Goal: Task Accomplishment & Management: Manage account settings

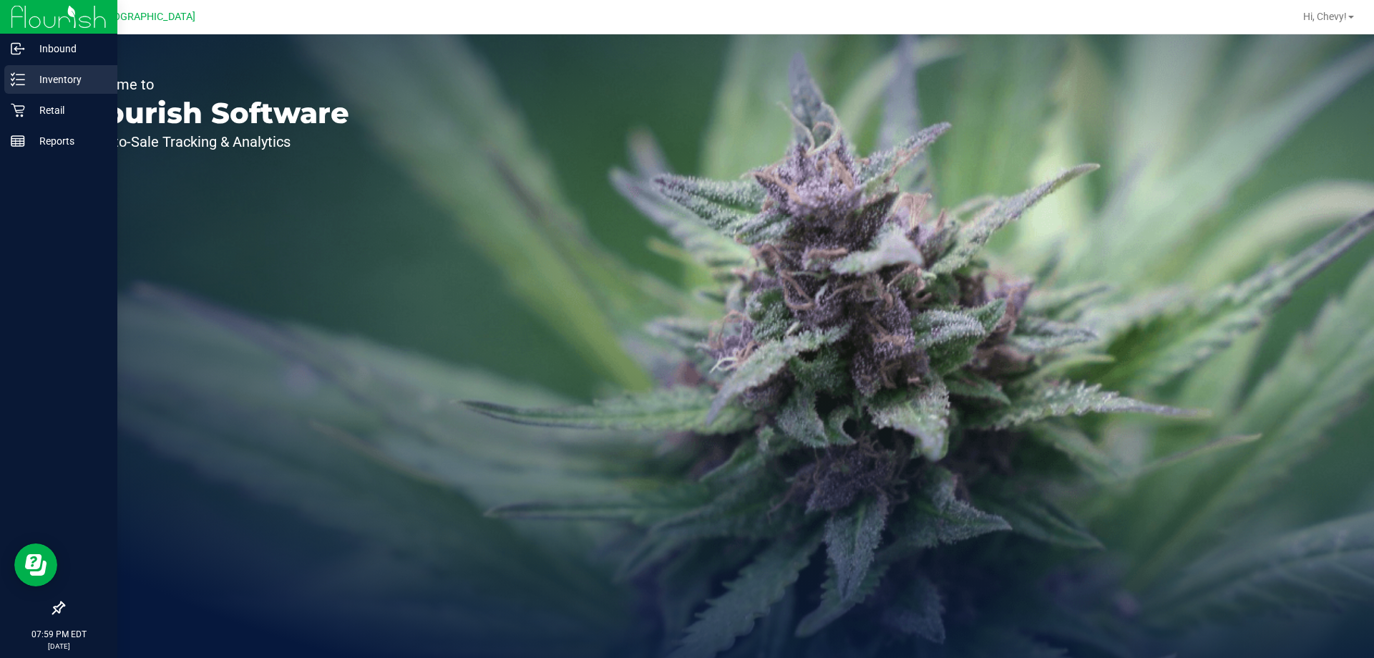
click at [24, 69] on div "Inventory" at bounding box center [60, 79] width 113 height 29
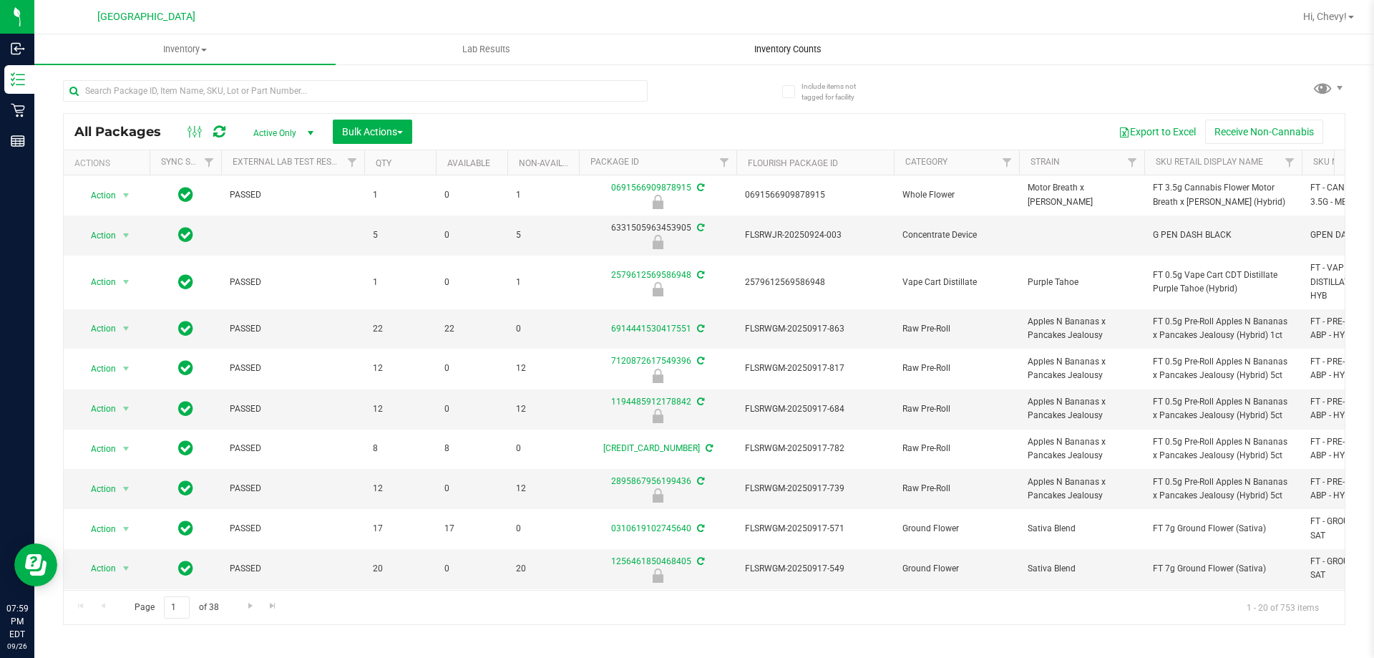
click at [818, 52] on span "Inventory Counts" at bounding box center [788, 49] width 106 height 13
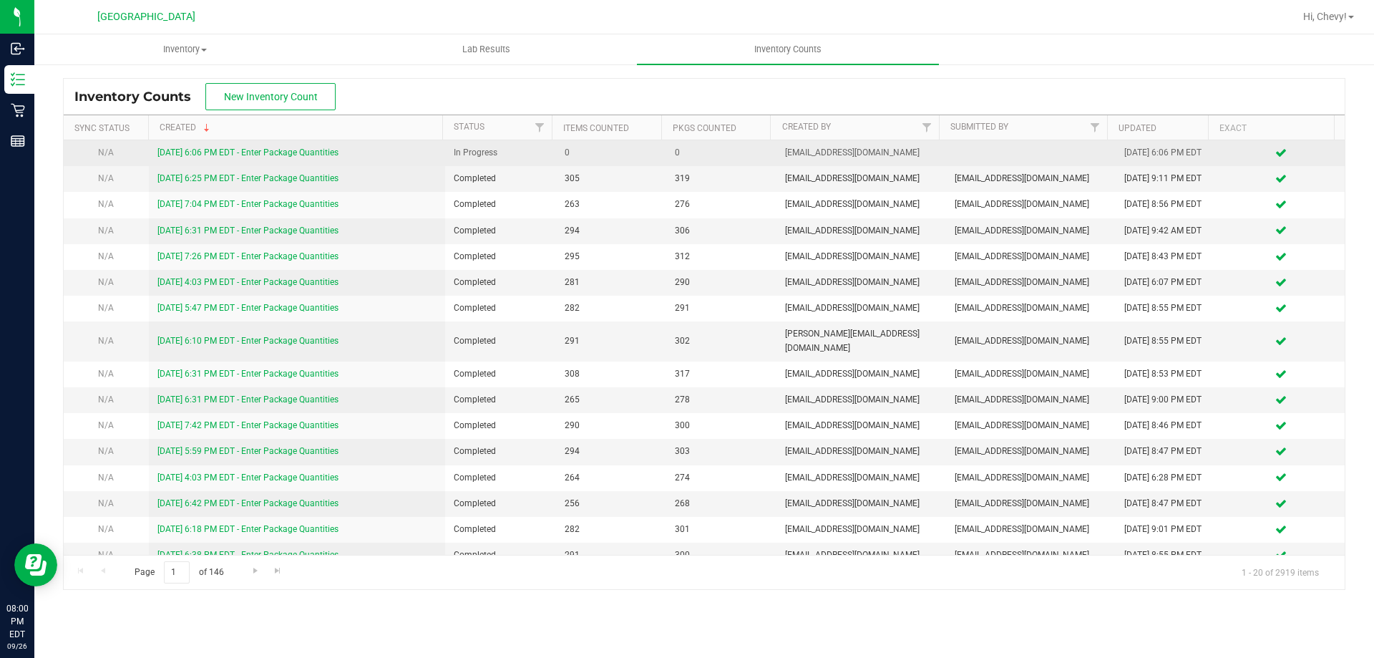
click at [309, 150] on link "[DATE] 6:06 PM EDT - Enter Package Quantities" at bounding box center [247, 152] width 181 height 10
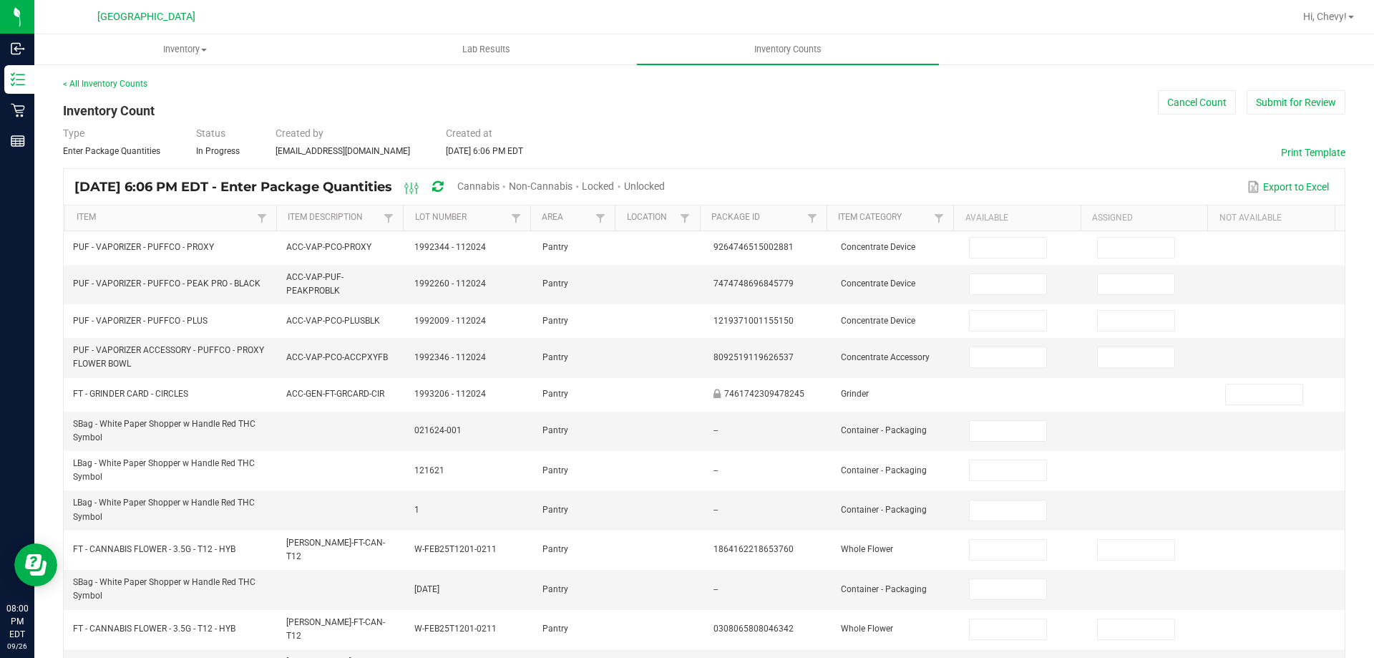
click at [500, 186] on span "Cannabis" at bounding box center [478, 185] width 42 height 11
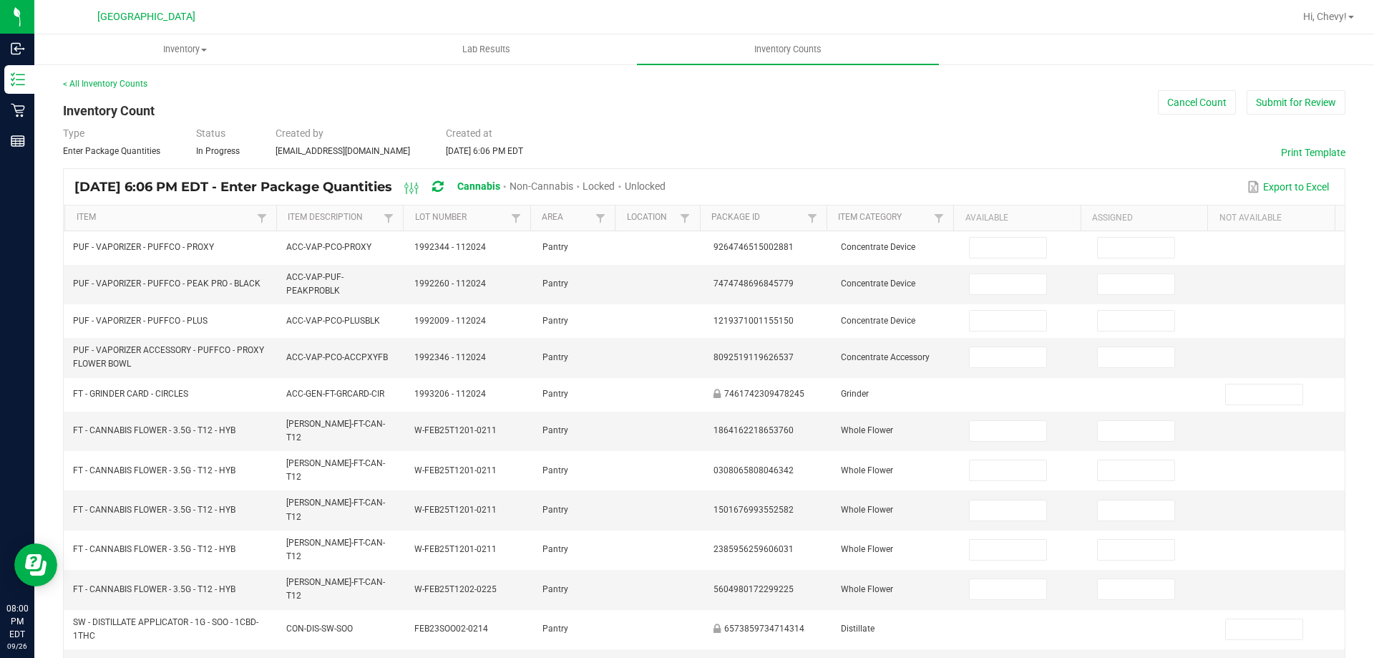
click at [666, 188] on span "Unlocked" at bounding box center [645, 185] width 41 height 11
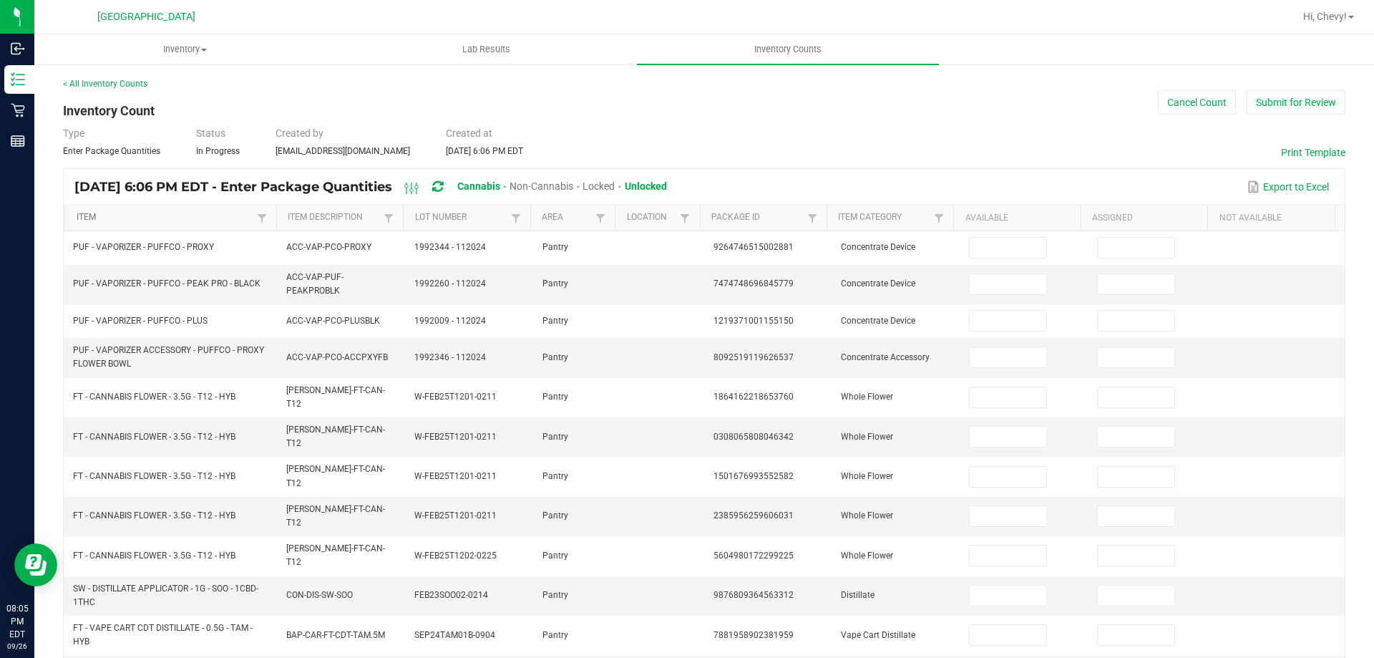
click at [134, 220] on link "Item" at bounding box center [165, 217] width 177 height 11
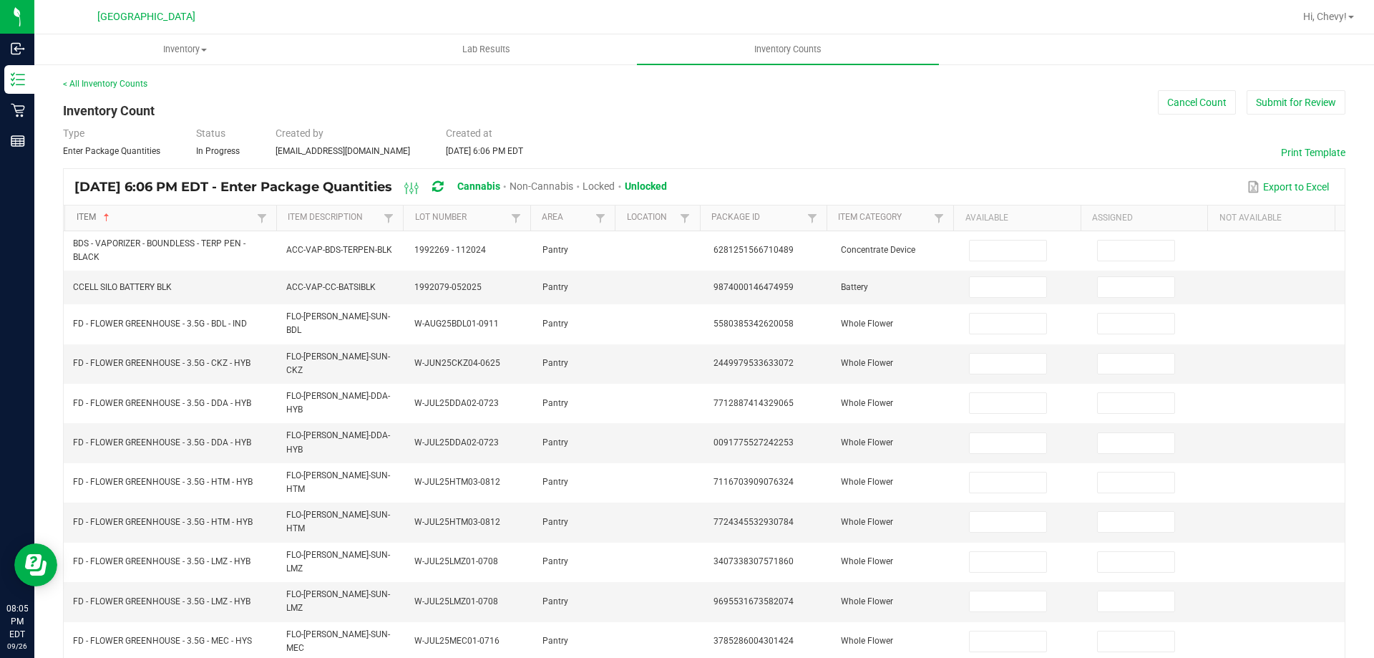
click at [134, 220] on link "Item" at bounding box center [165, 217] width 177 height 11
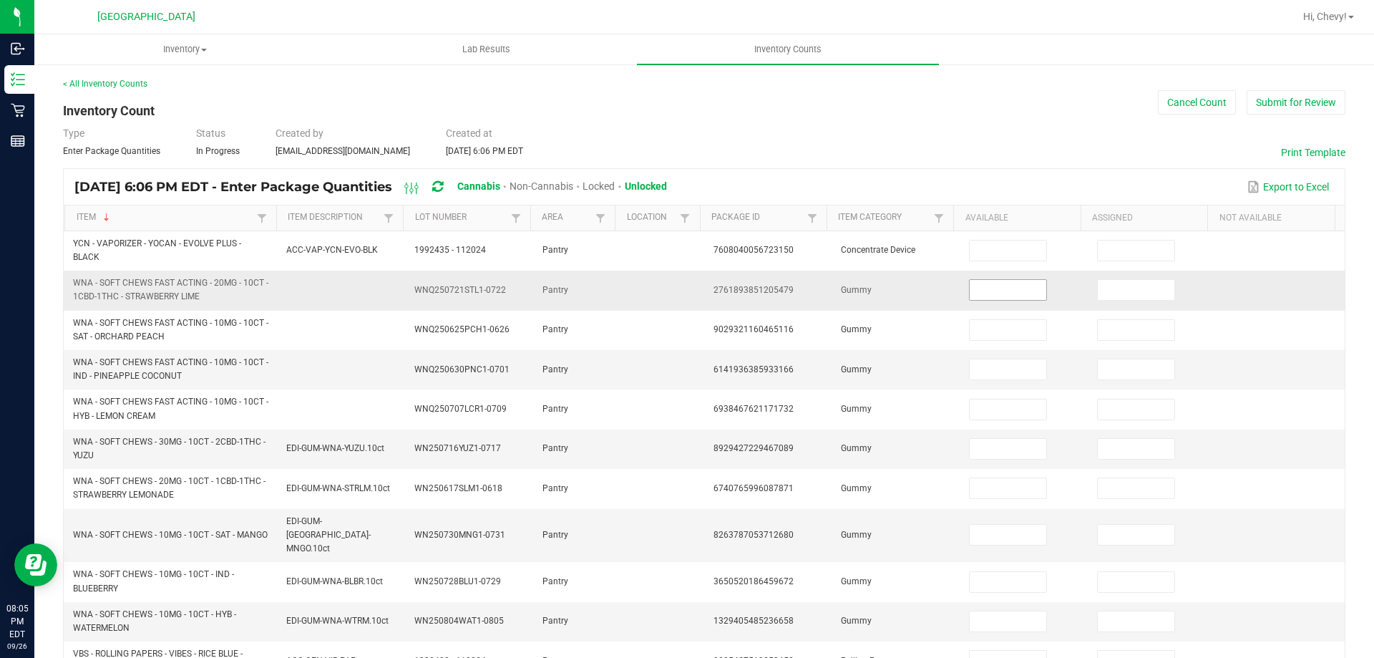
click at [1015, 290] on input at bounding box center [1008, 290] width 76 height 20
type input "34"
type input "2"
type input "18"
type input "8"
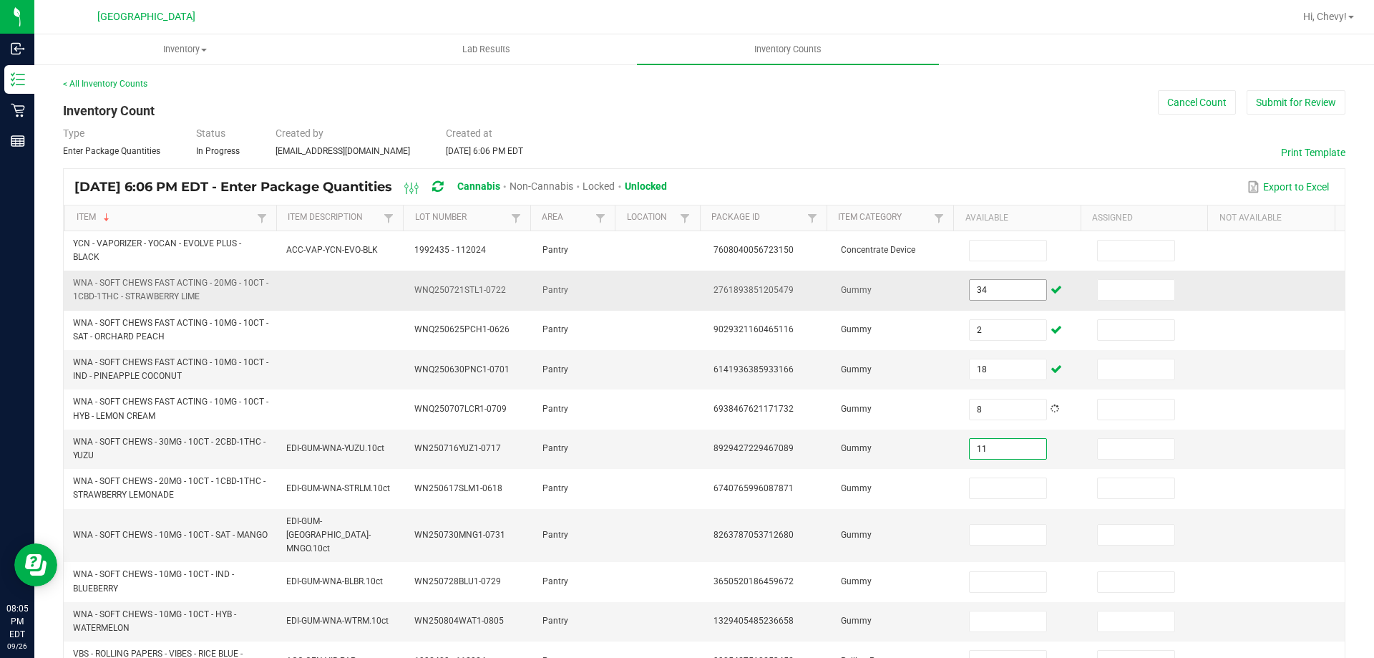
type input "11"
type input "25"
type input "2"
type input "36"
type input "9"
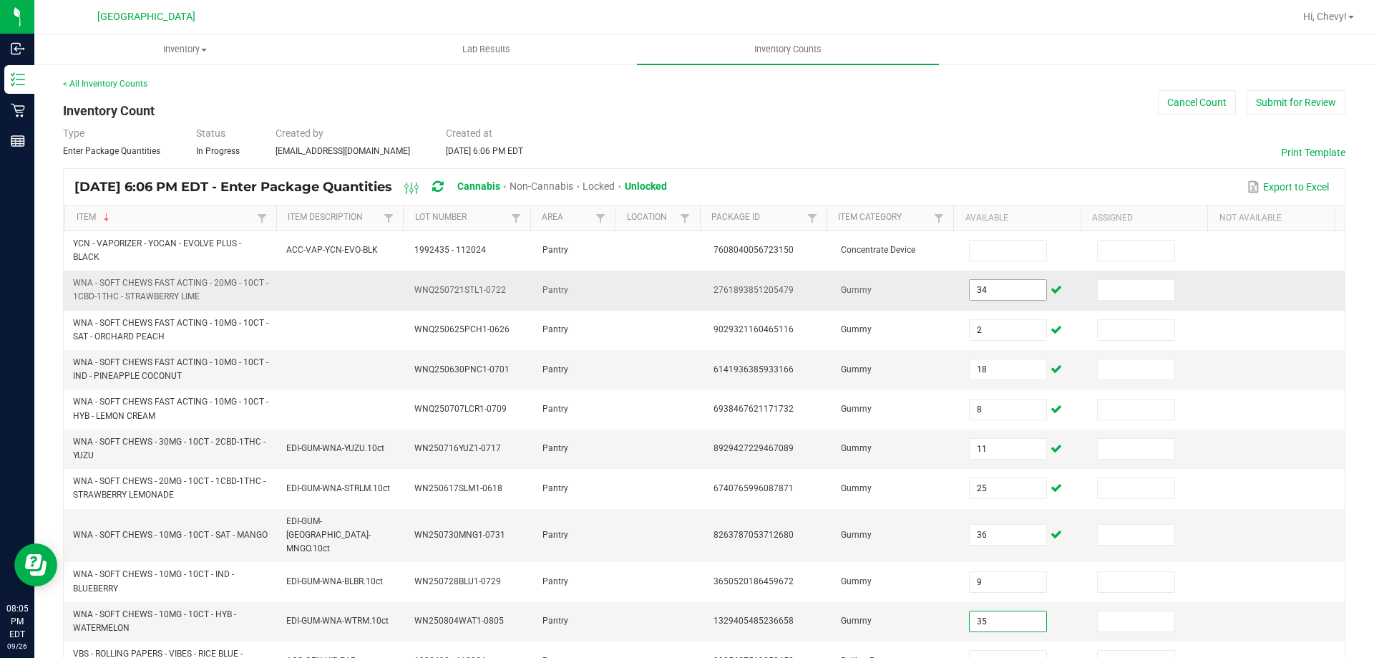
type input "35"
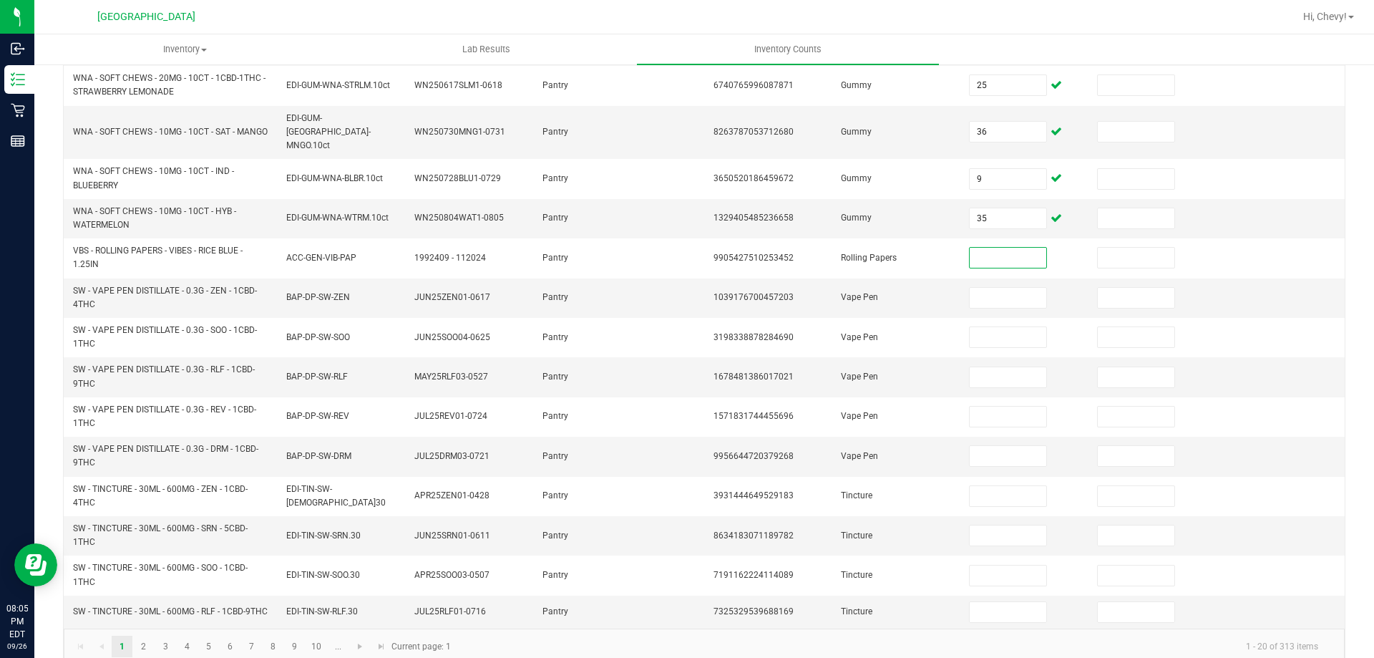
scroll to position [417, 0]
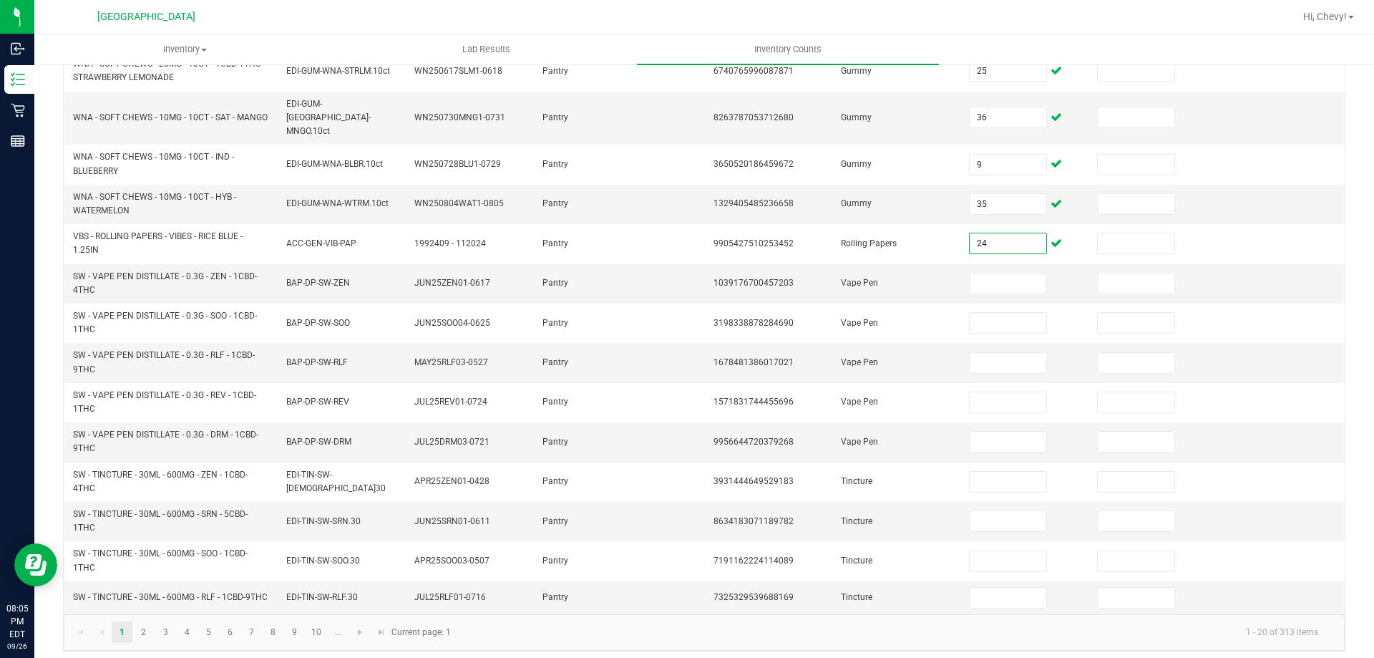
type input "24"
type input "18"
type input "10"
type input "8"
type input "11"
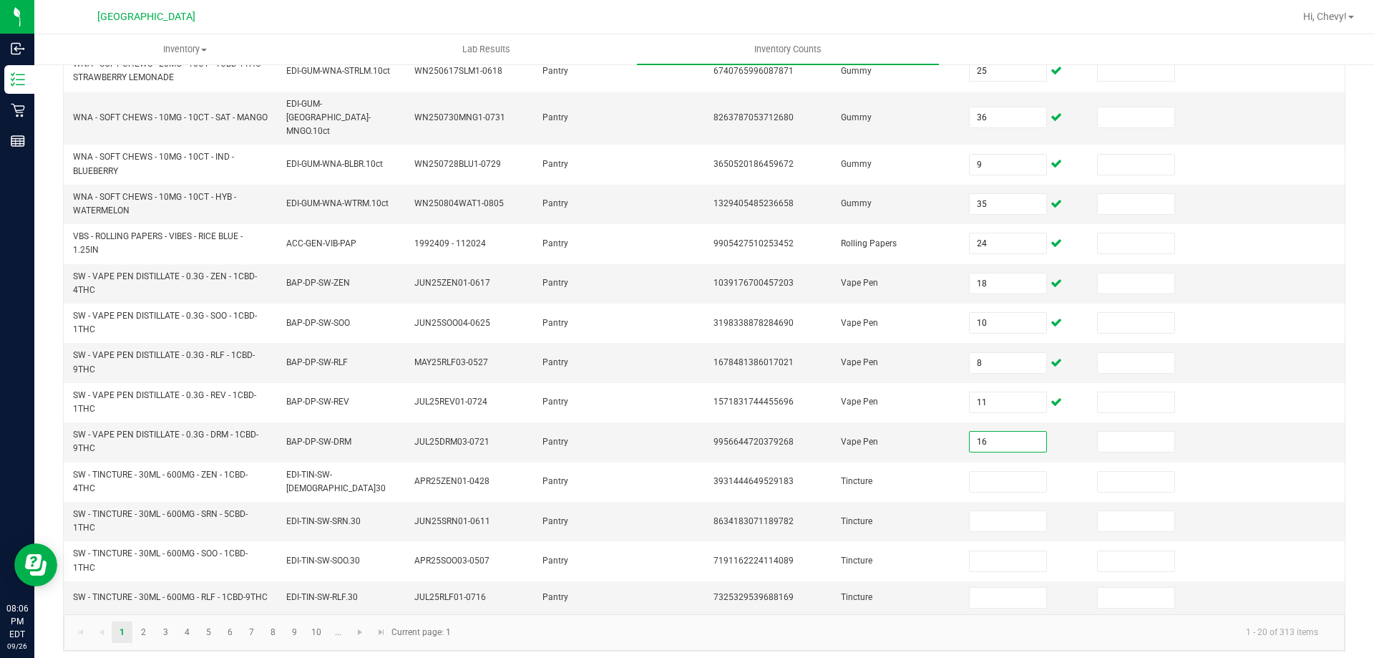
type input "16"
type input "10"
type input "6"
type input "13"
type input "17"
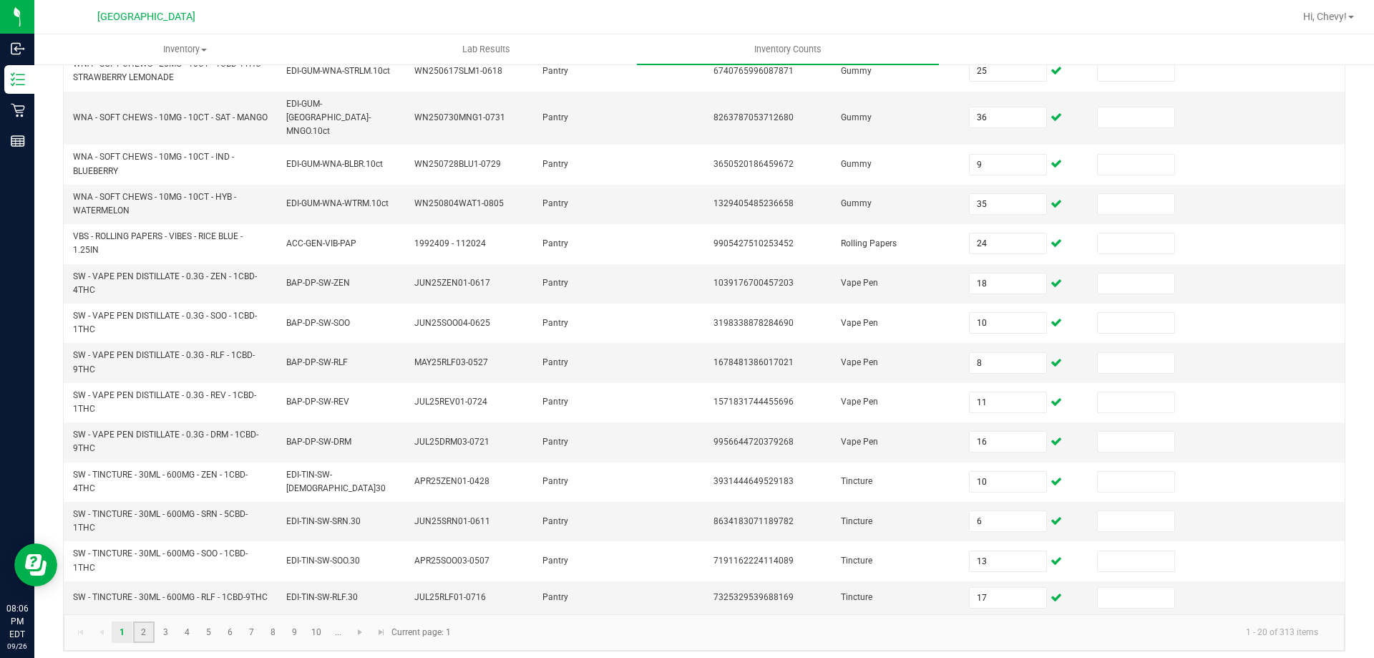
click at [144, 623] on link "2" at bounding box center [143, 631] width 21 height 21
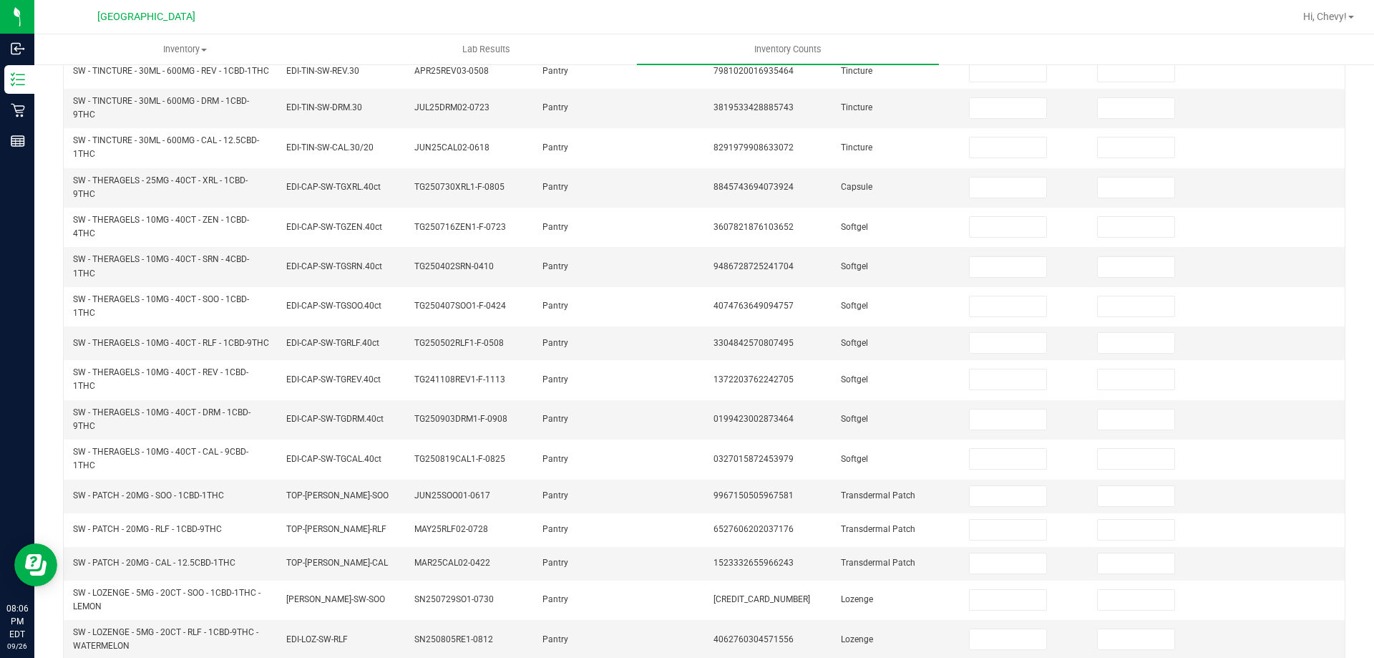
scroll to position [24, 0]
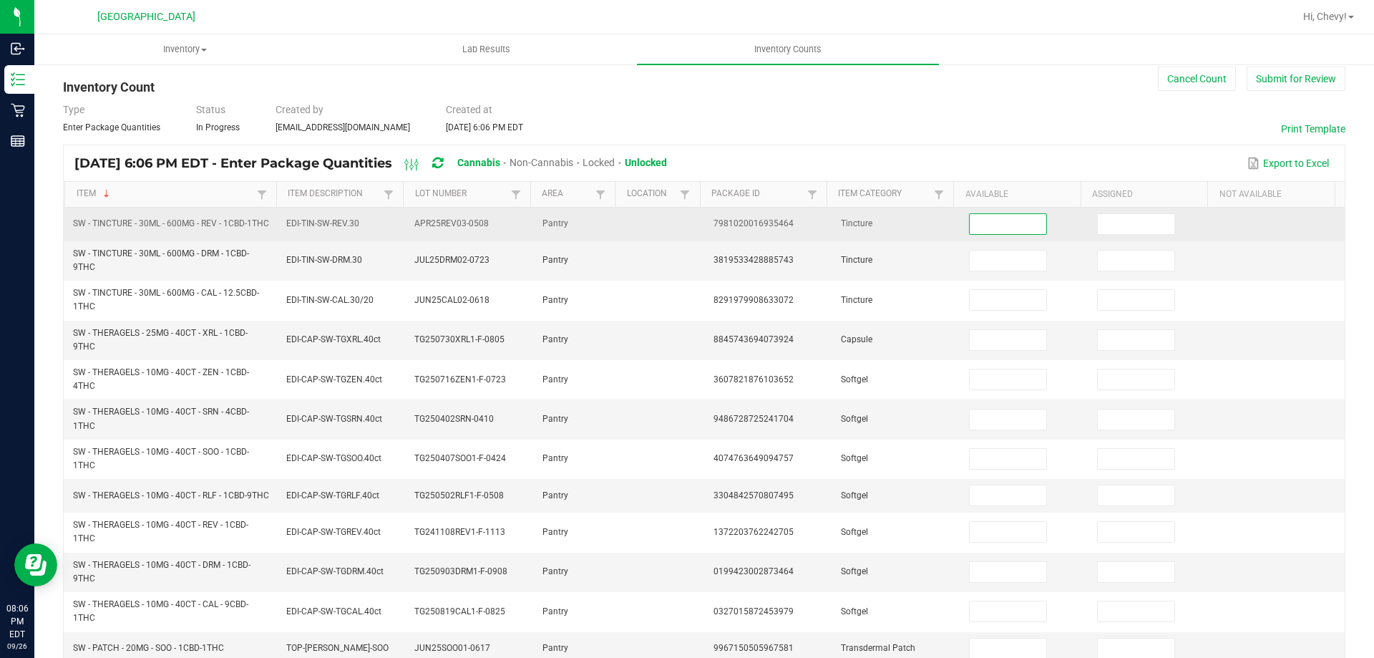
click at [986, 228] on input at bounding box center [1008, 224] width 76 height 20
type input "15"
type input "4"
type input "9"
type input "4"
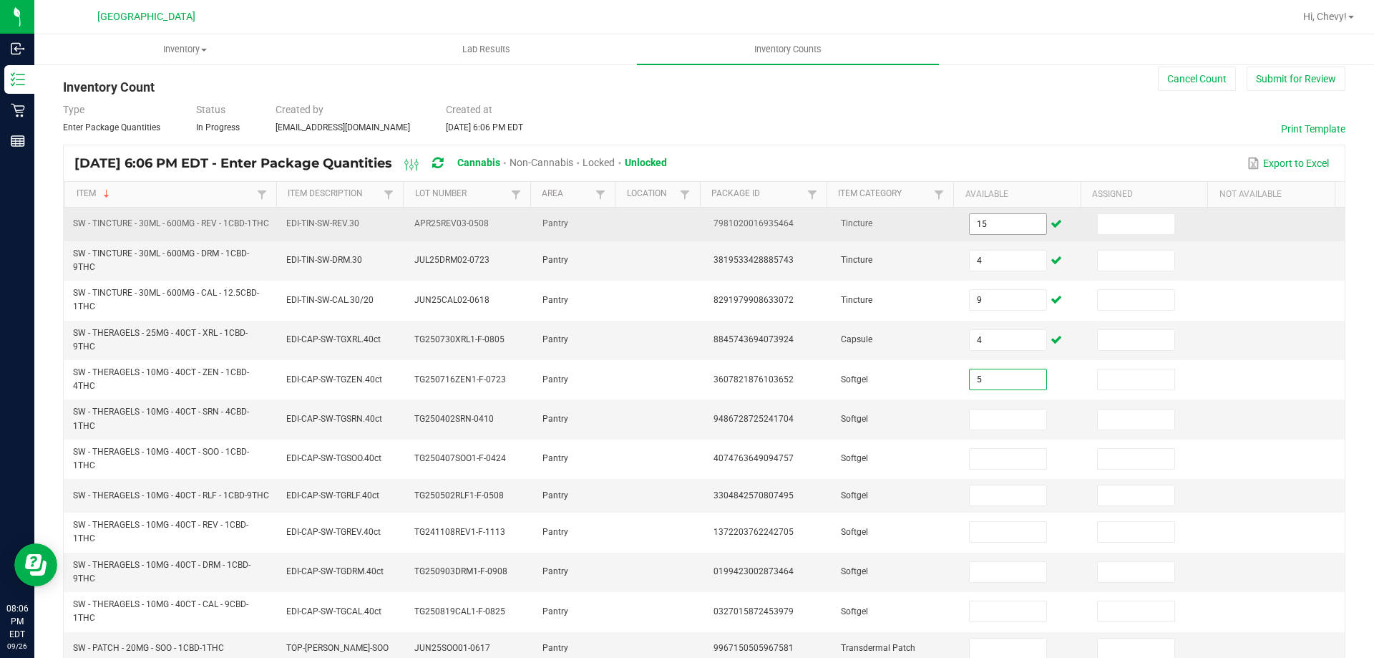
type input "5"
type input "3"
type input "1"
type input "2"
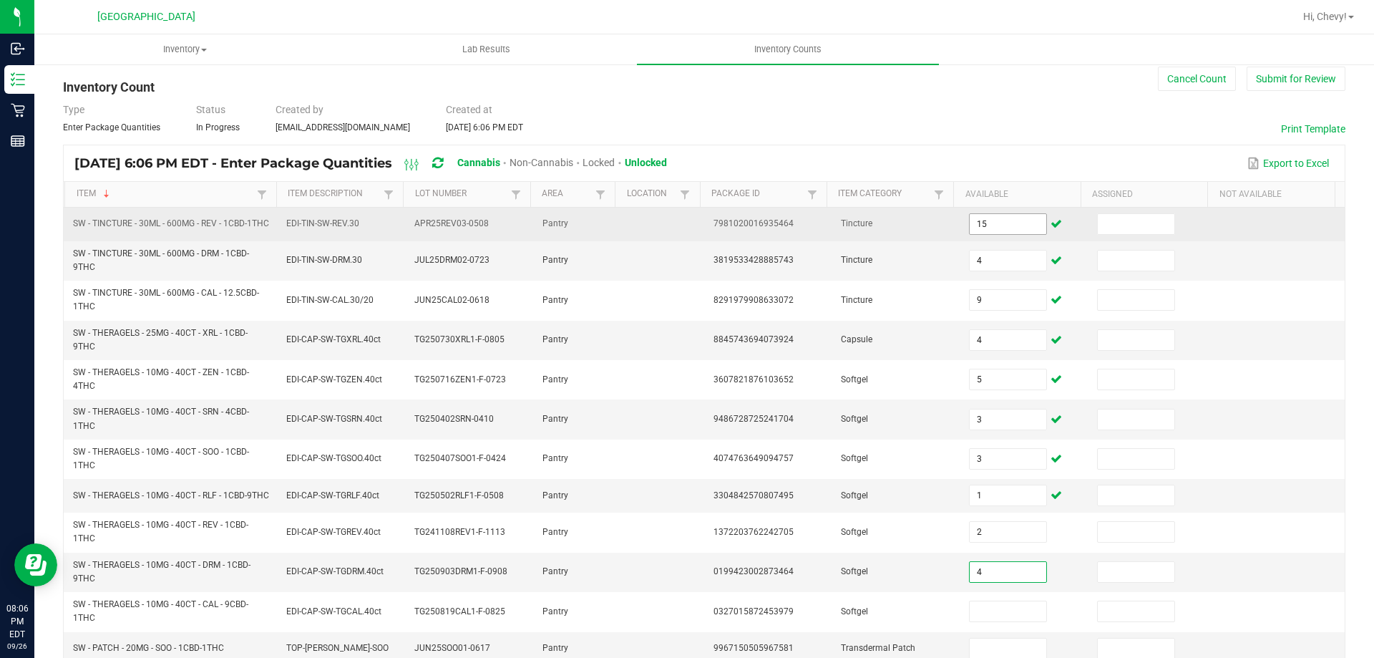
type input "4"
type input "5"
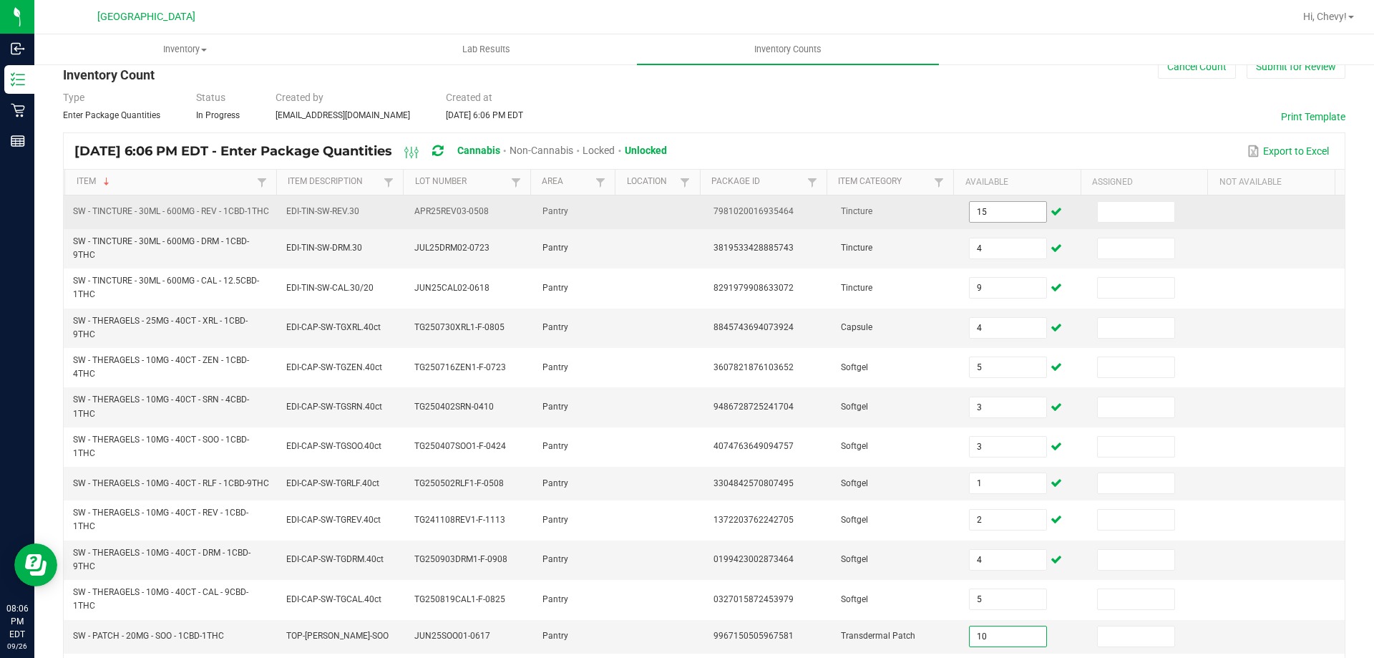
type input "10"
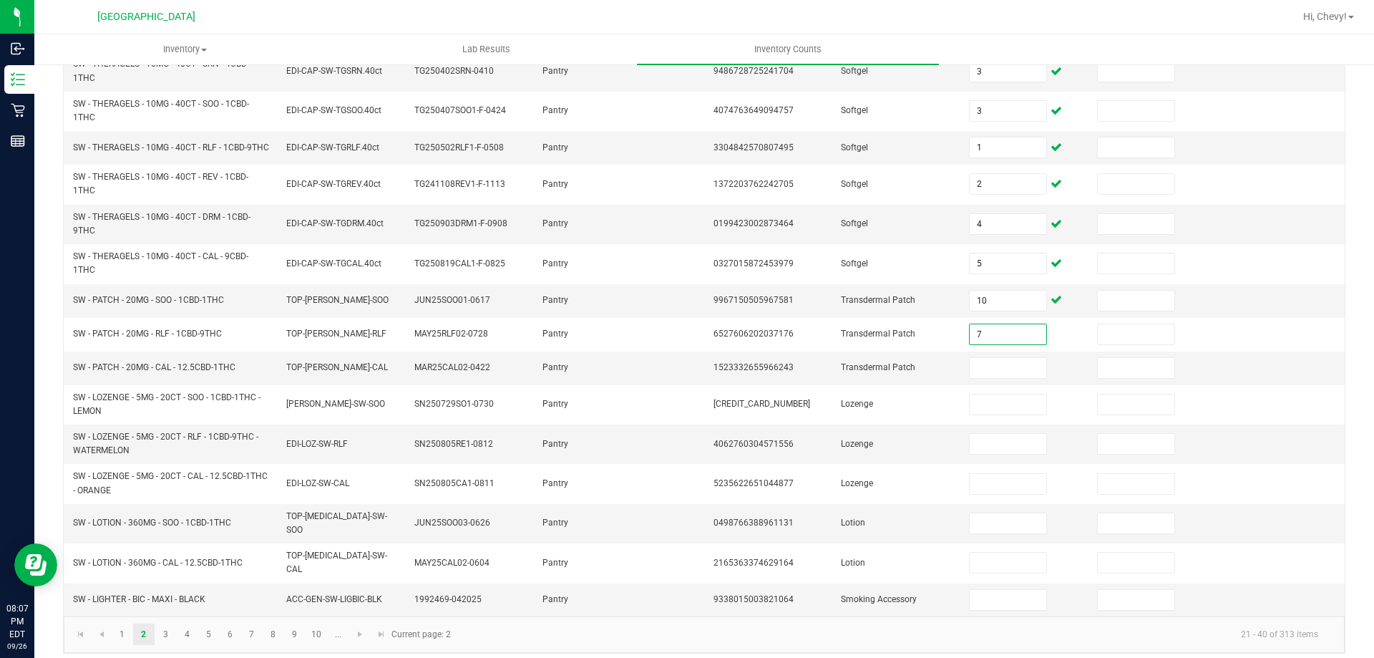
type input "7"
type input "11"
type input "5"
type input "18"
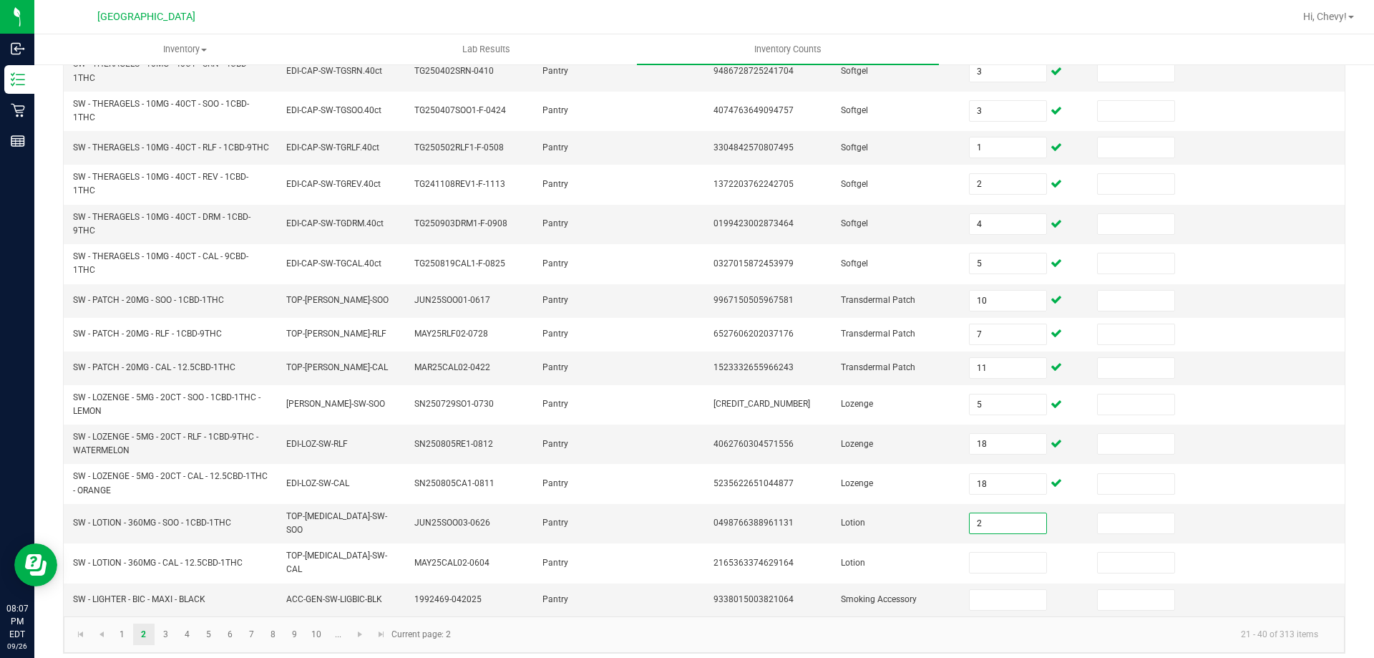
type input "2"
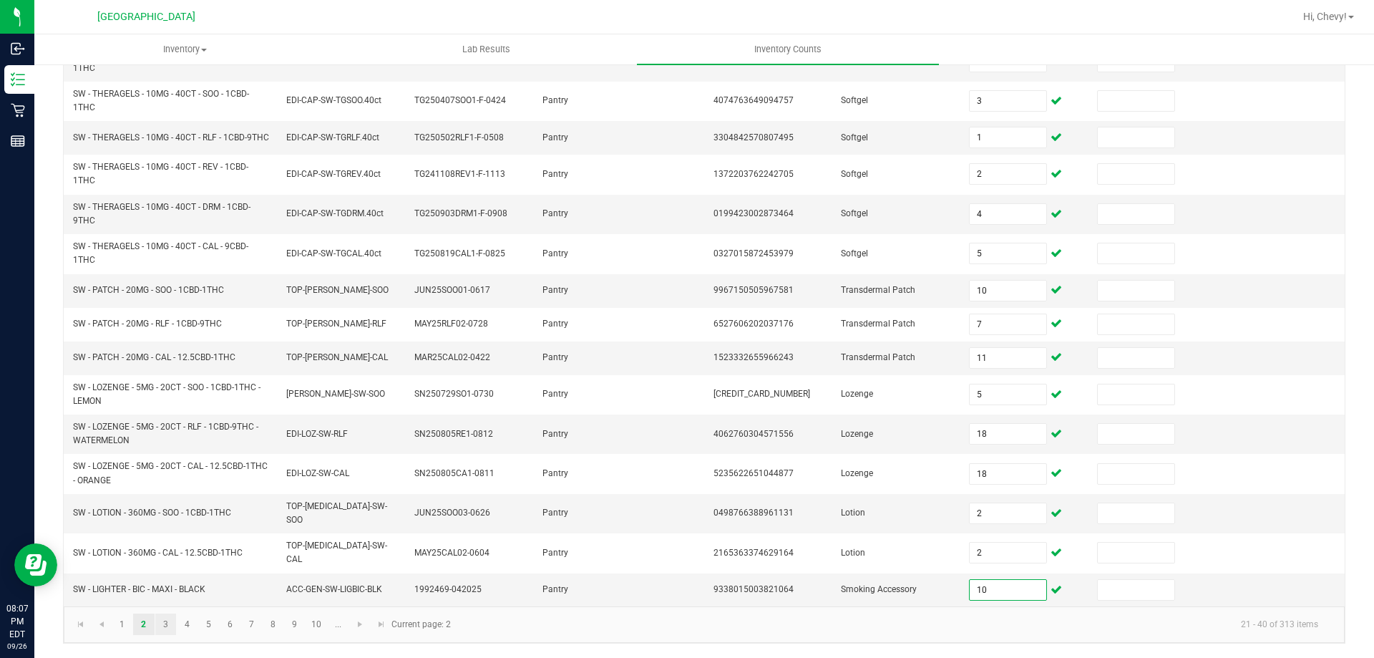
type input "10"
click at [160, 618] on link "3" at bounding box center [165, 624] width 21 height 21
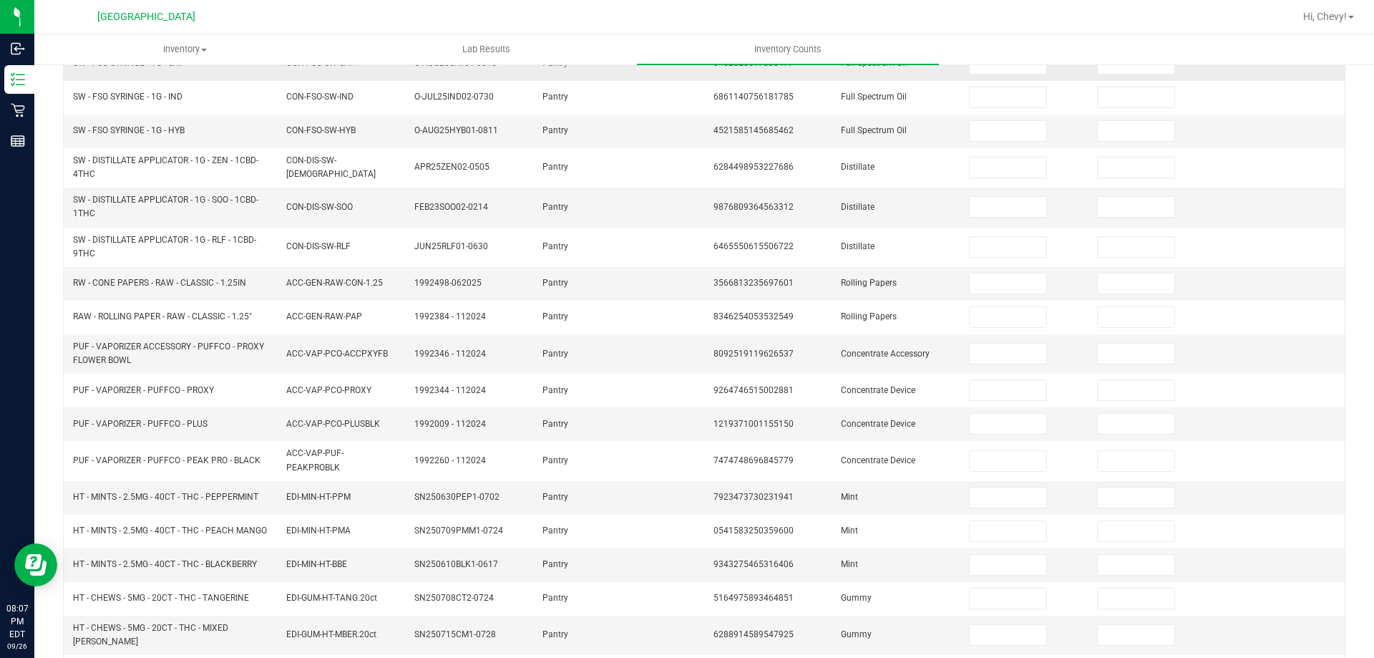
scroll to position [0, 0]
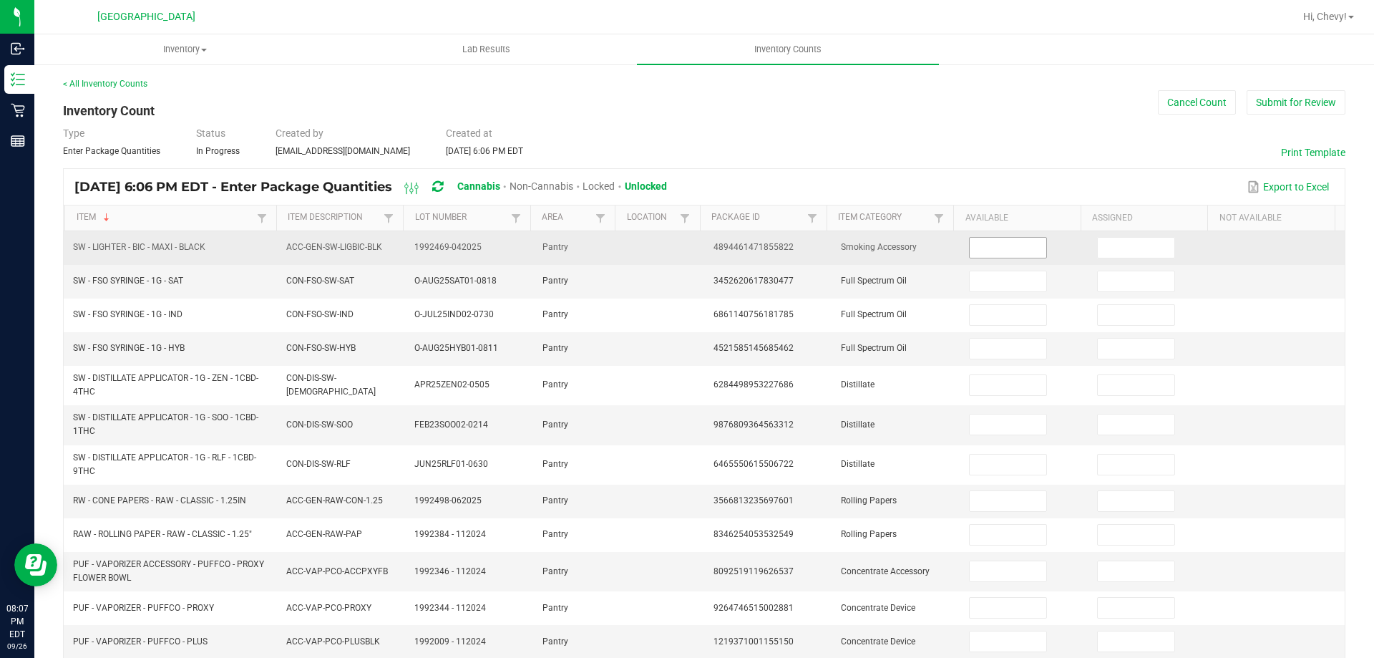
click at [978, 249] on input at bounding box center [1008, 248] width 76 height 20
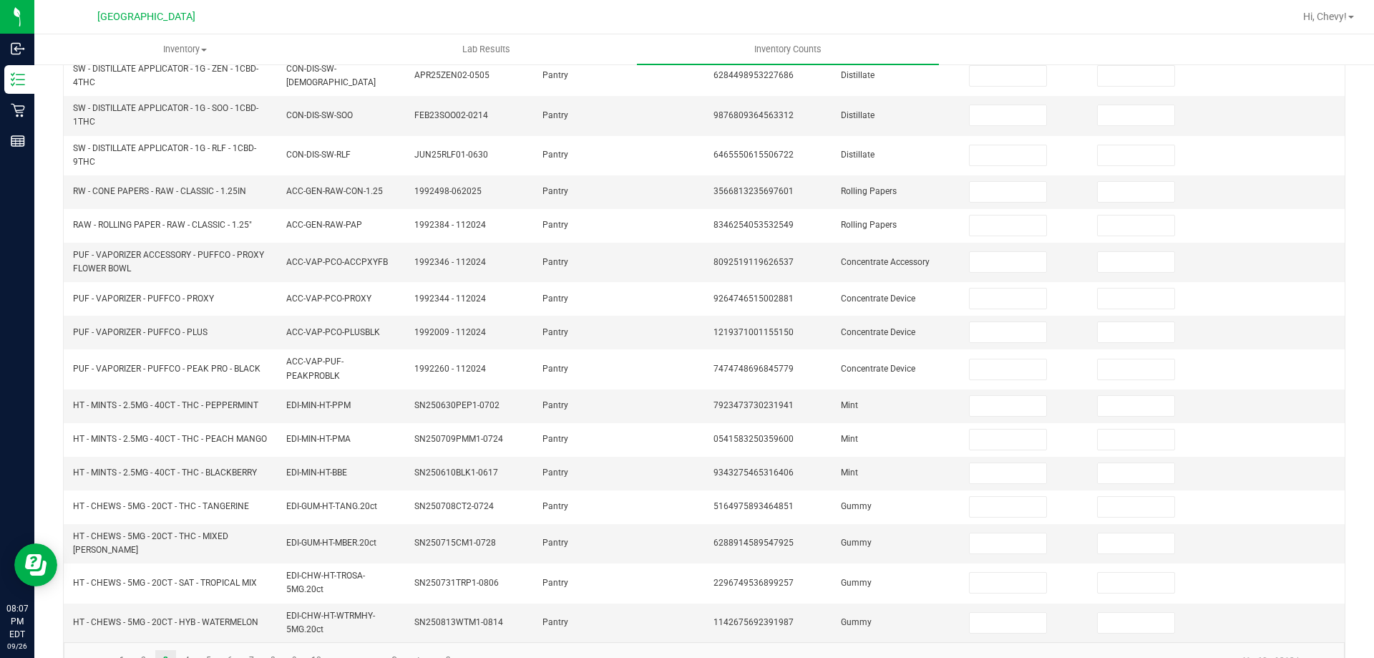
scroll to position [346, 0]
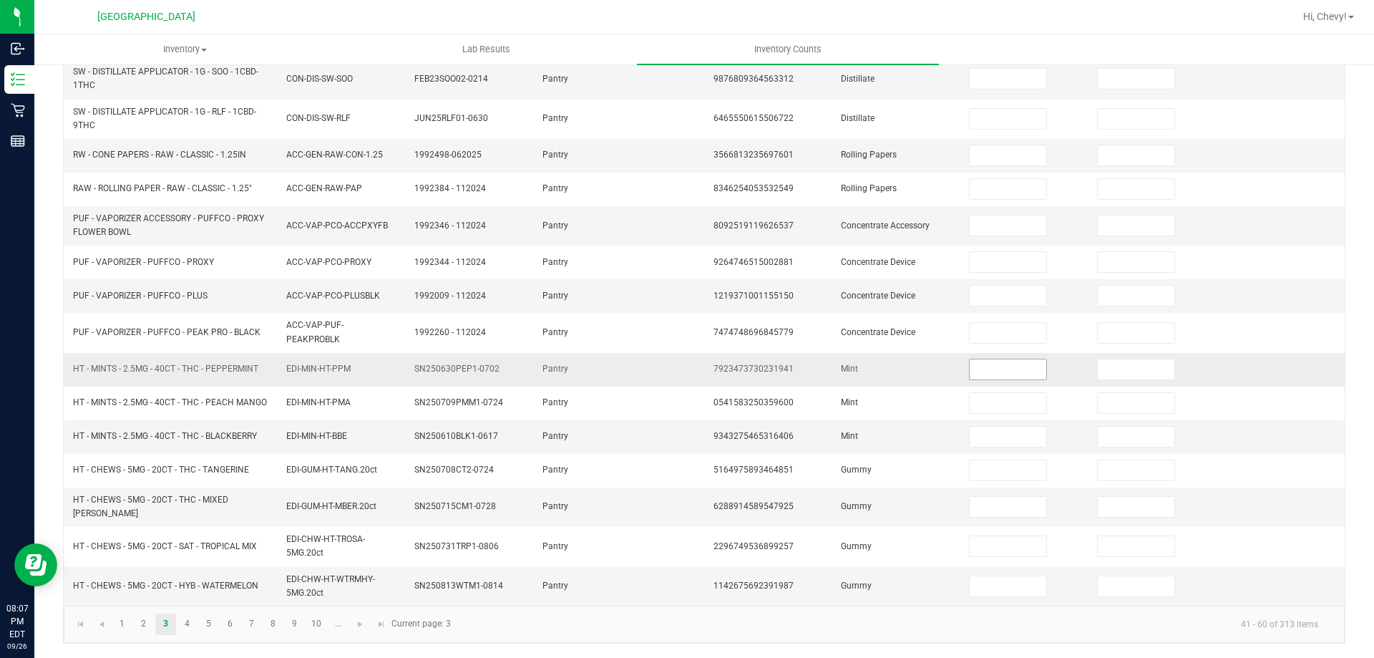
click at [996, 369] on input at bounding box center [1008, 369] width 76 height 20
click at [970, 153] on input at bounding box center [1008, 155] width 76 height 20
type input "10"
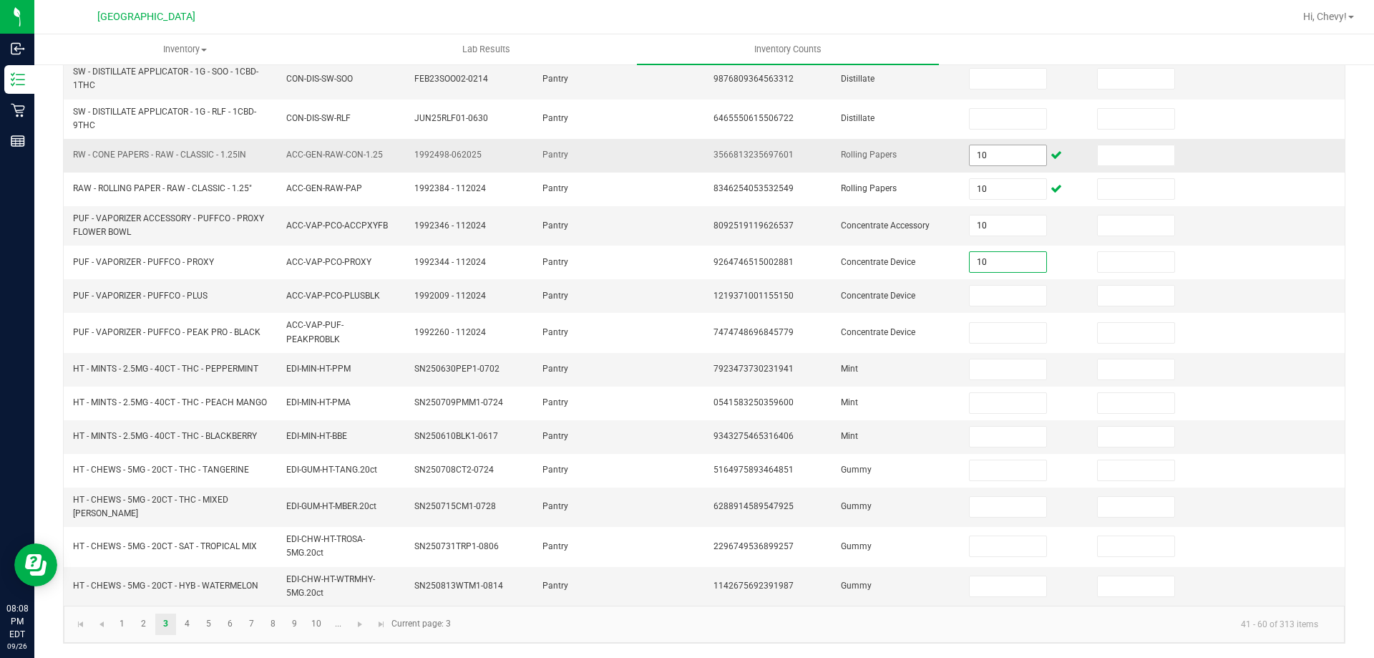
type input "10"
type input "3"
type input "7"
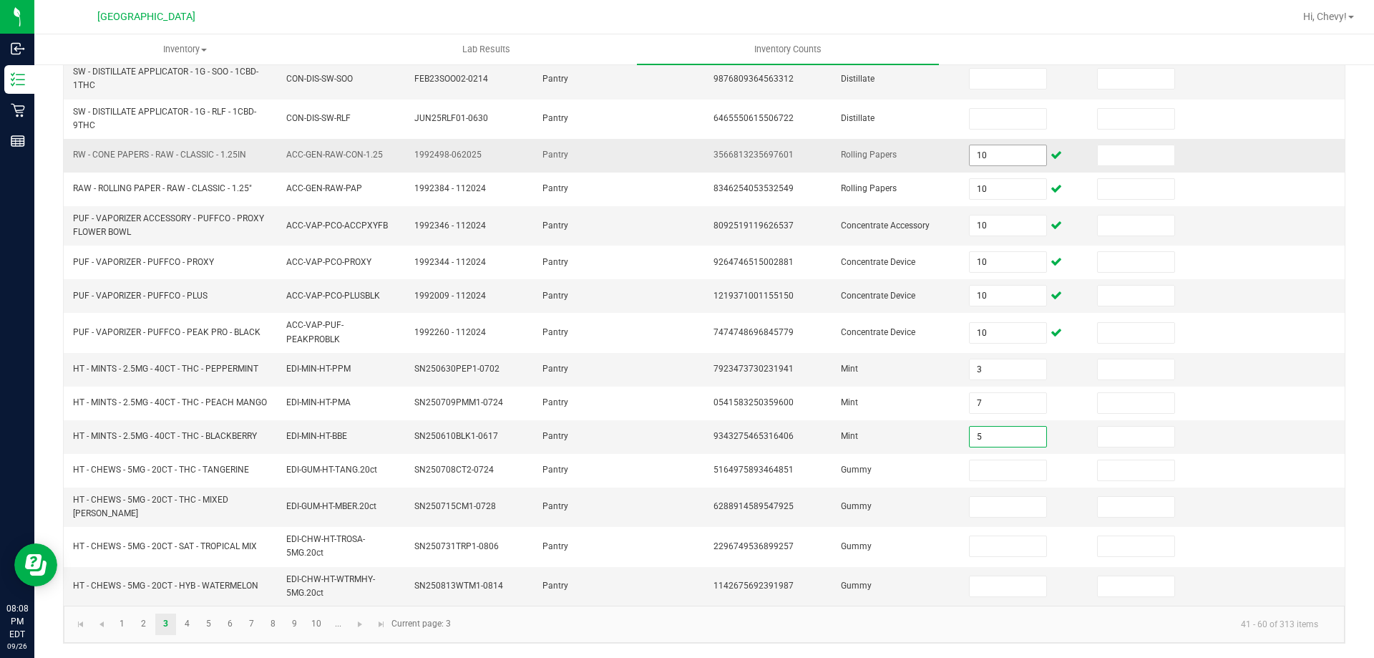
type input "5"
type input "10"
click at [995, 510] on input at bounding box center [1008, 507] width 76 height 20
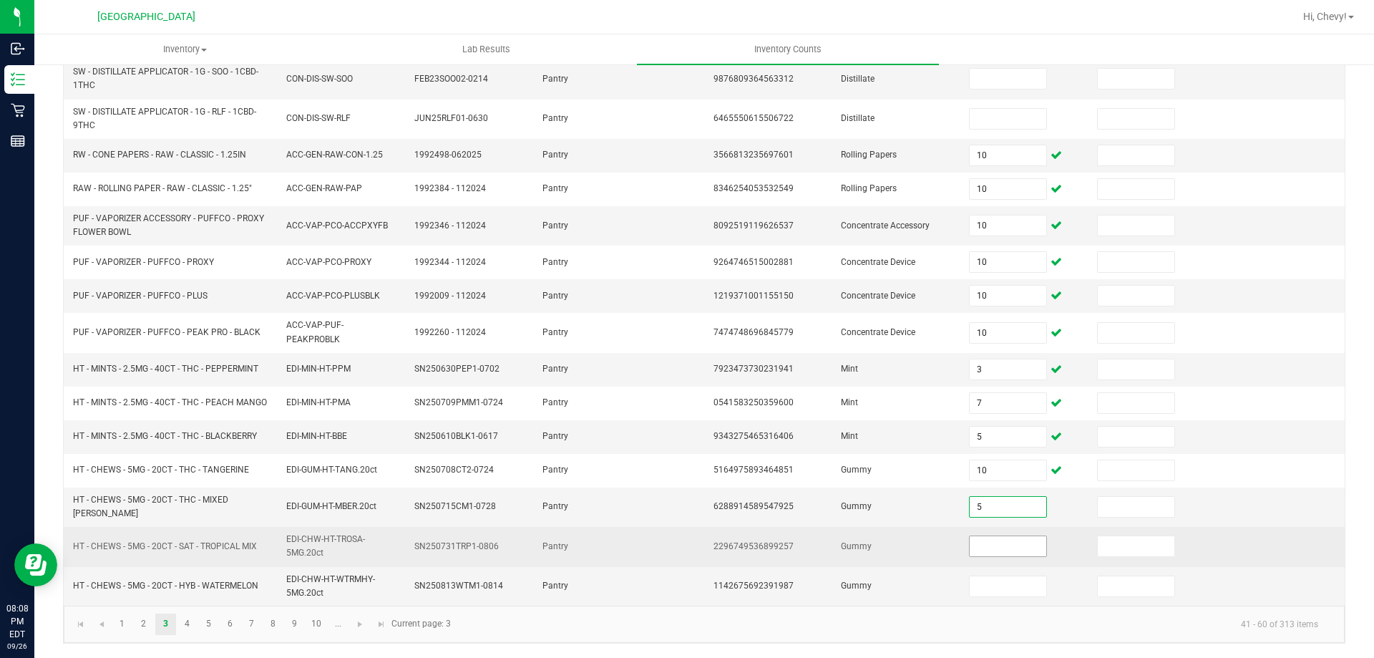
type input "5"
click at [988, 550] on input at bounding box center [1008, 546] width 76 height 20
click at [995, 548] on input at bounding box center [1008, 546] width 76 height 20
type input "0"
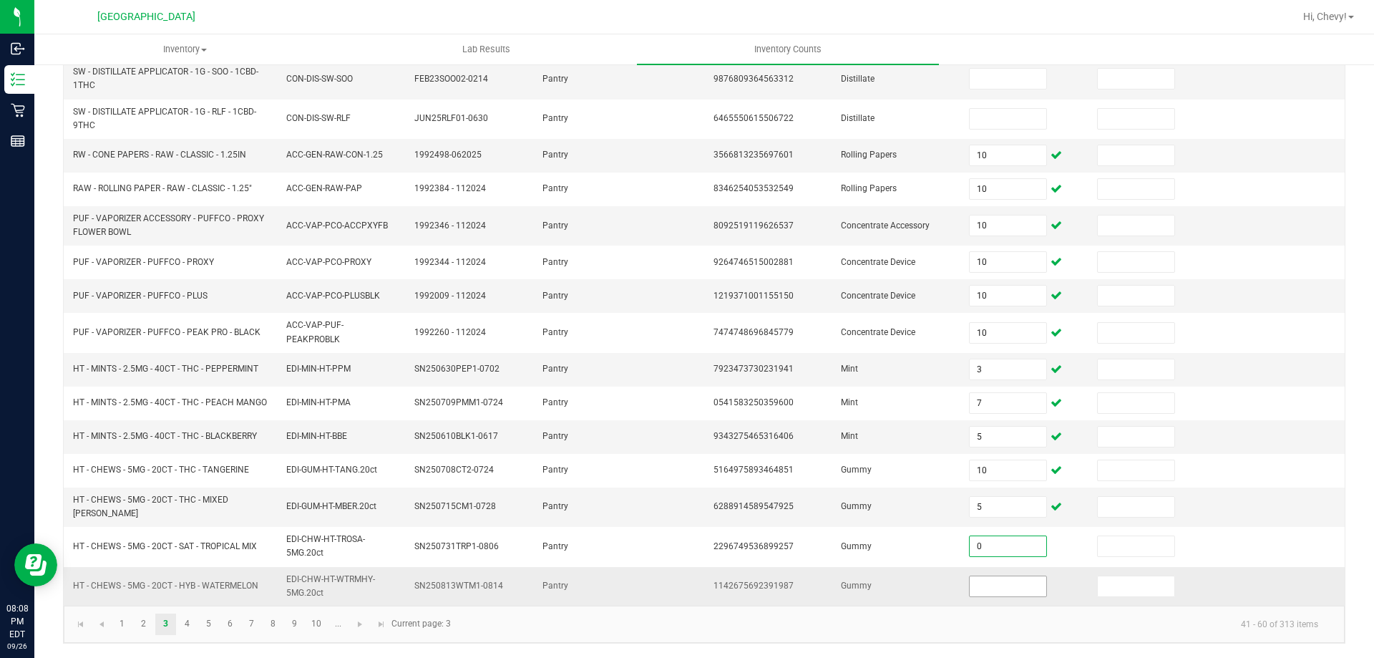
click at [995, 583] on input at bounding box center [1008, 586] width 76 height 20
type input "4"
click at [187, 626] on link "4" at bounding box center [187, 624] width 21 height 21
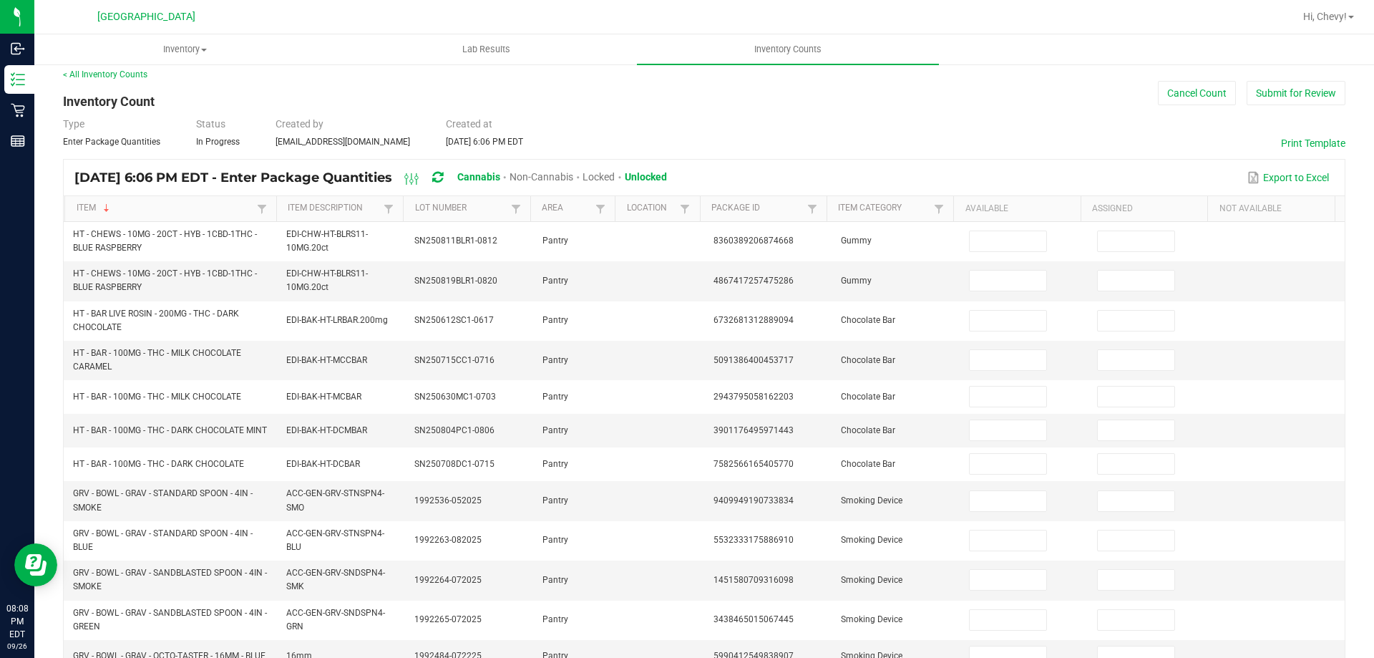
scroll to position [0, 0]
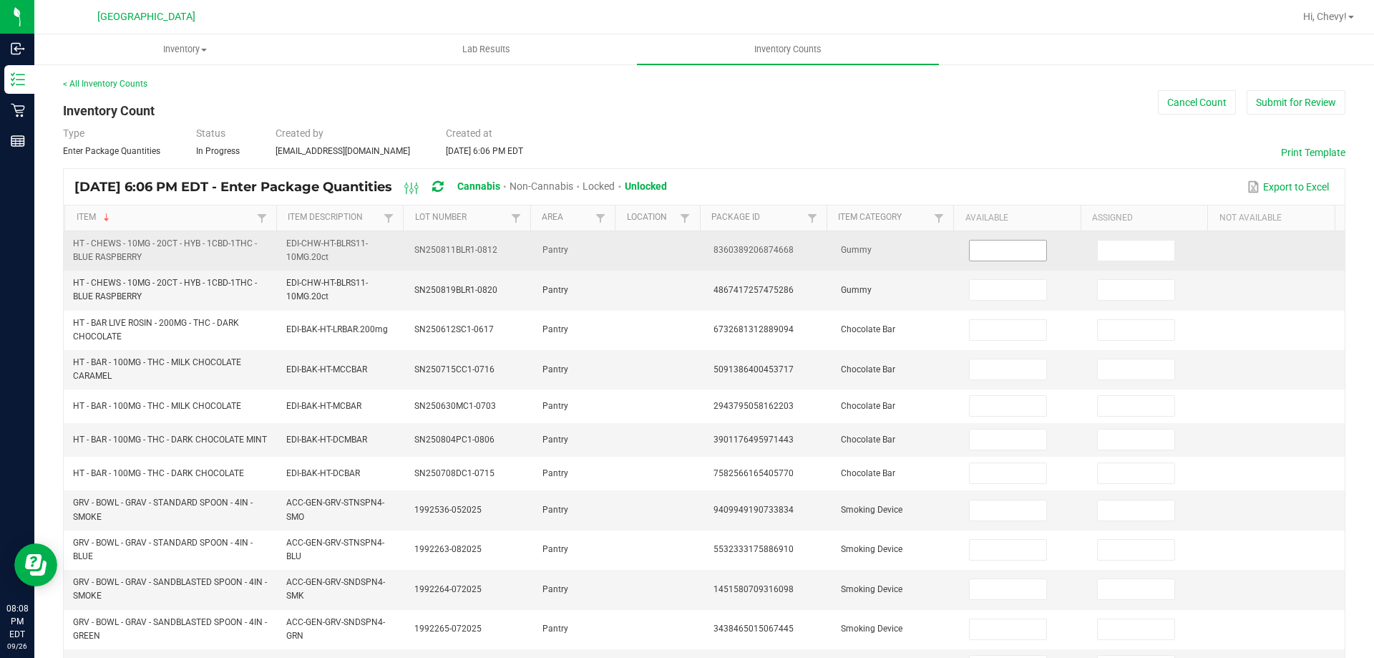
click at [989, 253] on input at bounding box center [1008, 251] width 76 height 20
type input "9"
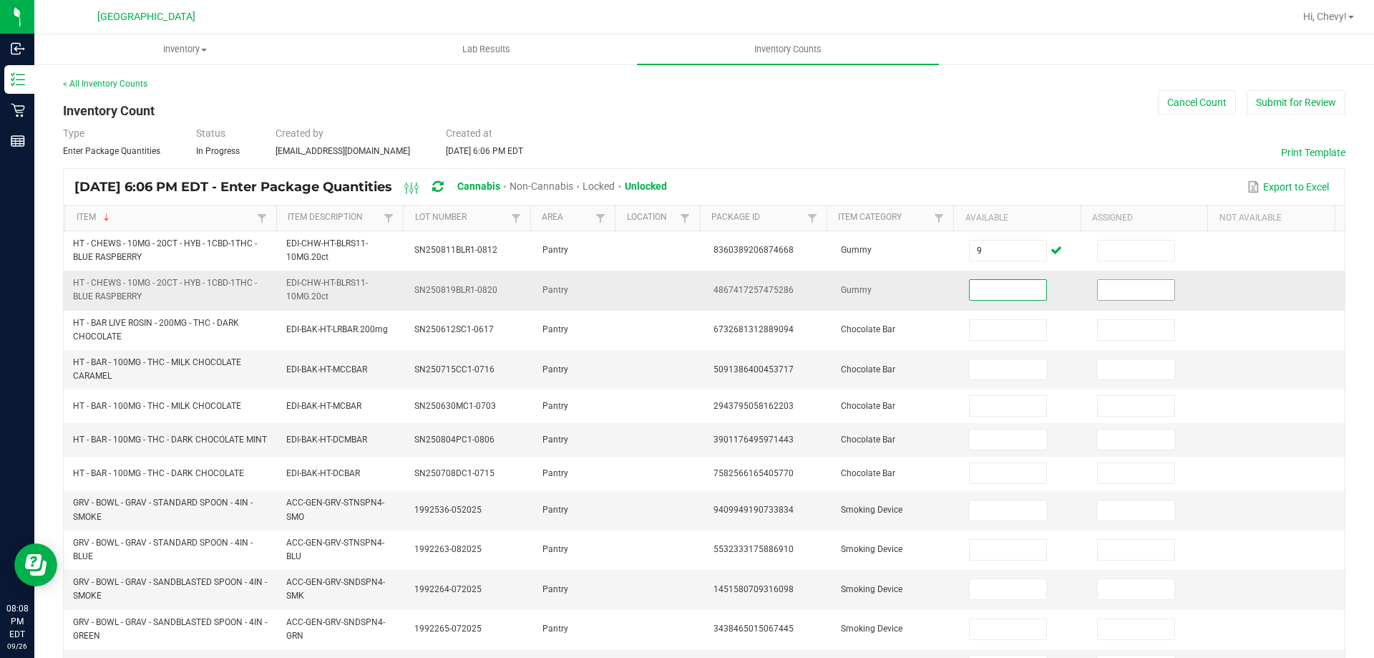
click at [1118, 294] on input at bounding box center [1136, 290] width 76 height 20
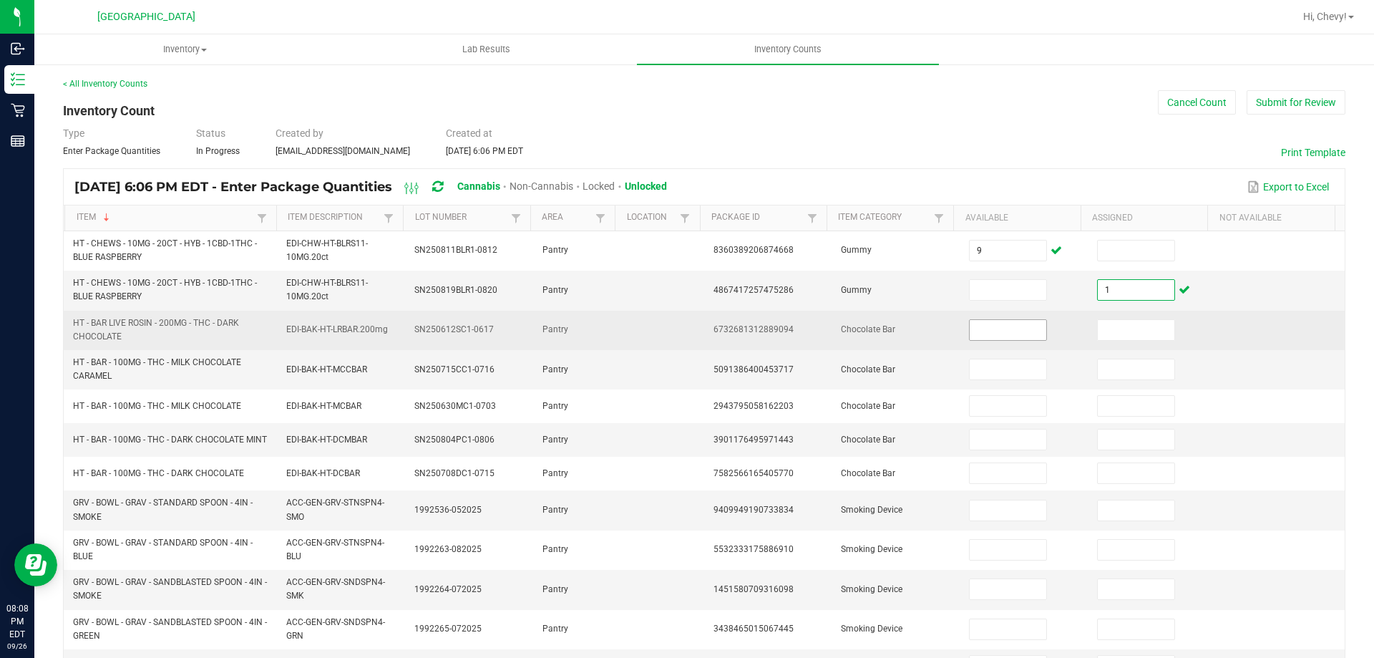
type input "1"
click at [1007, 335] on input at bounding box center [1008, 330] width 76 height 20
type input "17"
type input "8"
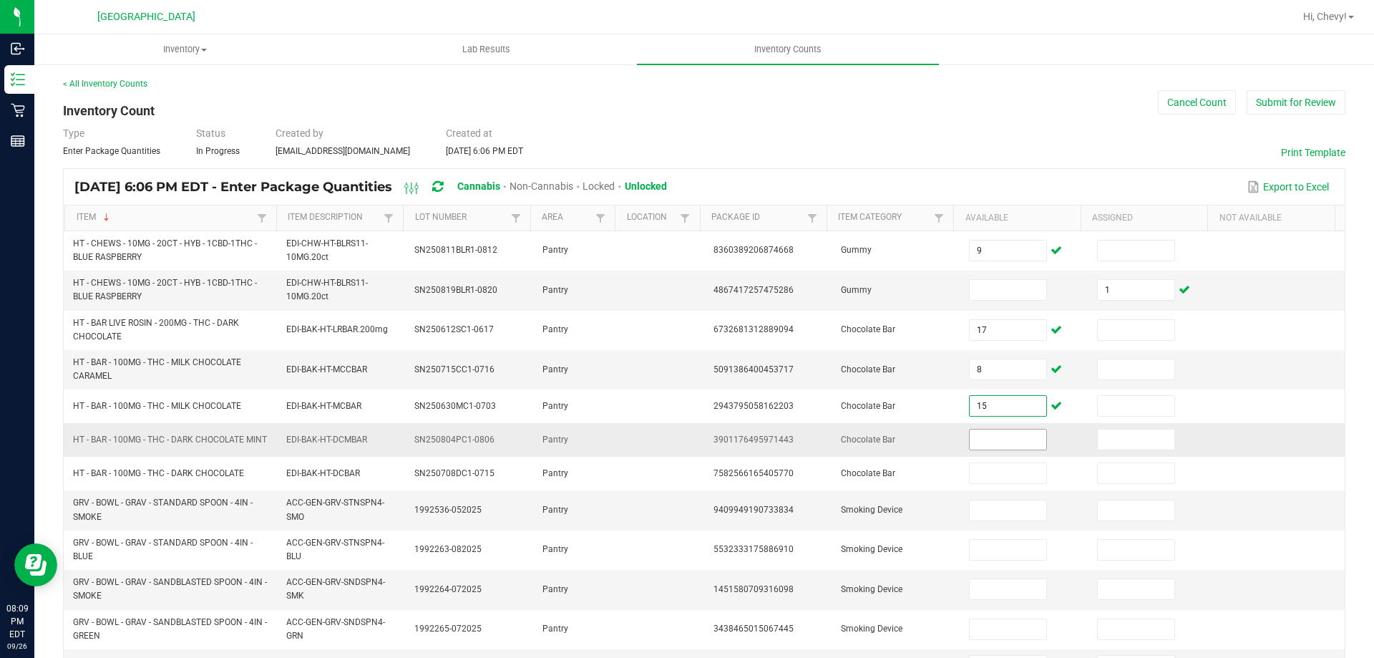
type input "15"
click at [996, 440] on input at bounding box center [1008, 440] width 76 height 20
type input "33"
type input "30"
type input "10"
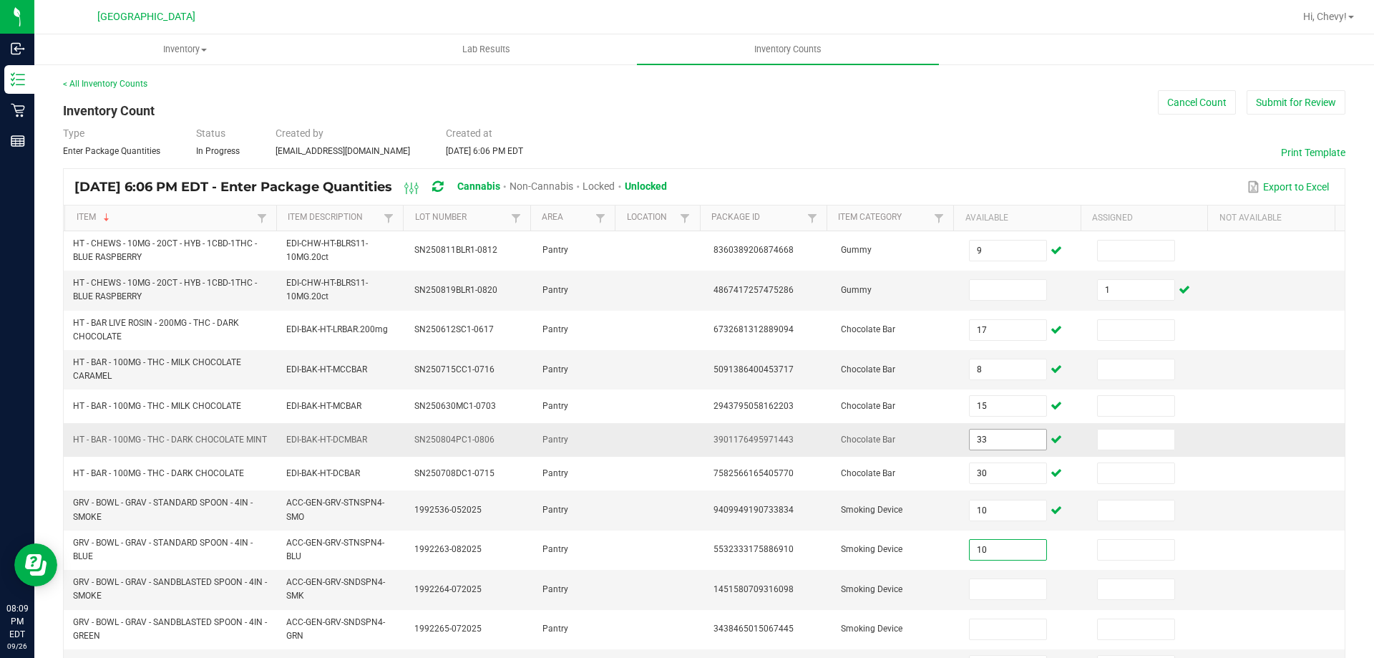
type input "10"
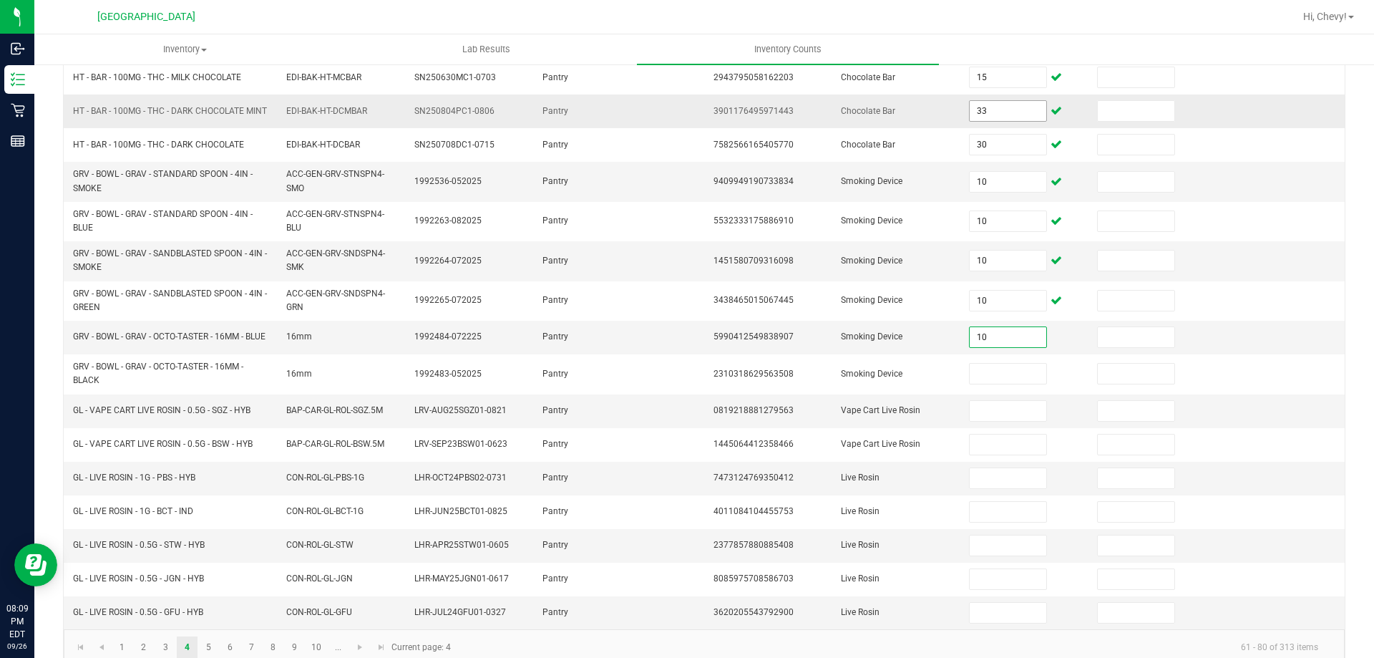
type input "10"
type input "5"
type input "1"
type input "7"
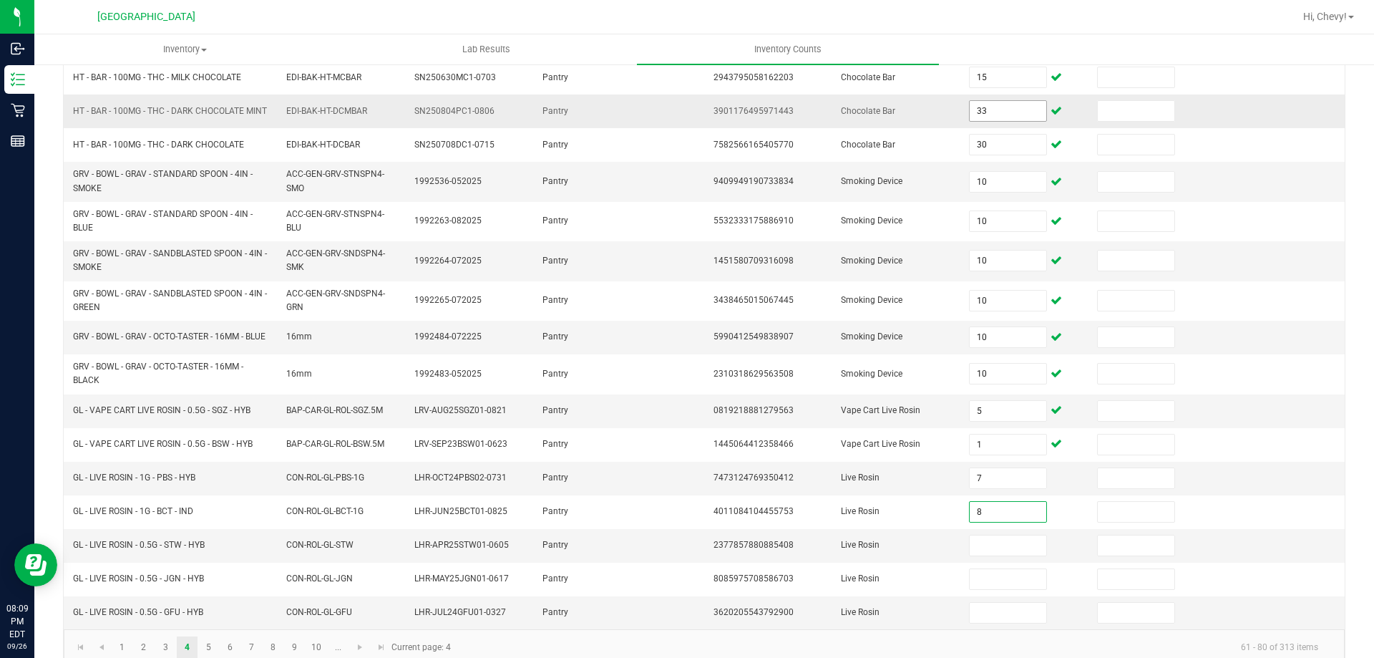
type input "8"
type input "2"
type input "5"
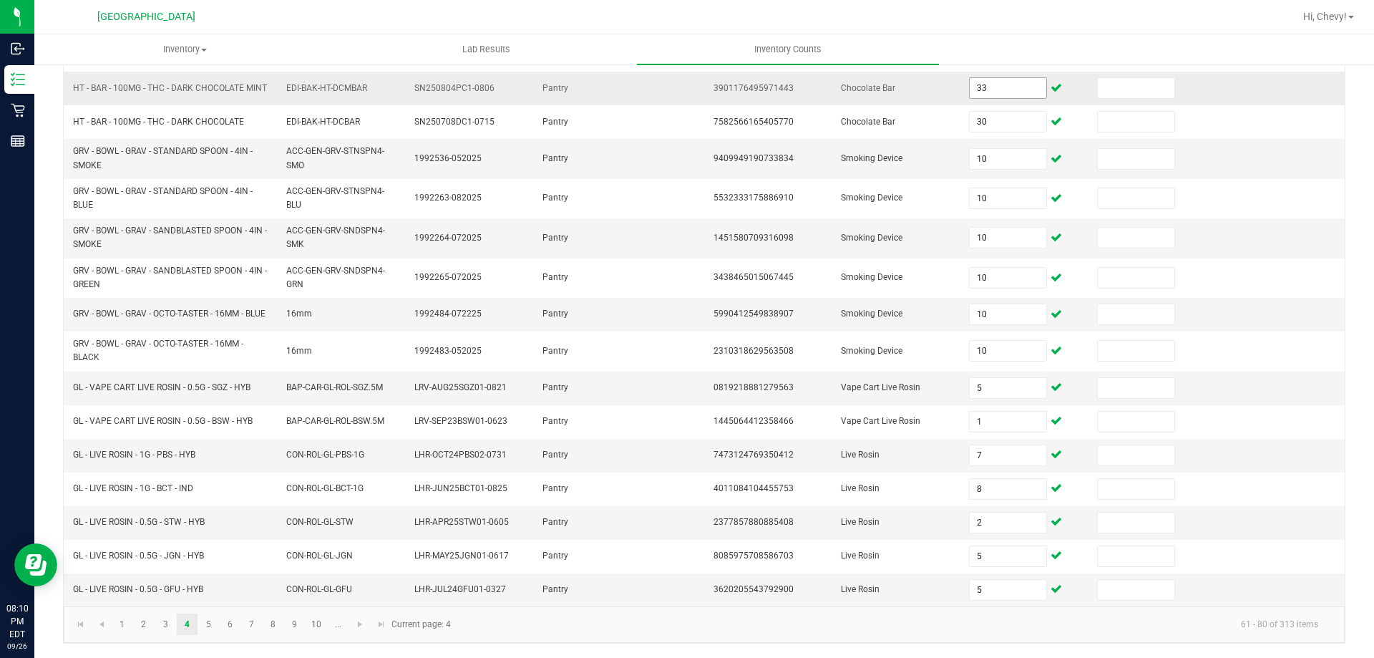
scroll to position [364, 0]
click at [204, 618] on link "5" at bounding box center [208, 624] width 21 height 21
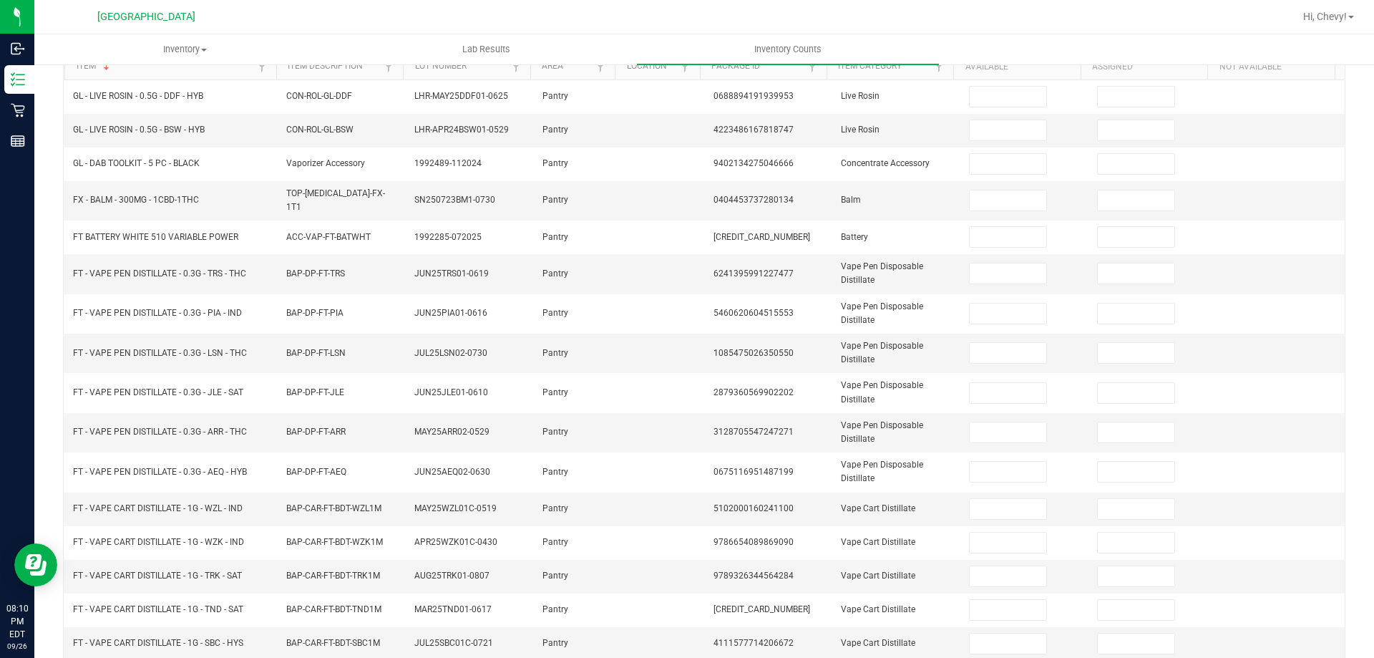
scroll to position [0, 0]
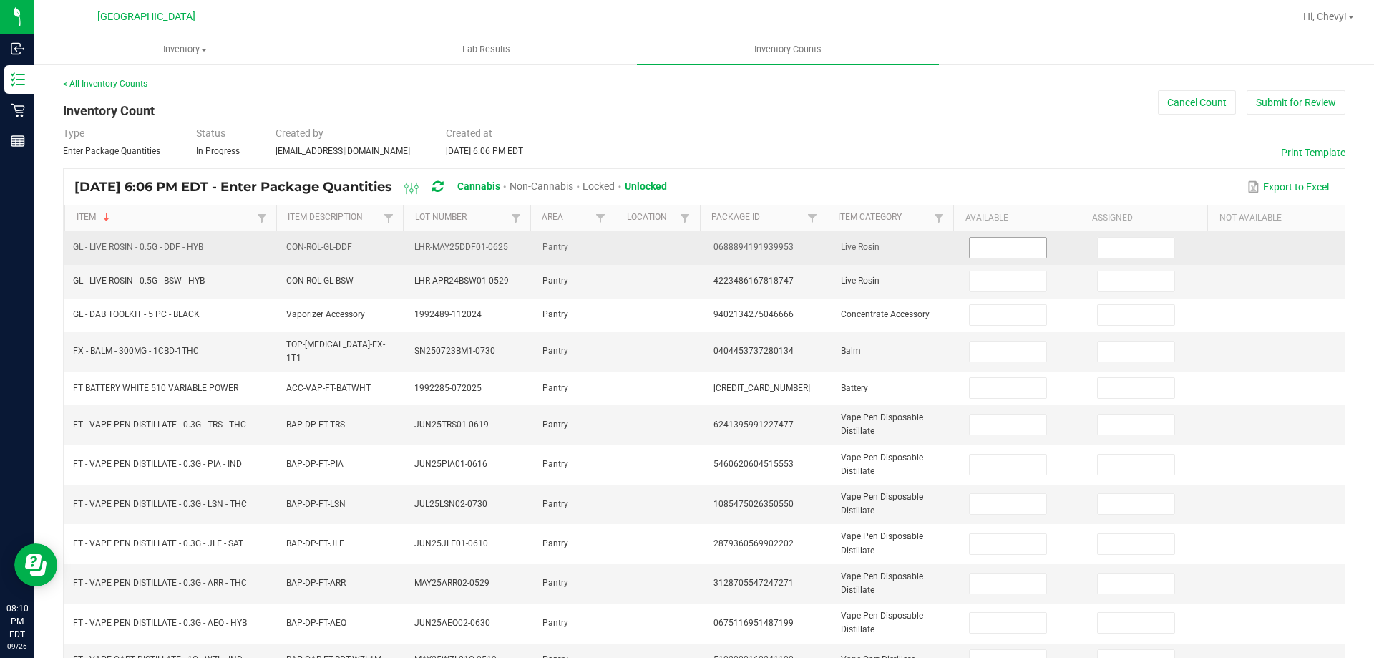
click at [1027, 248] on input at bounding box center [1008, 248] width 76 height 20
type input "2"
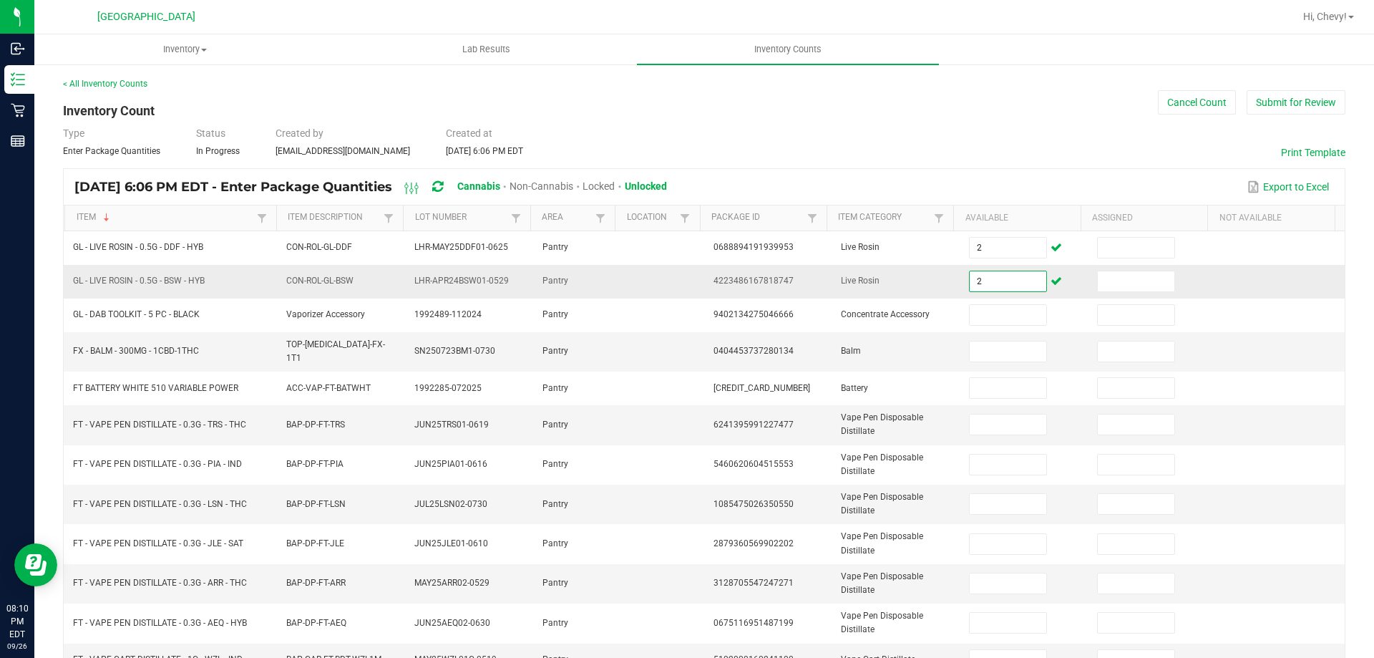
click at [970, 283] on input "2" at bounding box center [1008, 281] width 76 height 20
type input "3"
type input "10"
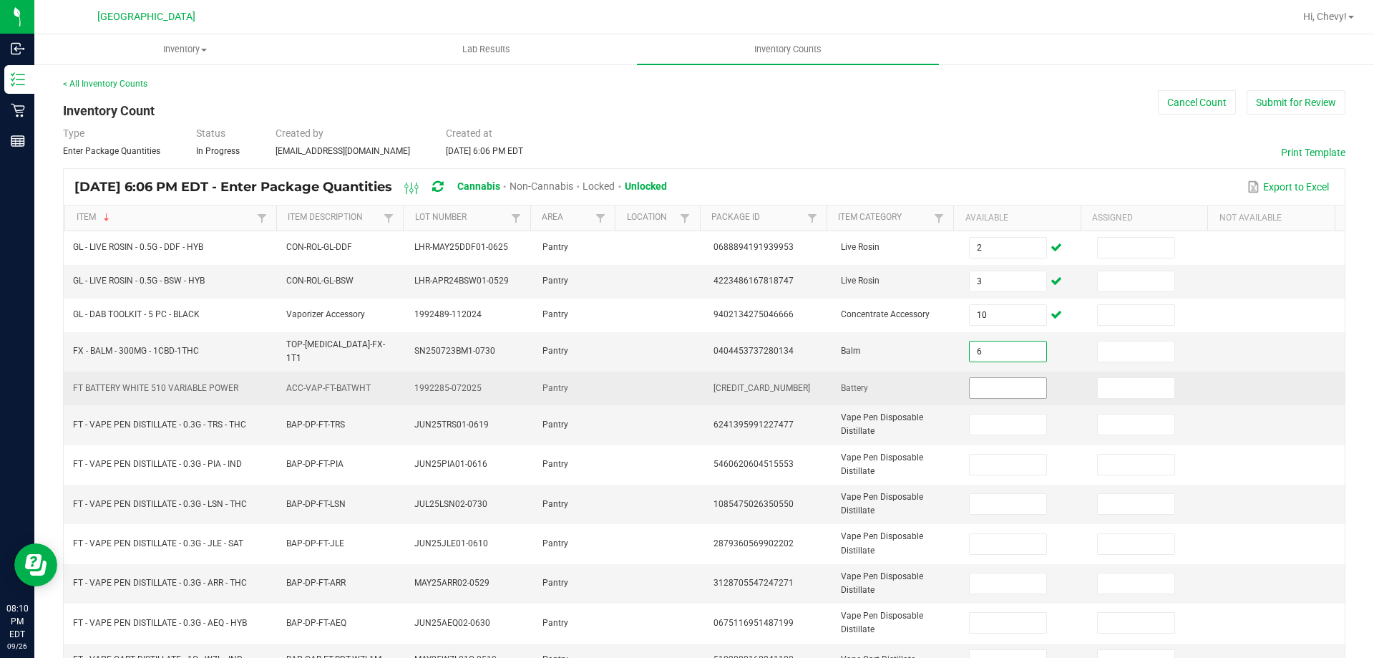
type input "6"
click at [1004, 387] on input at bounding box center [1008, 388] width 76 height 20
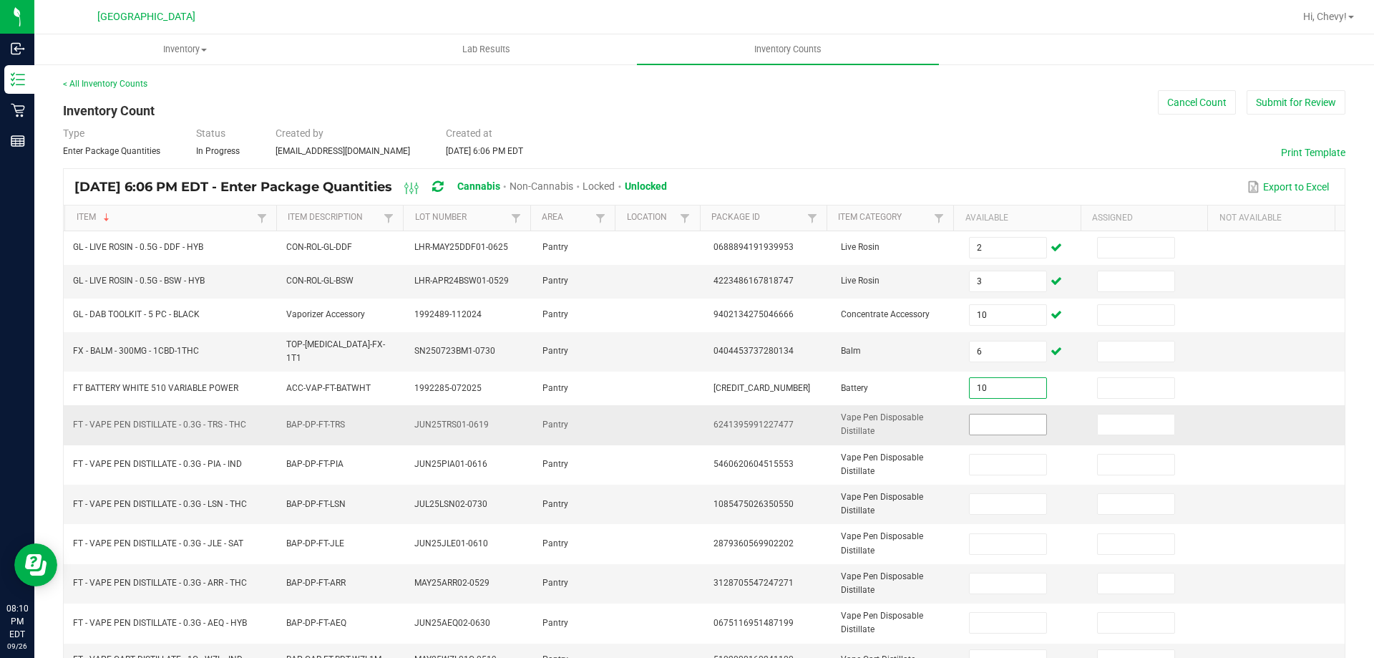
type input "10"
click at [996, 421] on input at bounding box center [1008, 424] width 76 height 20
type input "18"
type input "12"
type input "20"
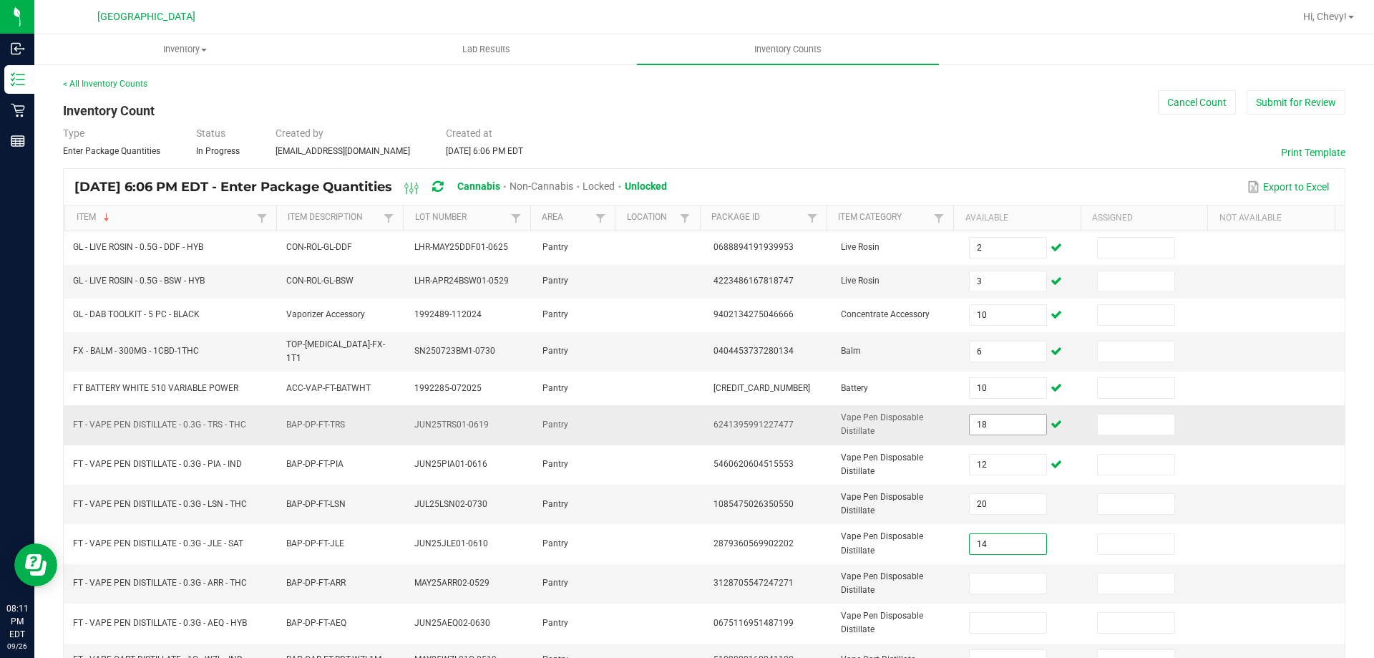
type input "14"
type input "5"
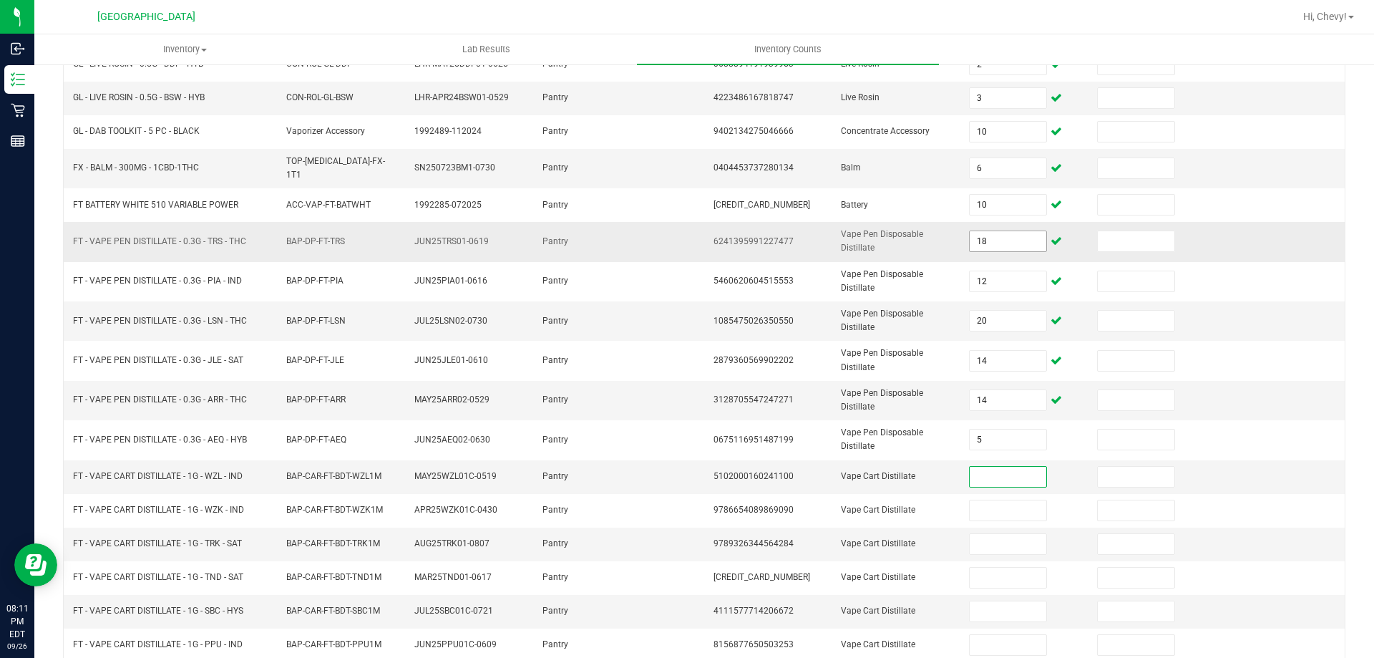
scroll to position [334, 0]
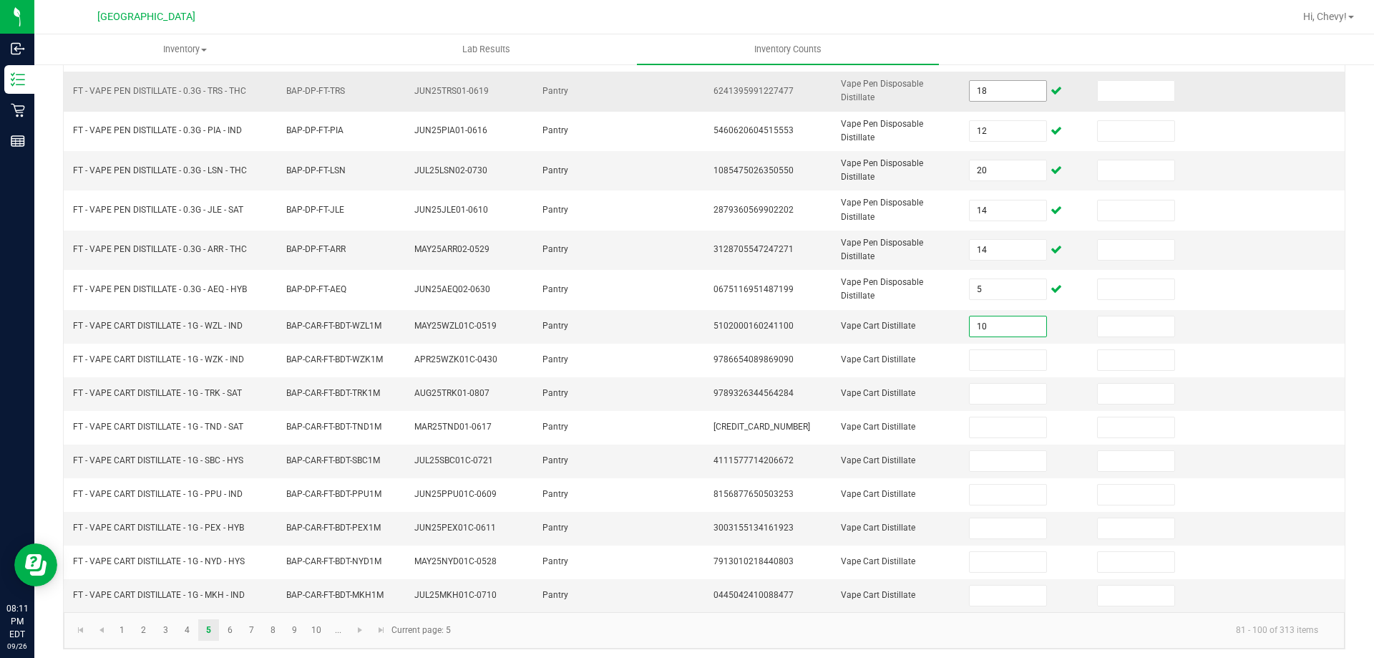
type input "10"
type input "6"
type input "8"
click at [991, 389] on input "8" at bounding box center [1008, 394] width 76 height 20
click at [995, 246] on input "14" at bounding box center [1008, 250] width 76 height 20
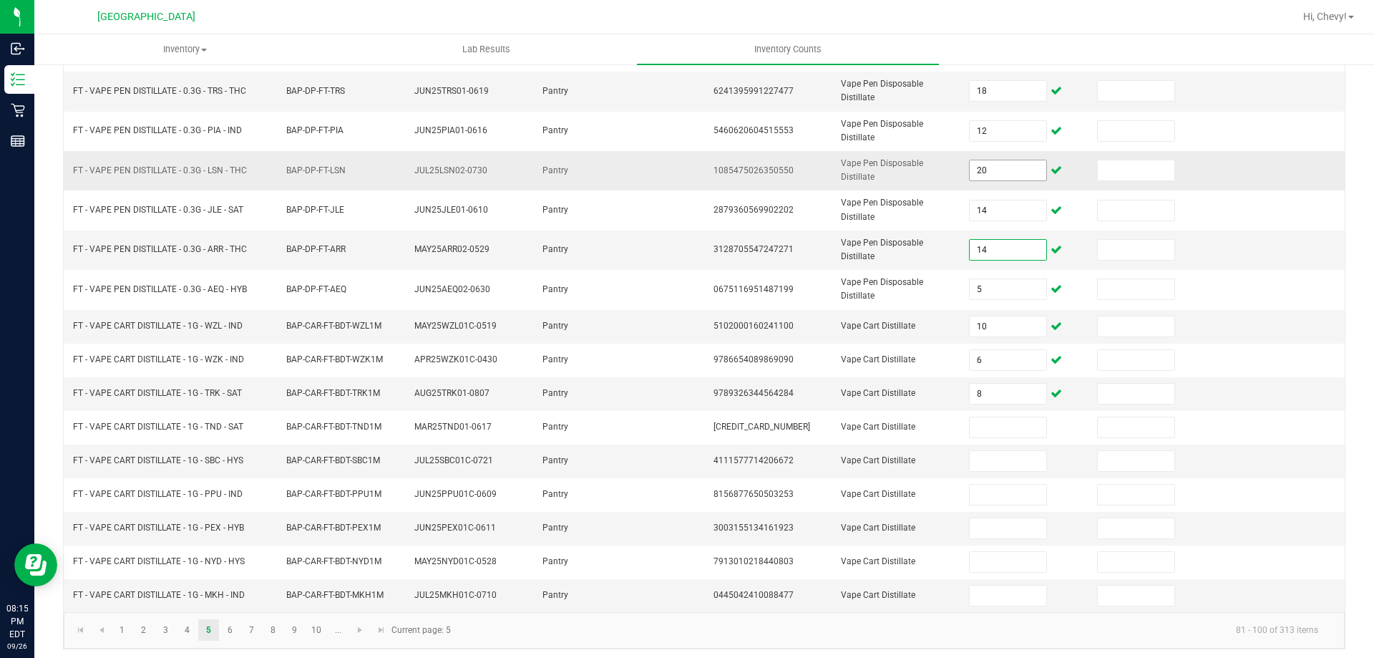
click at [1002, 161] on input "20" at bounding box center [1008, 170] width 76 height 20
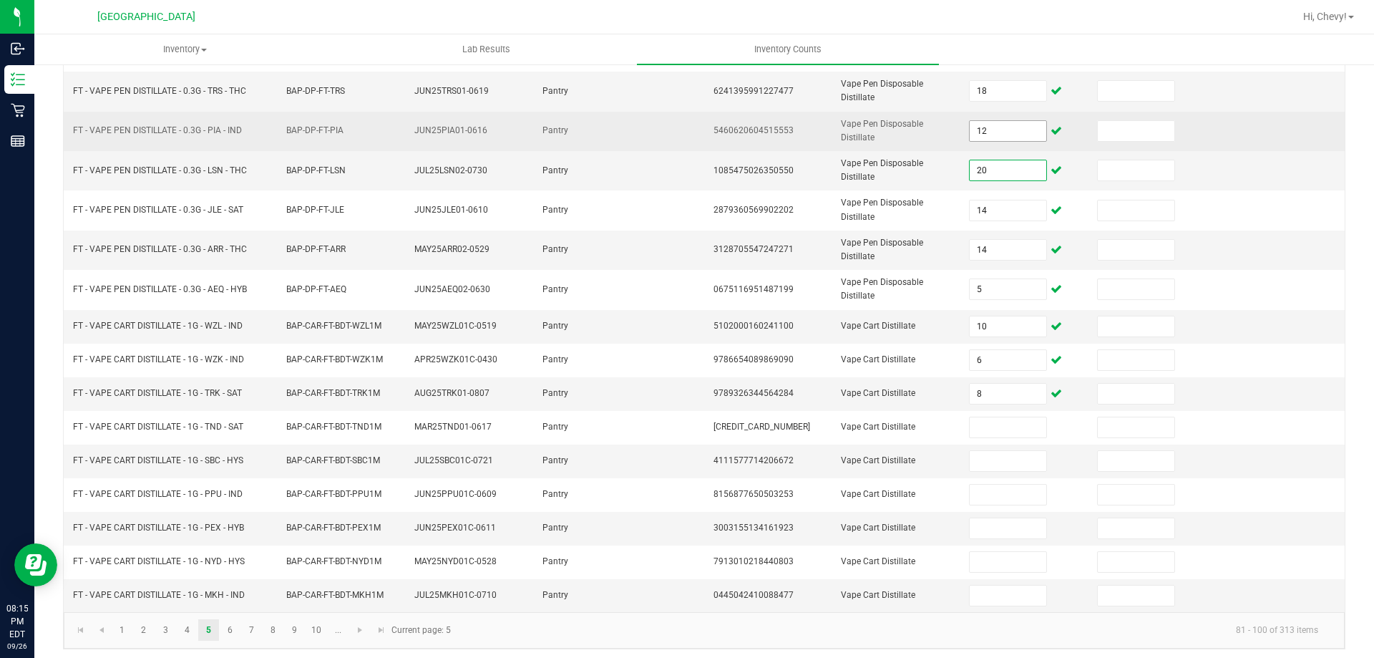
click at [1016, 128] on input "12" at bounding box center [1008, 131] width 76 height 20
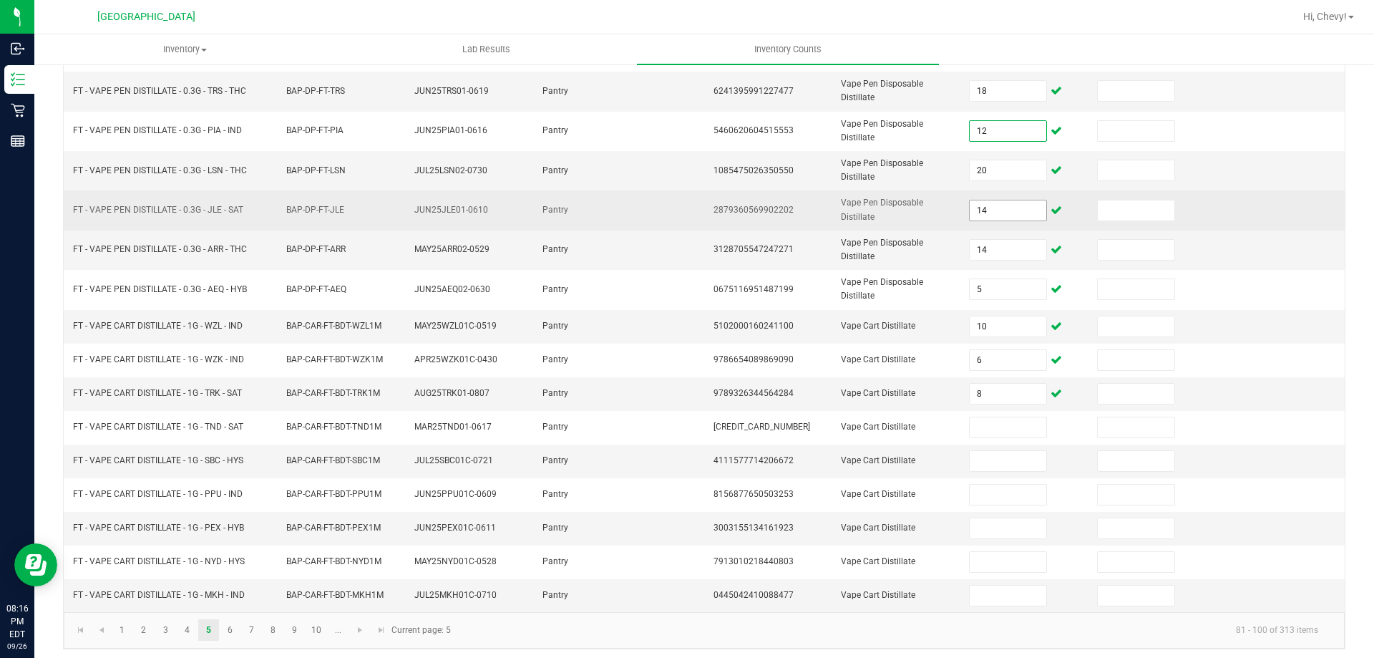
click at [1004, 203] on input "14" at bounding box center [1008, 210] width 76 height 20
type input "20"
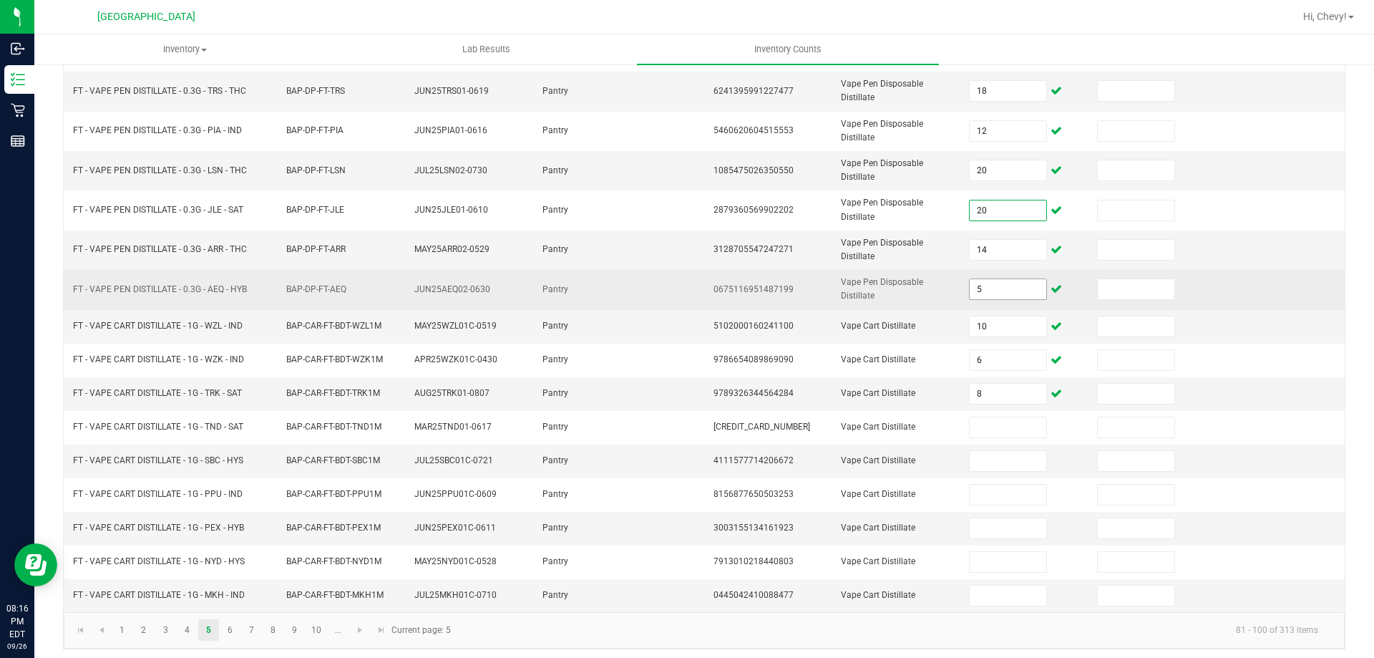
click at [979, 284] on input "5" at bounding box center [1008, 289] width 76 height 20
type input "1"
type input "5"
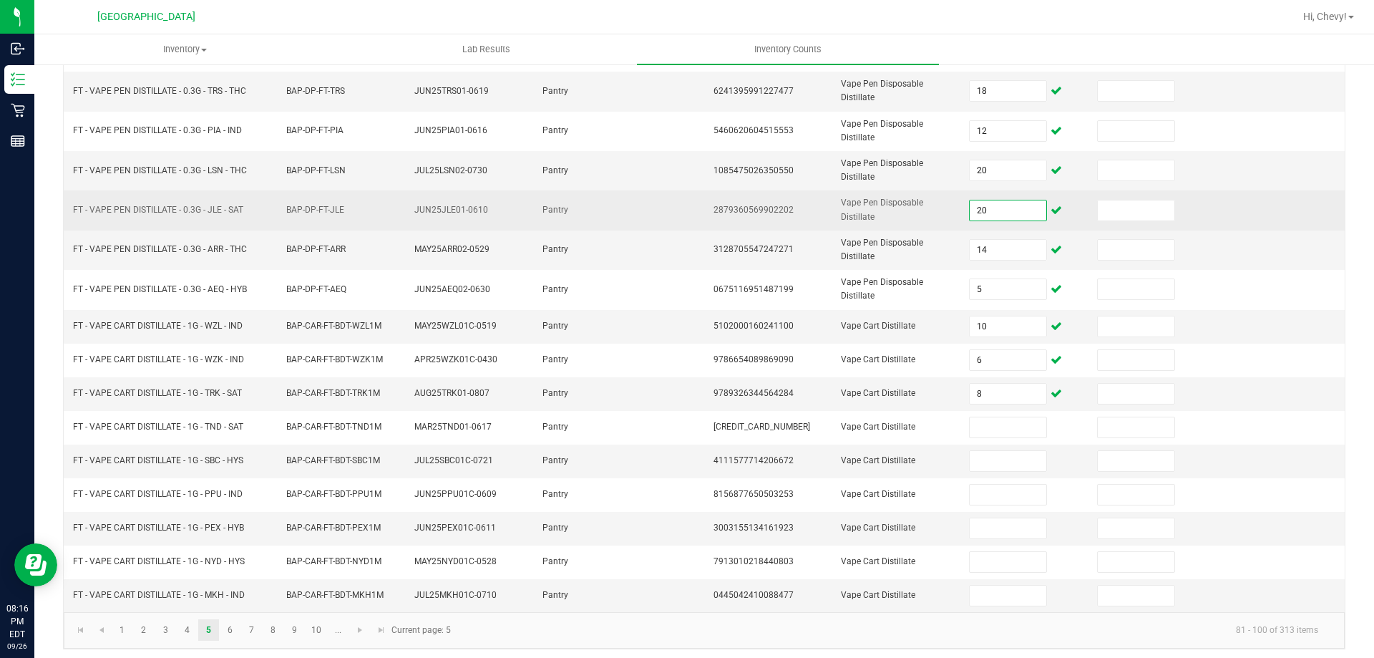
click at [1006, 200] on input "20" at bounding box center [1008, 210] width 76 height 20
type input "20"
type input "14"
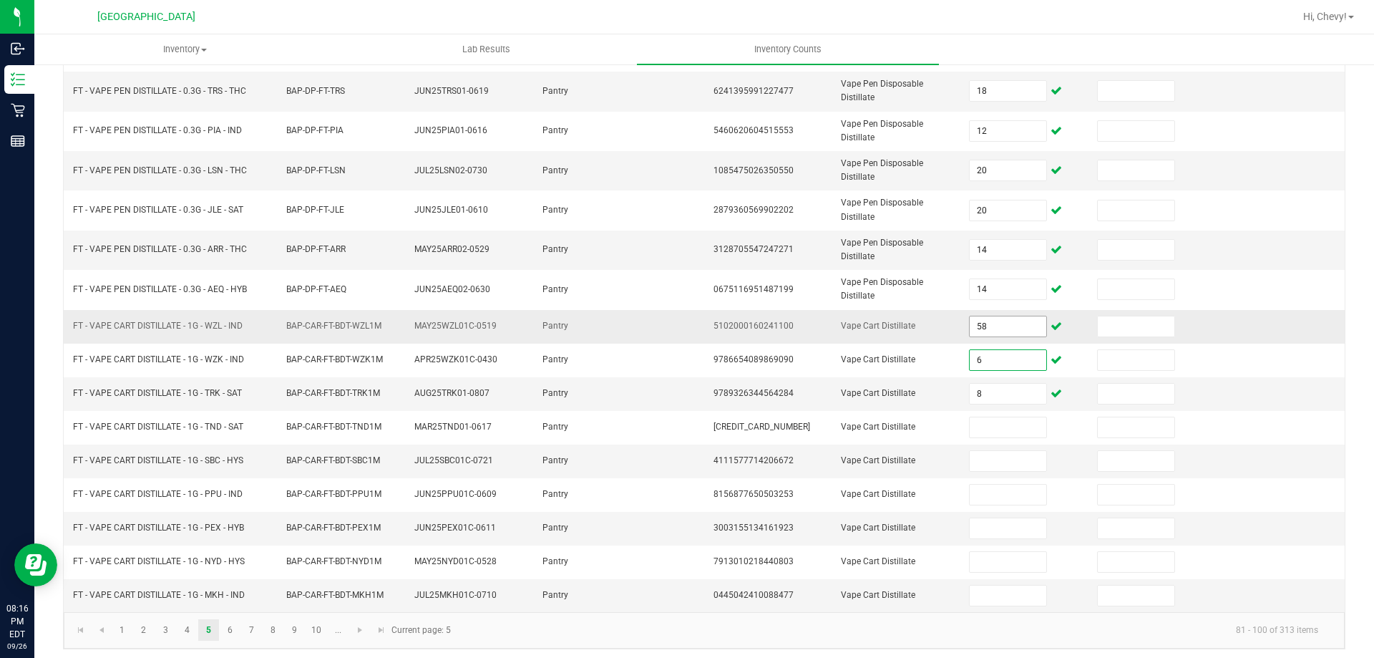
click at [987, 326] on input "58" at bounding box center [1008, 326] width 76 height 20
type input "5"
type input "10"
type input "6"
type input "8"
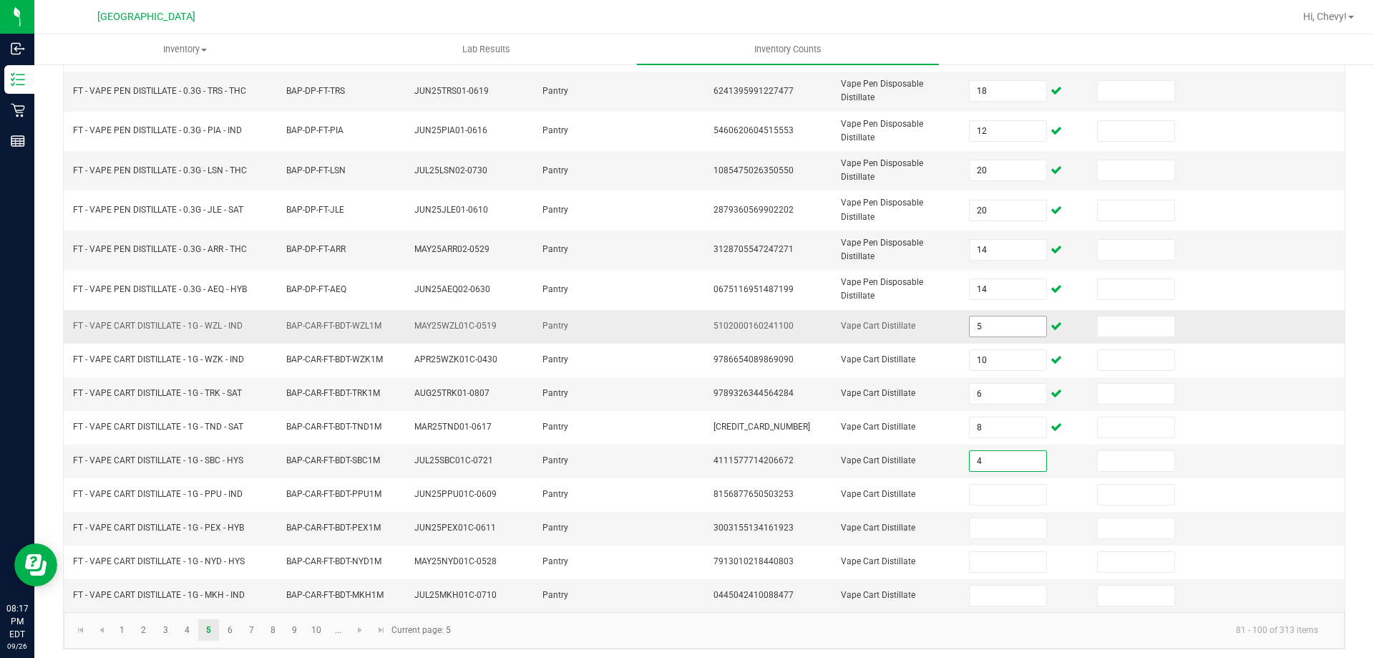
type input "4"
type input "6"
type input "8"
type input "2"
type input "4"
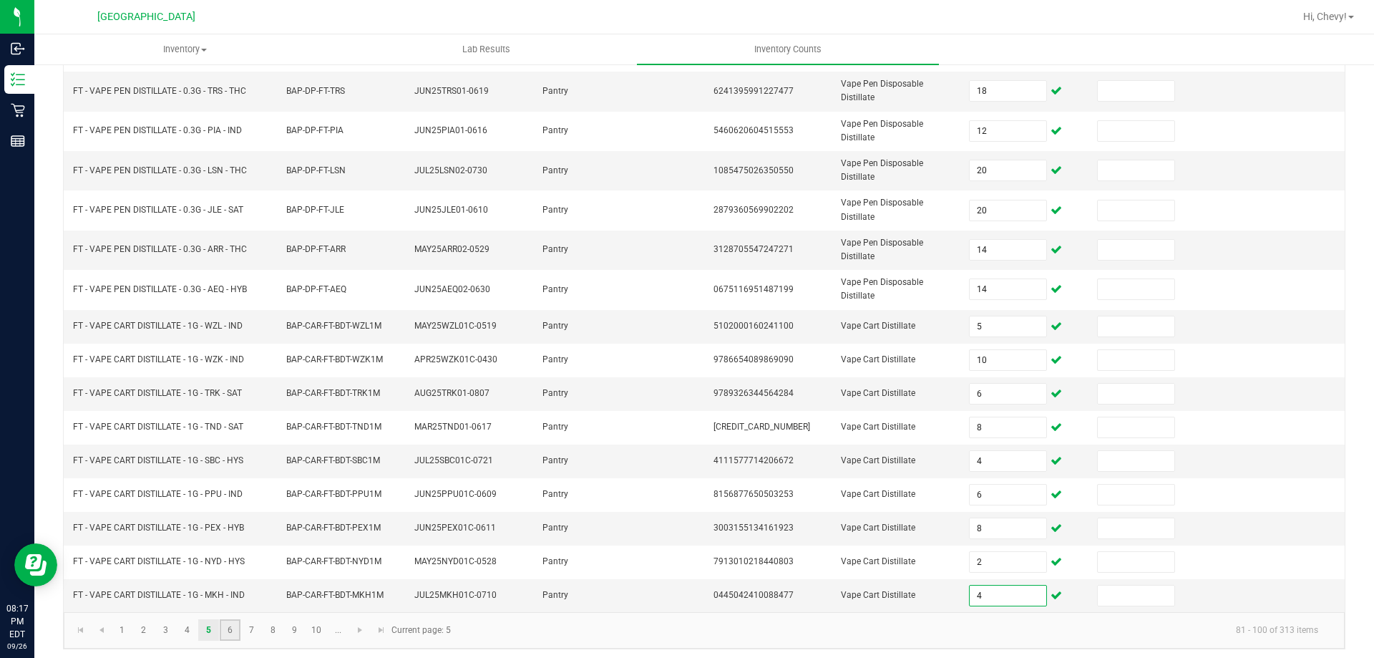
click at [231, 619] on link "6" at bounding box center [230, 629] width 21 height 21
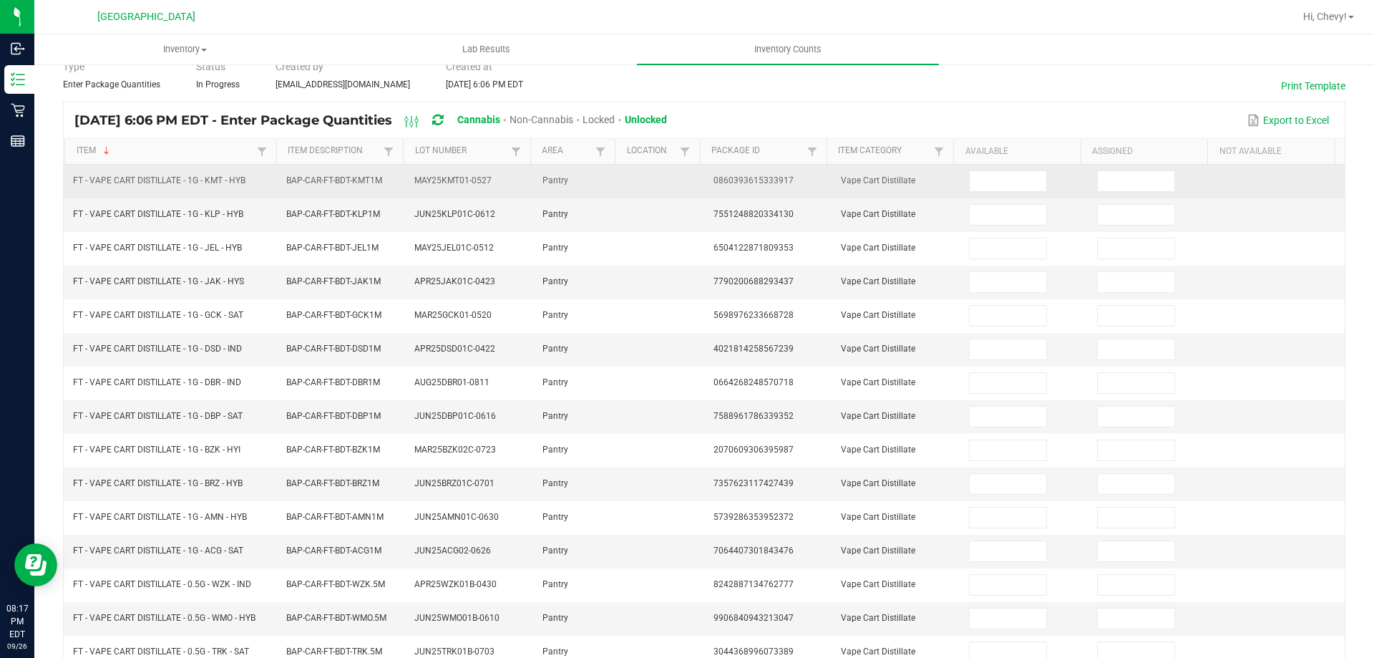
scroll to position [11, 0]
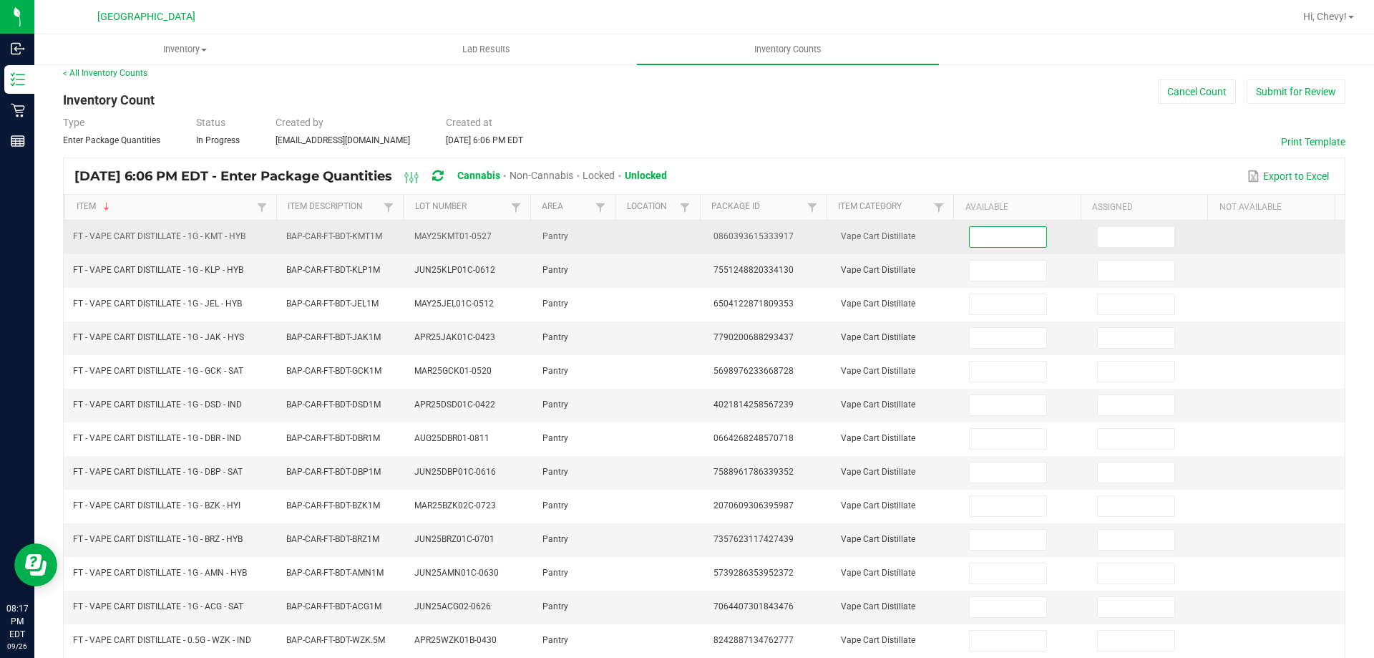
click at [970, 246] on input at bounding box center [1008, 237] width 76 height 20
type input "1"
type input "10"
type input "2"
type input "5"
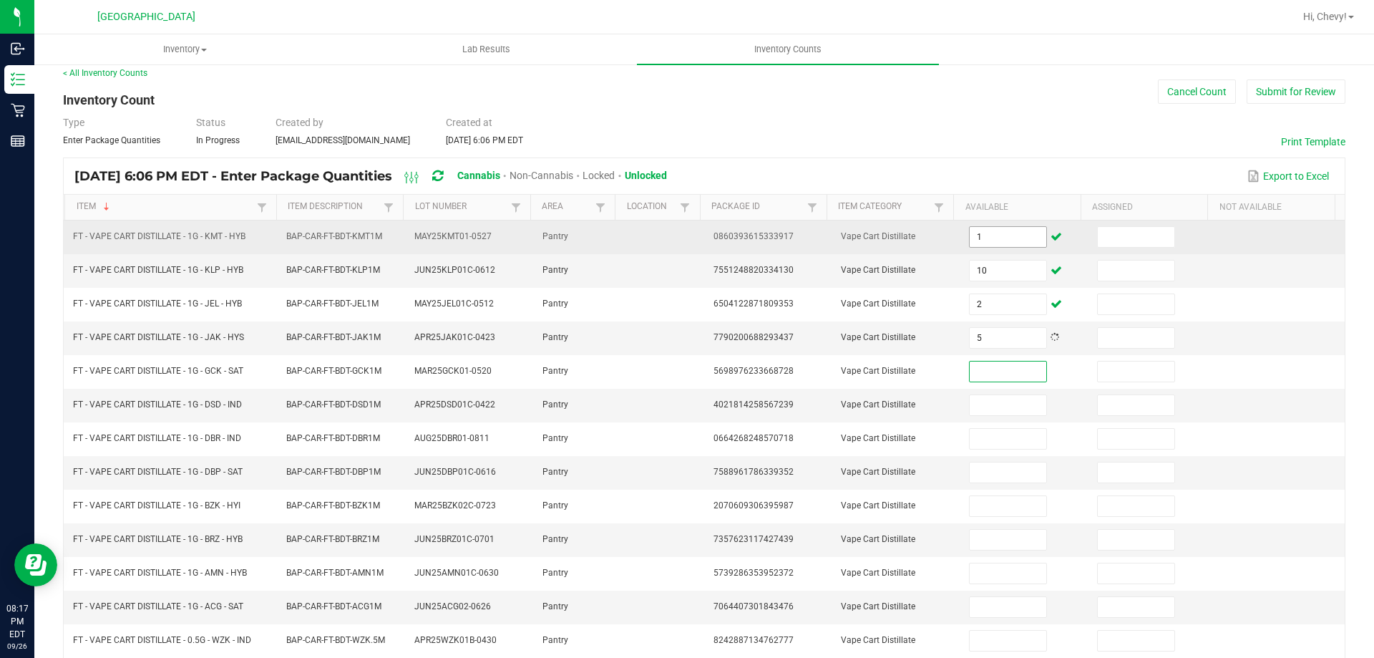
type input "1"
type input "8"
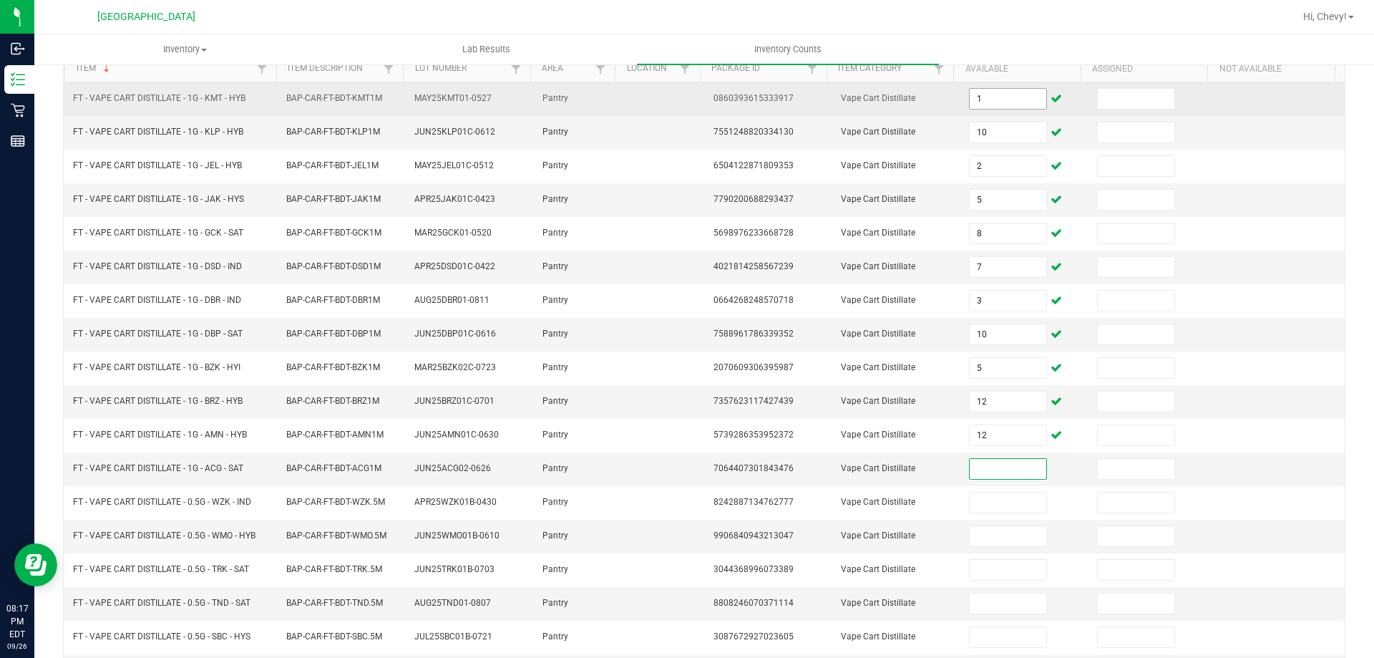
scroll to position [297, 0]
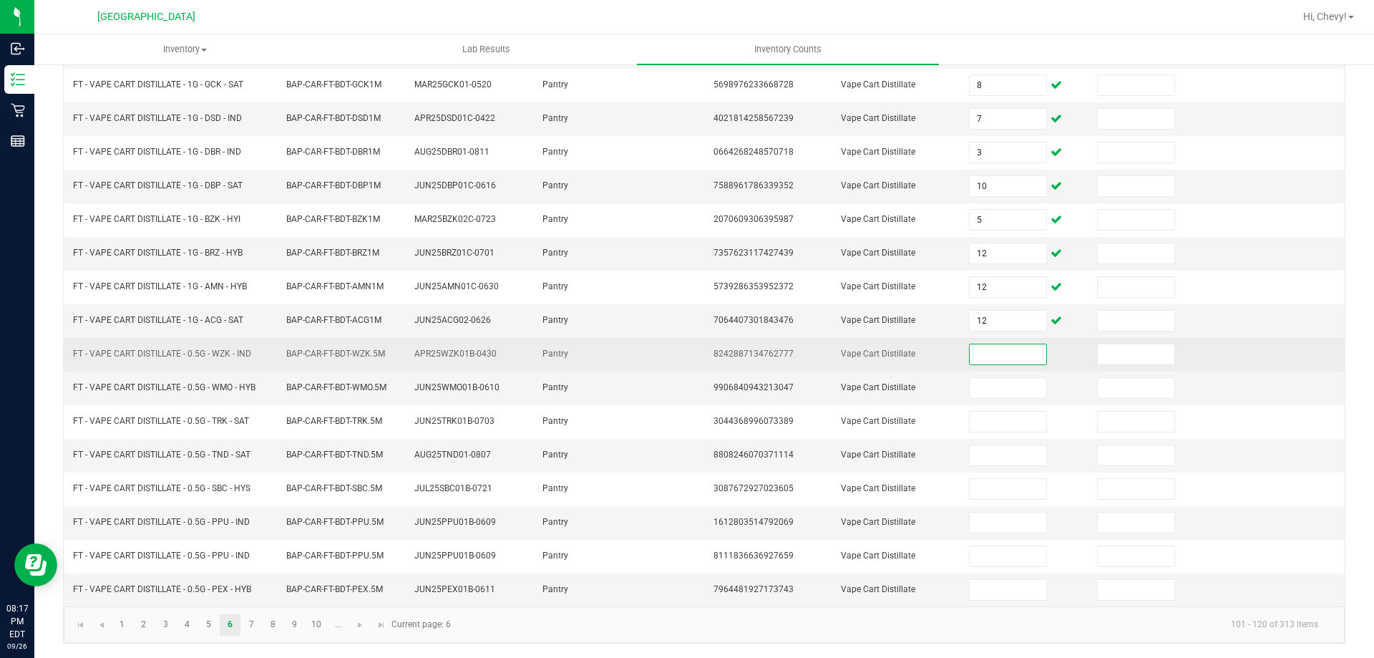
click at [988, 353] on input at bounding box center [1008, 354] width 76 height 20
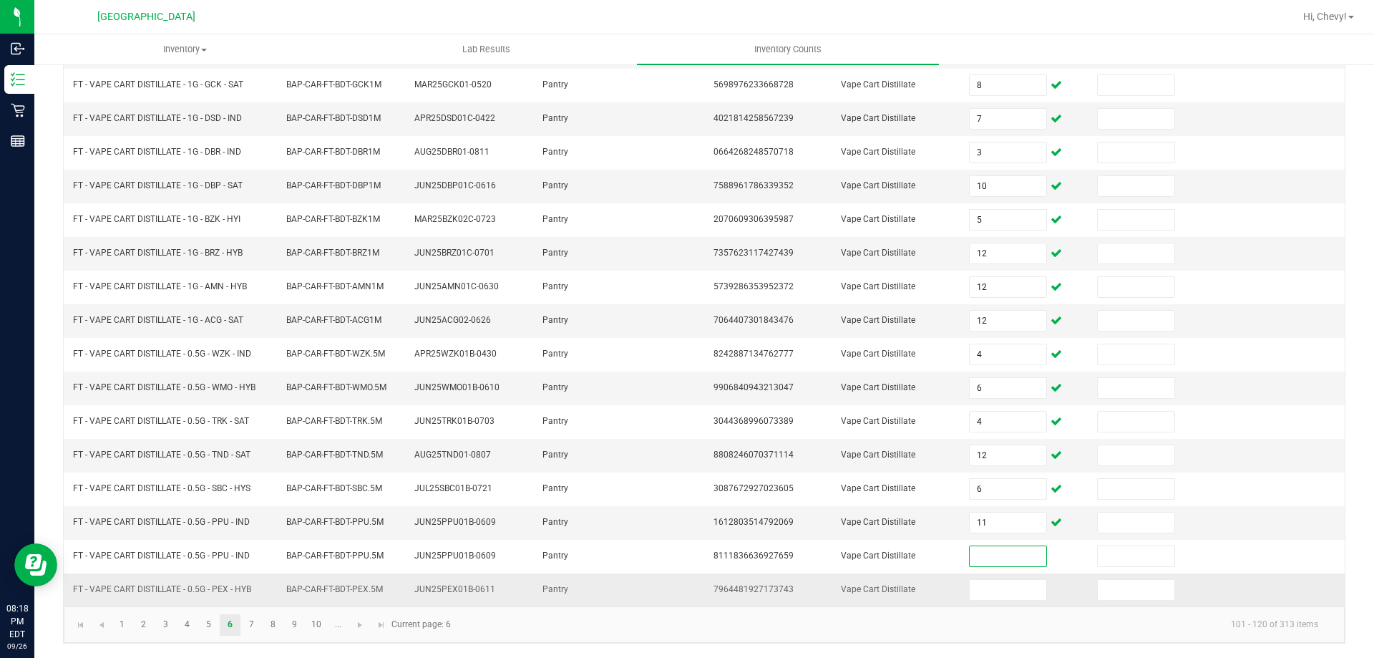
click at [1119, 565] on input at bounding box center [1136, 556] width 76 height 20
click at [993, 591] on input at bounding box center [1008, 590] width 76 height 20
click at [248, 618] on link "7" at bounding box center [251, 624] width 21 height 21
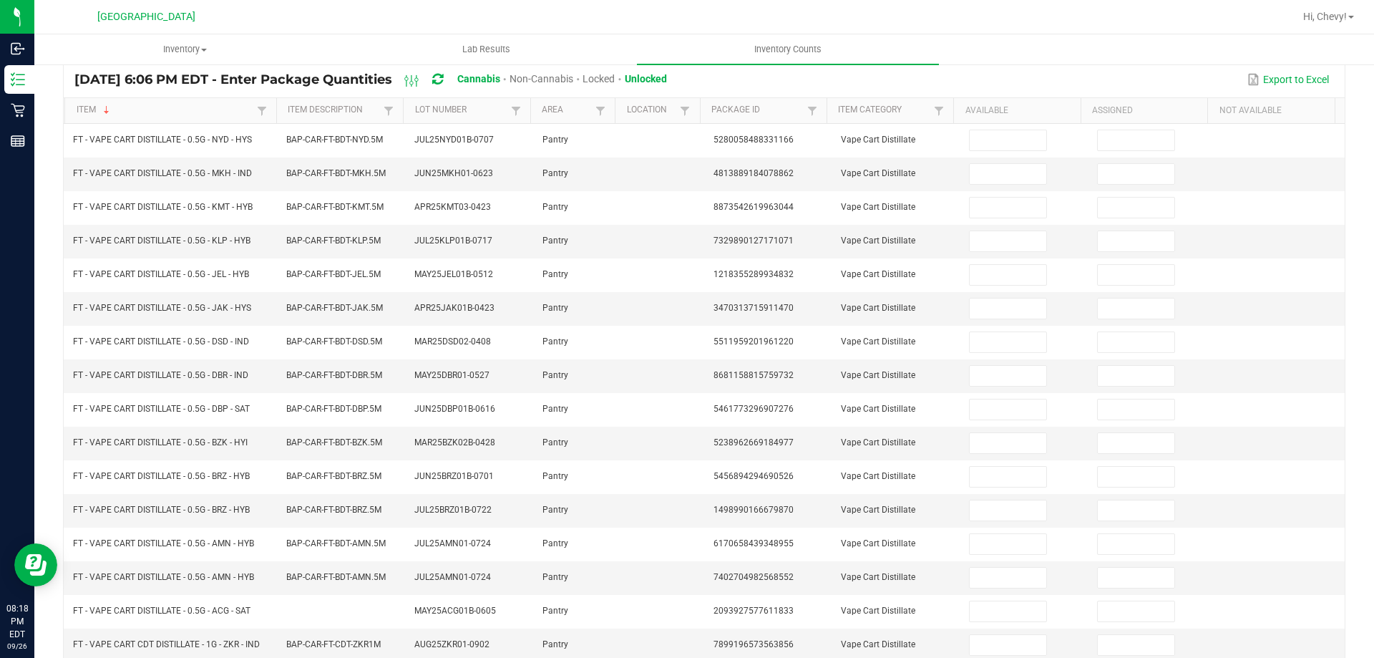
scroll to position [11, 0]
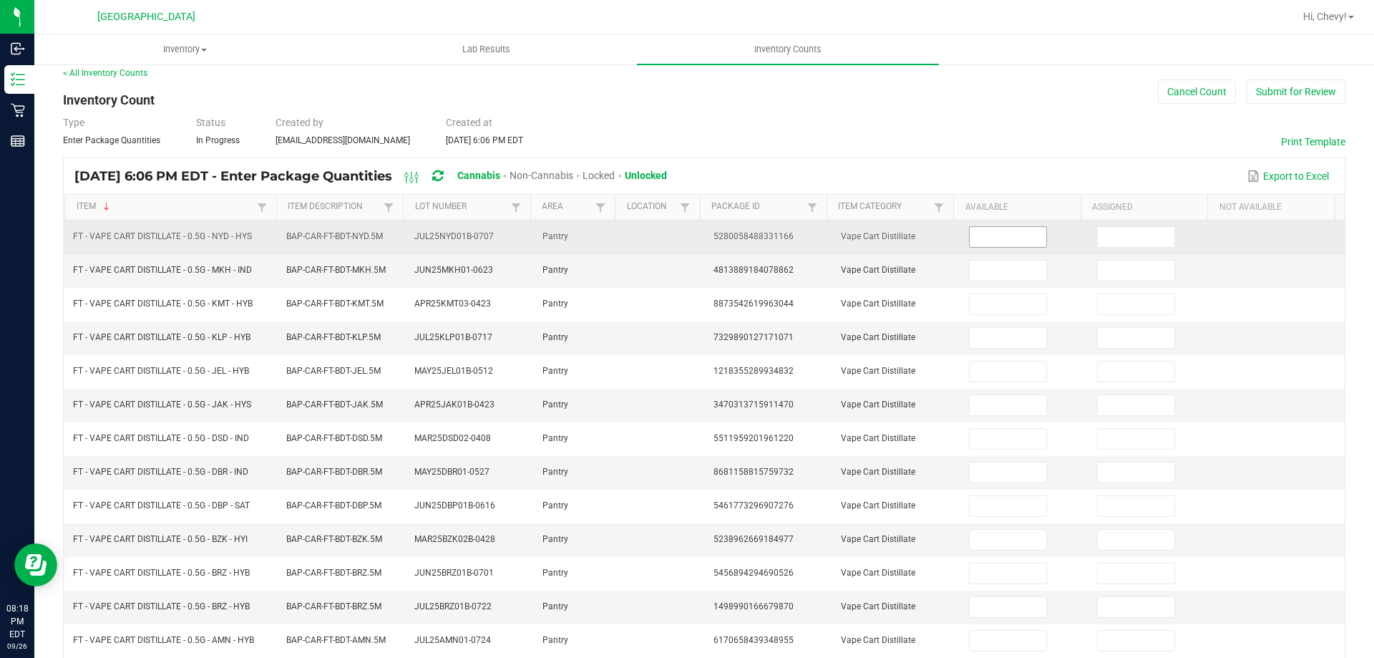
click at [973, 238] on input at bounding box center [1008, 237] width 76 height 20
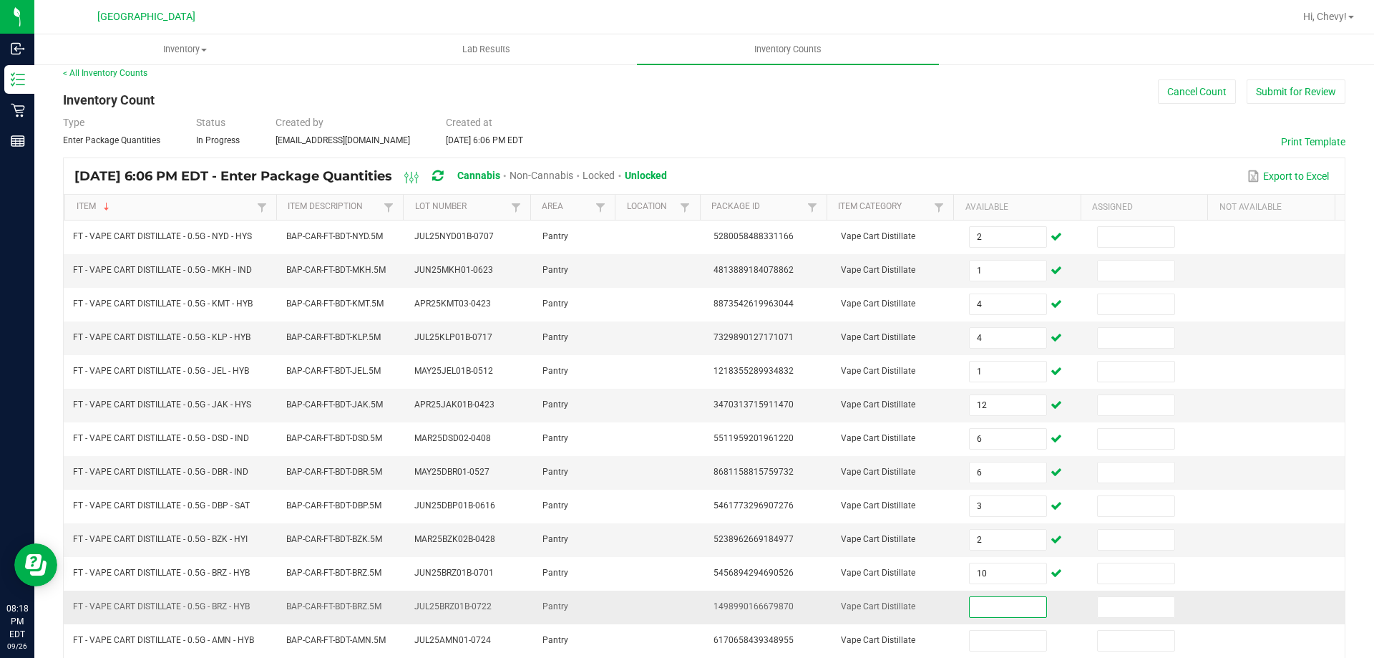
click at [1107, 619] on td at bounding box center [1153, 608] width 128 height 34
click at [1107, 603] on input at bounding box center [1136, 607] width 76 height 20
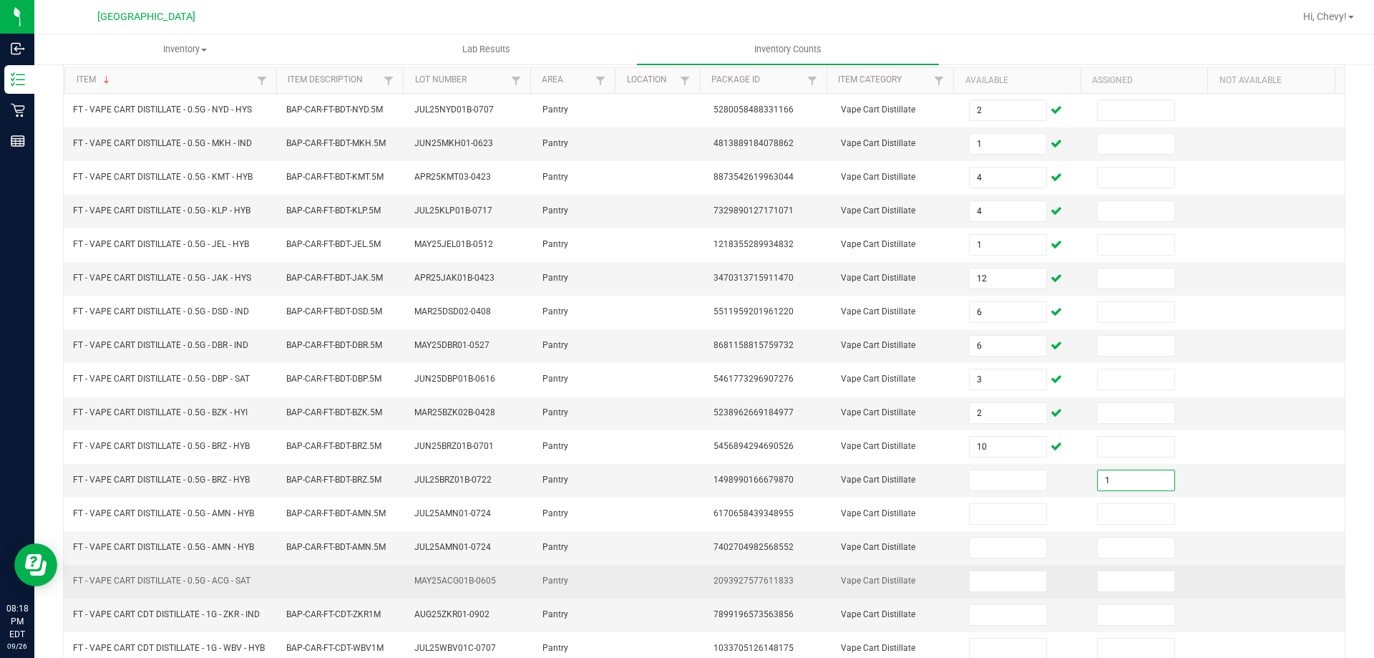
scroll to position [297, 0]
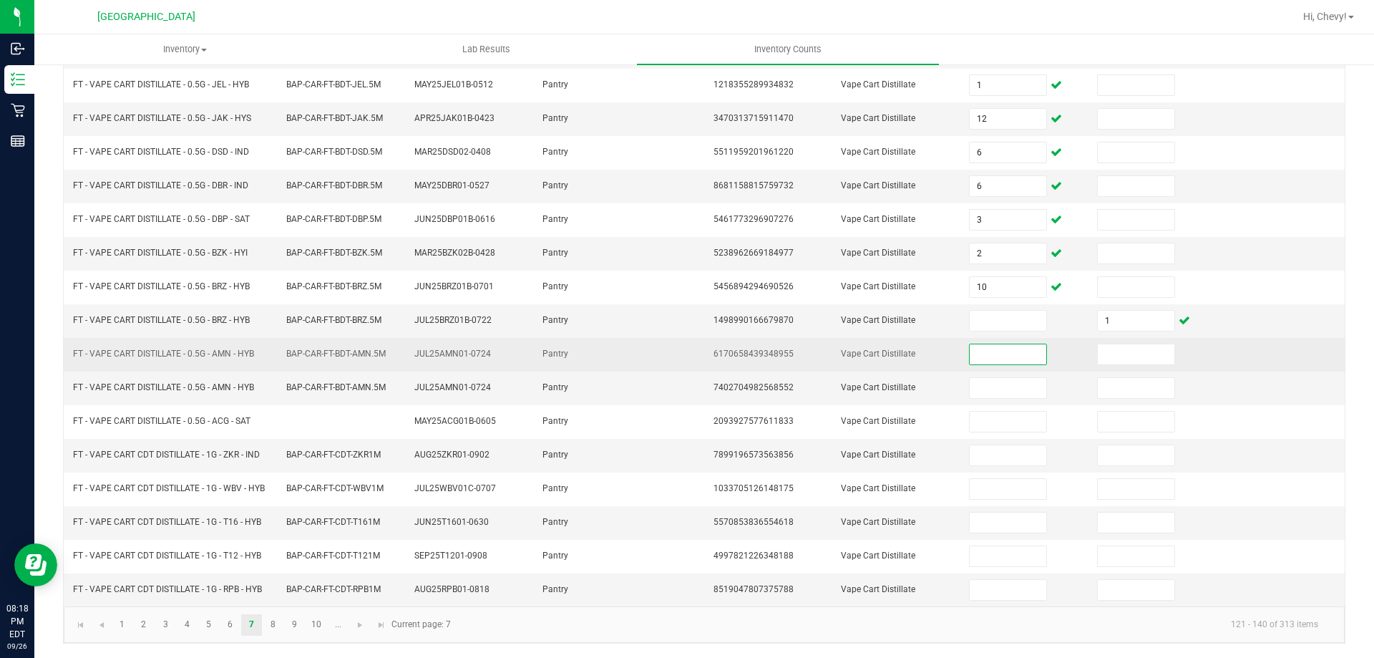
click at [986, 353] on input at bounding box center [1008, 354] width 76 height 20
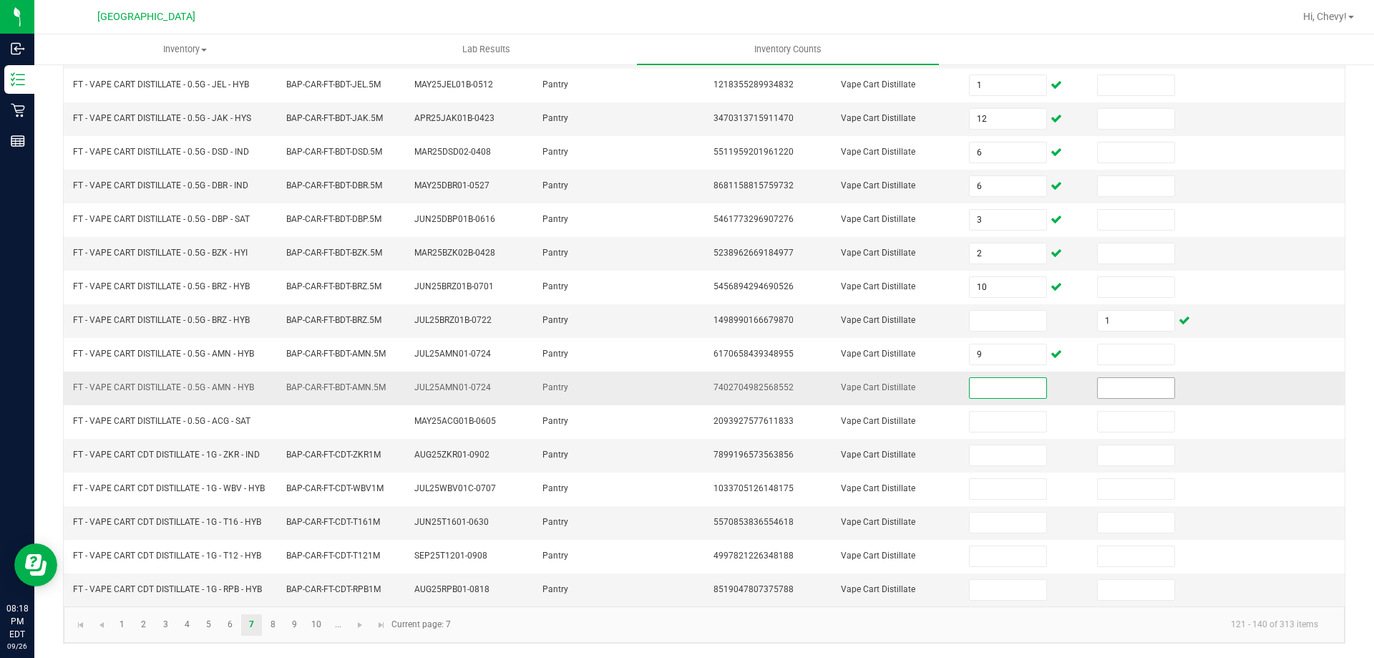
click at [1099, 390] on input at bounding box center [1136, 388] width 76 height 20
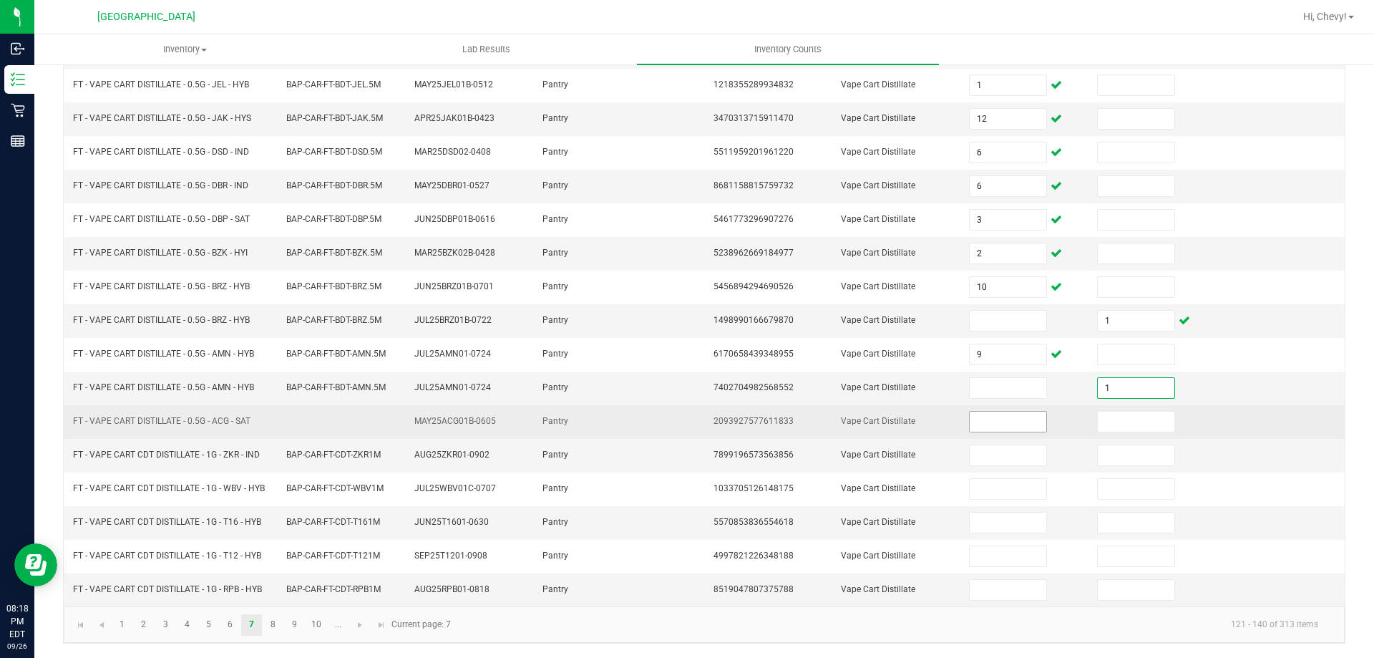
click at [1017, 422] on input at bounding box center [1008, 422] width 76 height 20
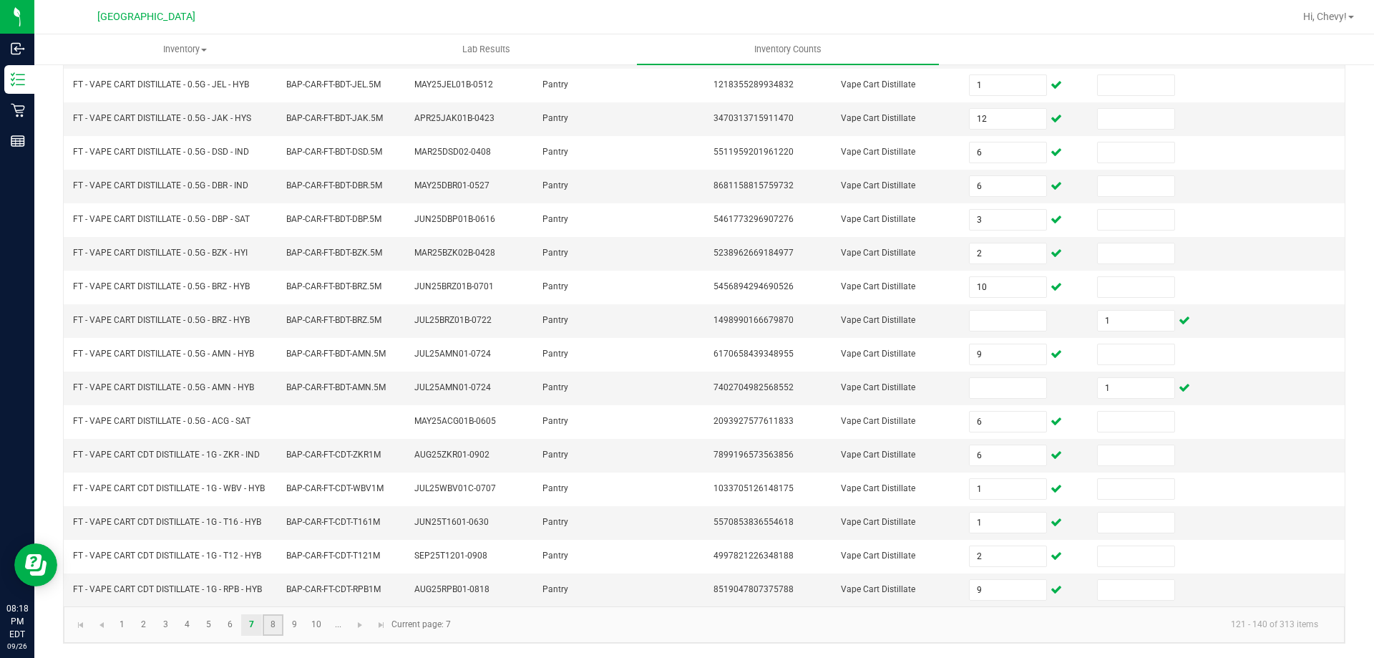
click at [271, 629] on link "8" at bounding box center [273, 624] width 21 height 21
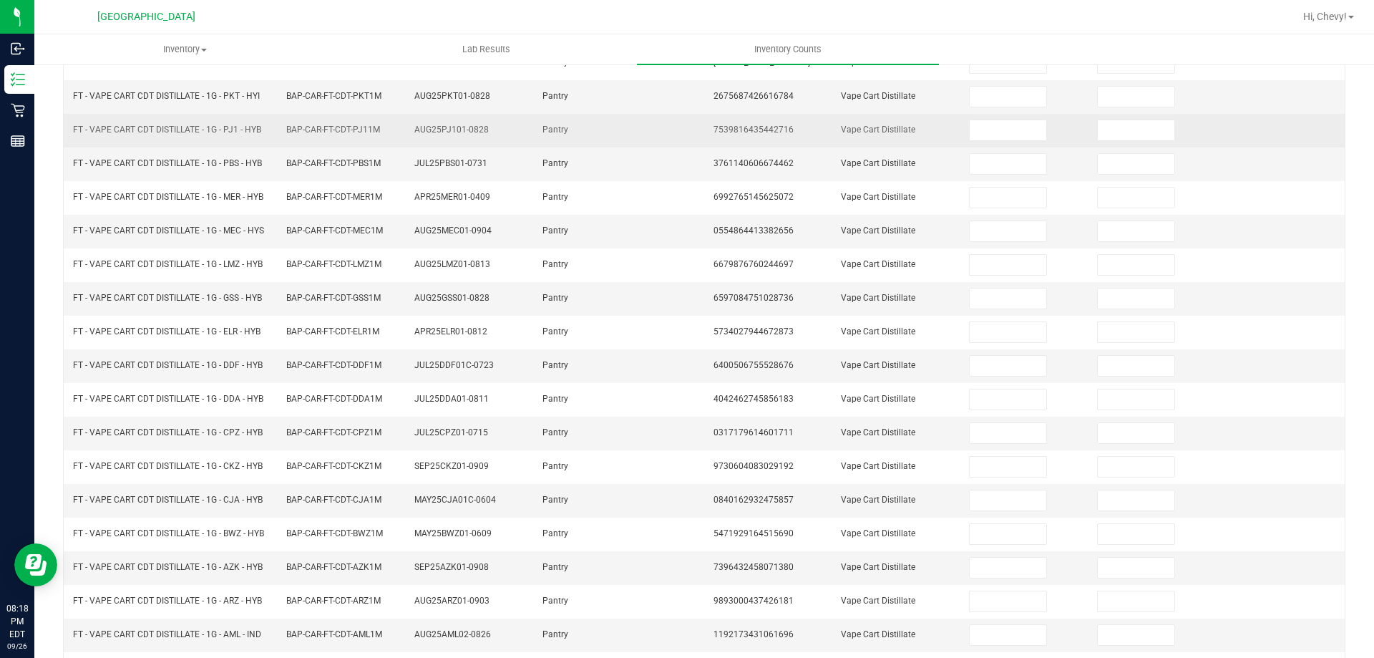
scroll to position [0, 0]
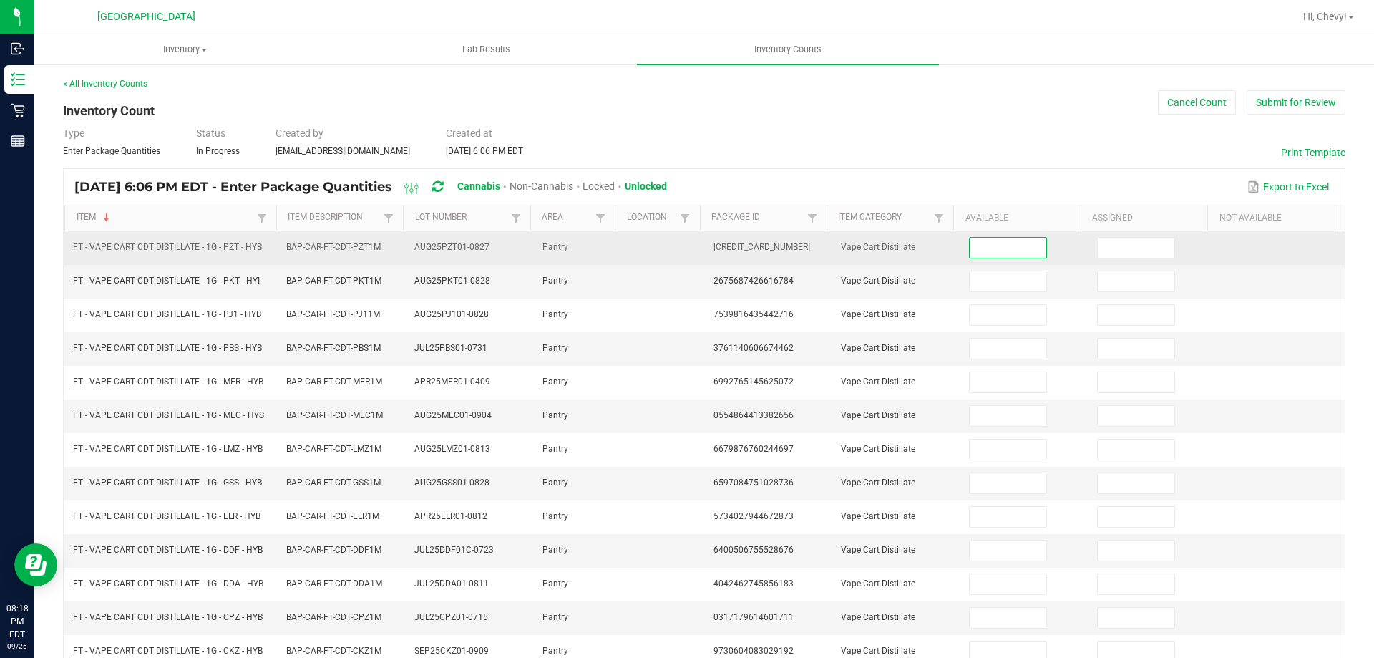
click at [1009, 248] on input at bounding box center [1008, 248] width 76 height 20
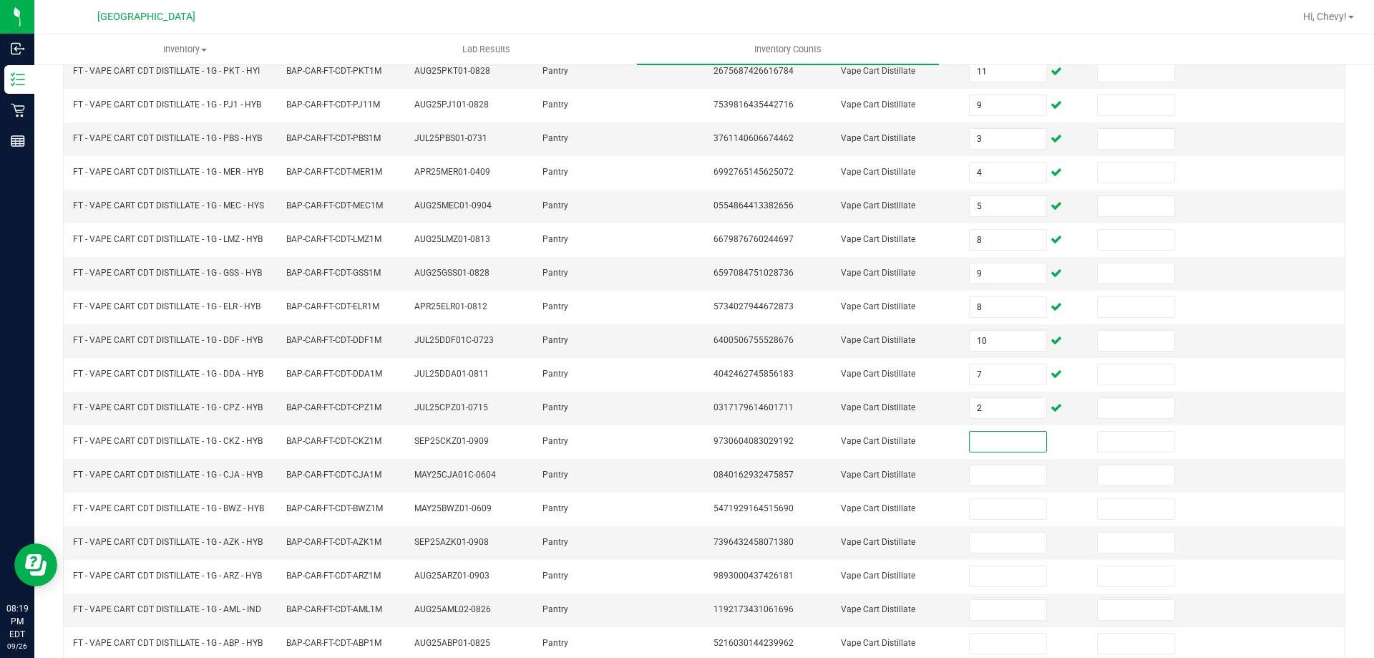
scroll to position [208, 0]
click at [1016, 472] on input at bounding box center [1008, 477] width 76 height 20
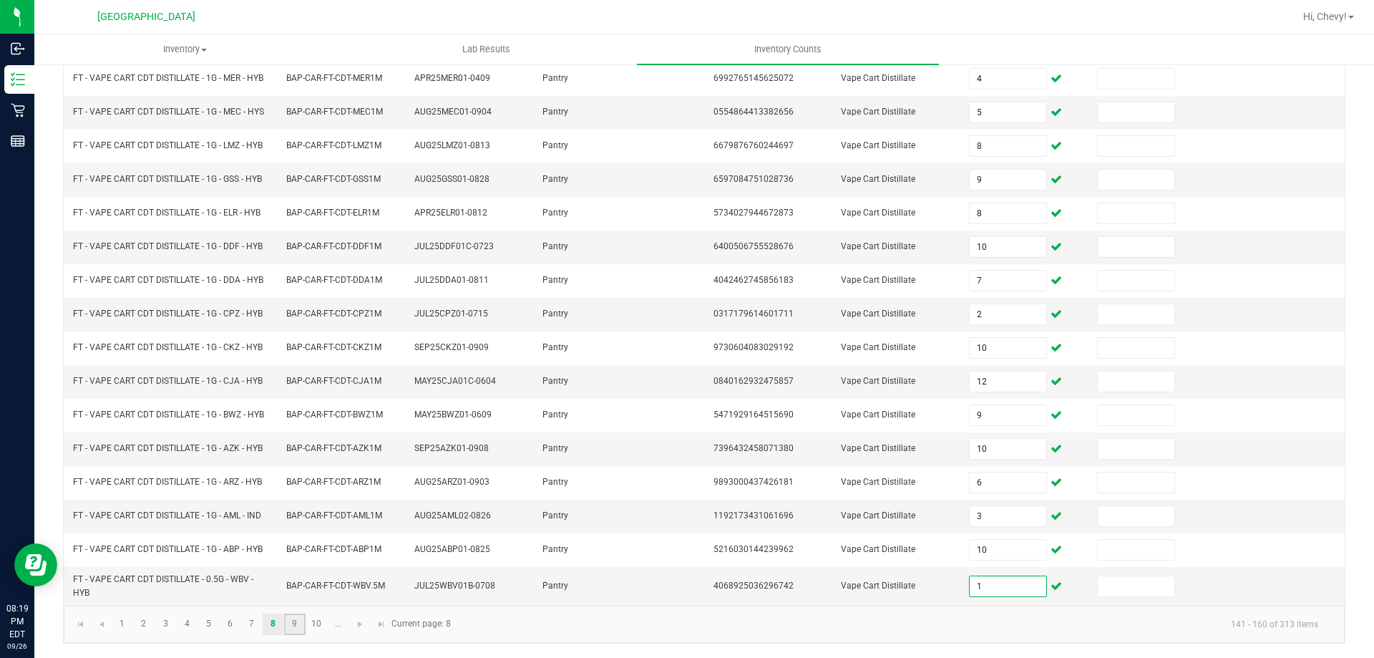
click at [294, 626] on link "9" at bounding box center [294, 624] width 21 height 21
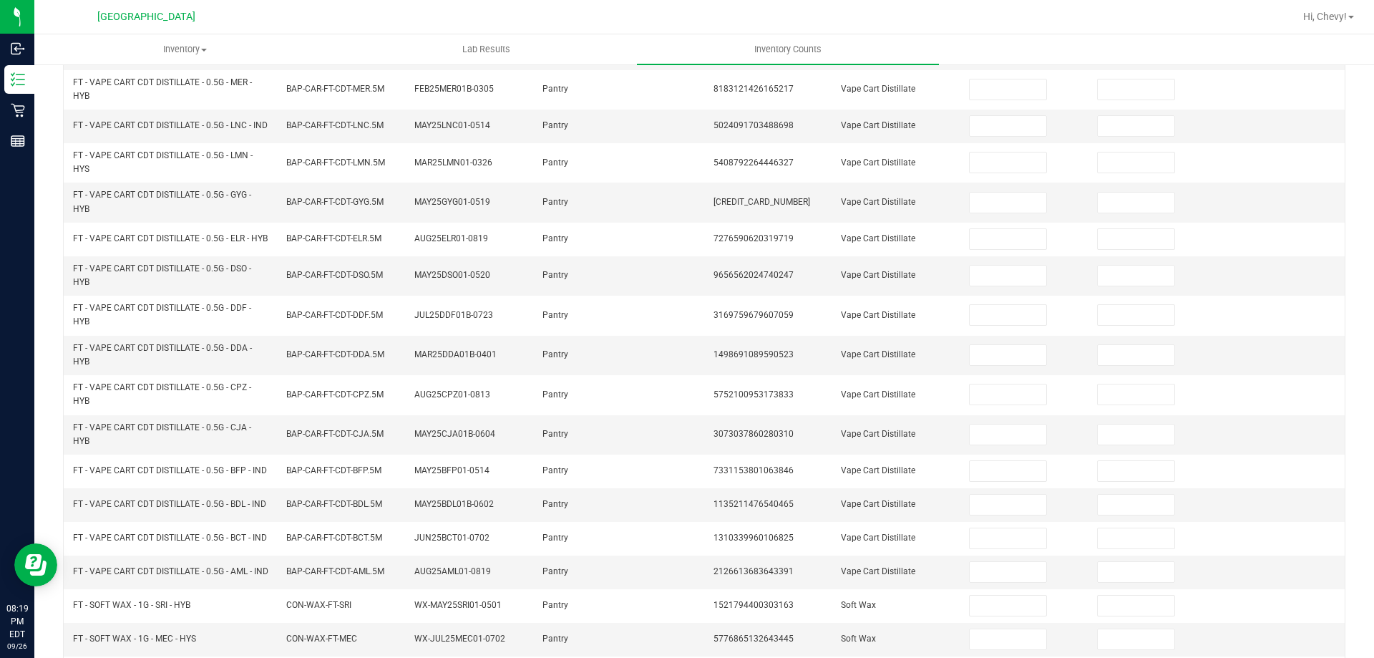
scroll to position [0, 0]
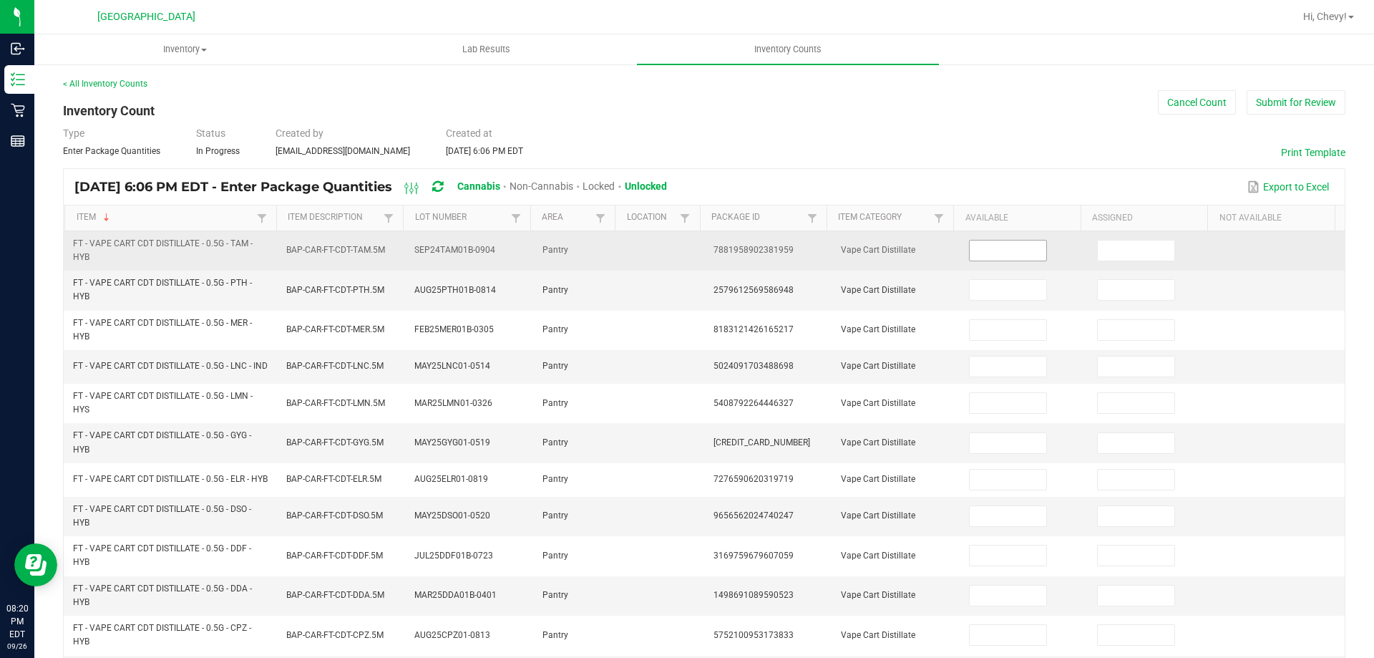
click at [989, 256] on input at bounding box center [1008, 251] width 76 height 20
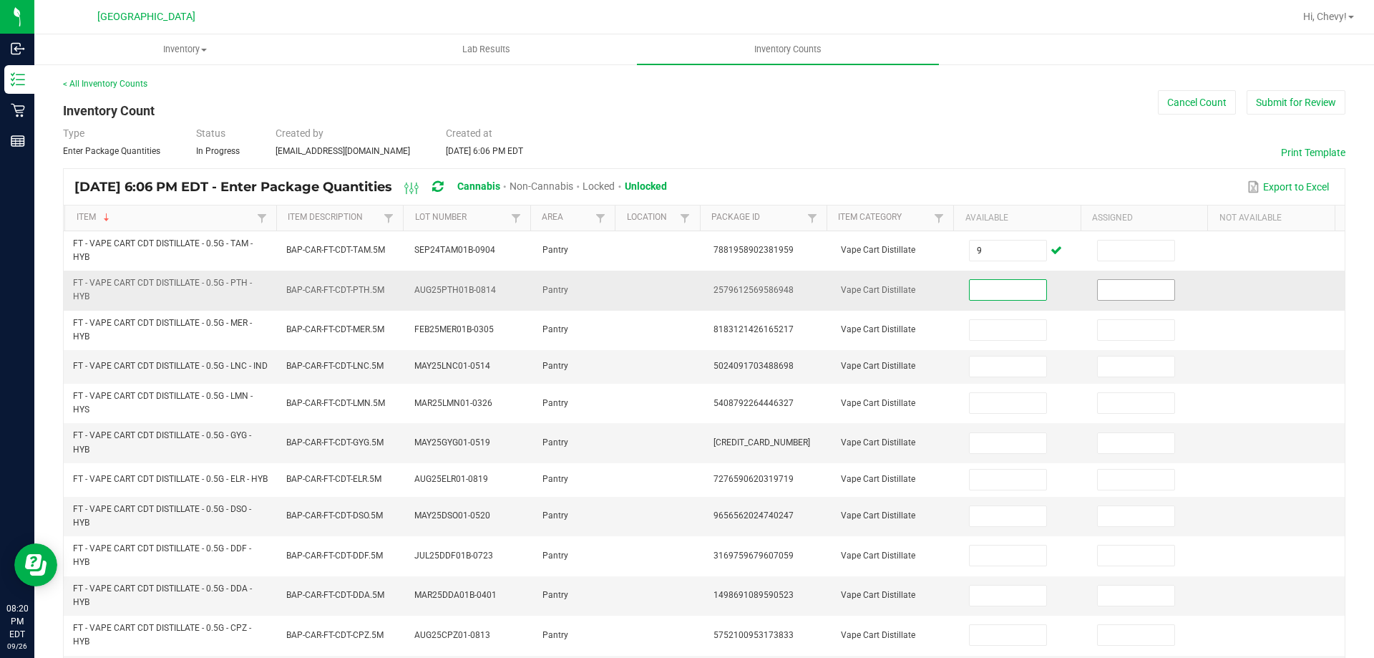
click at [1104, 286] on input at bounding box center [1136, 290] width 76 height 20
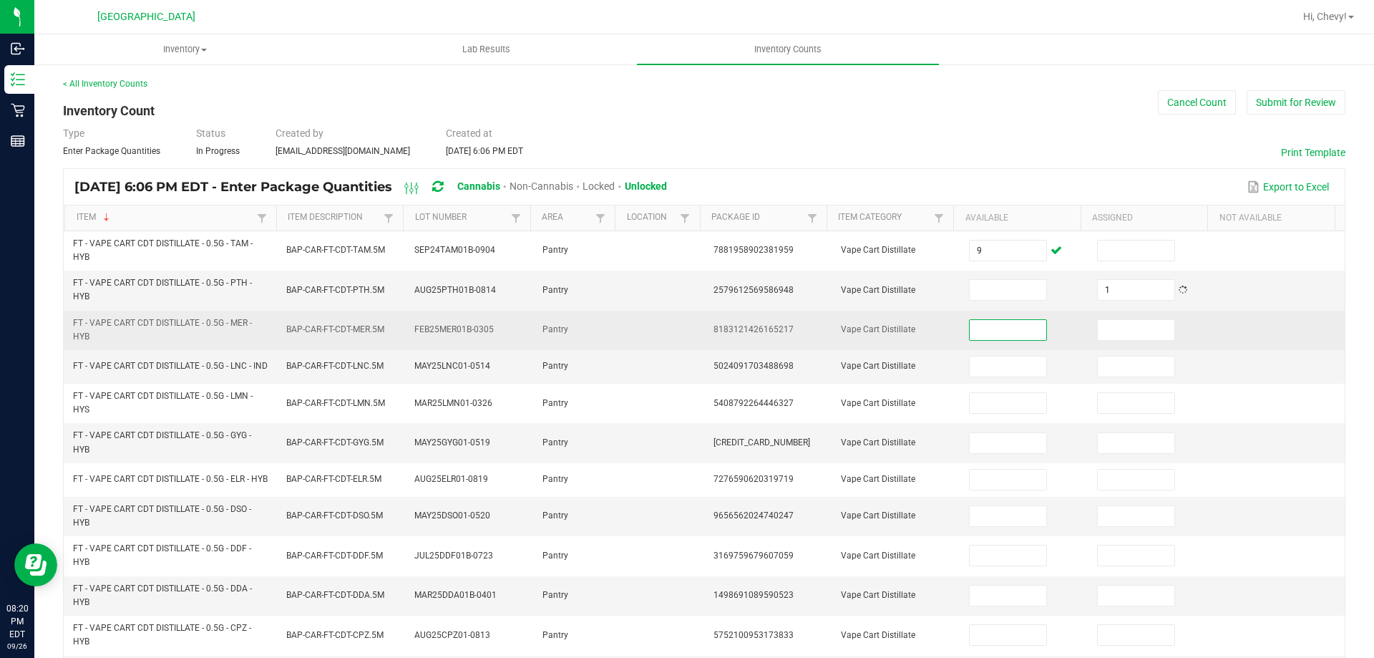
click at [1027, 333] on input at bounding box center [1008, 330] width 76 height 20
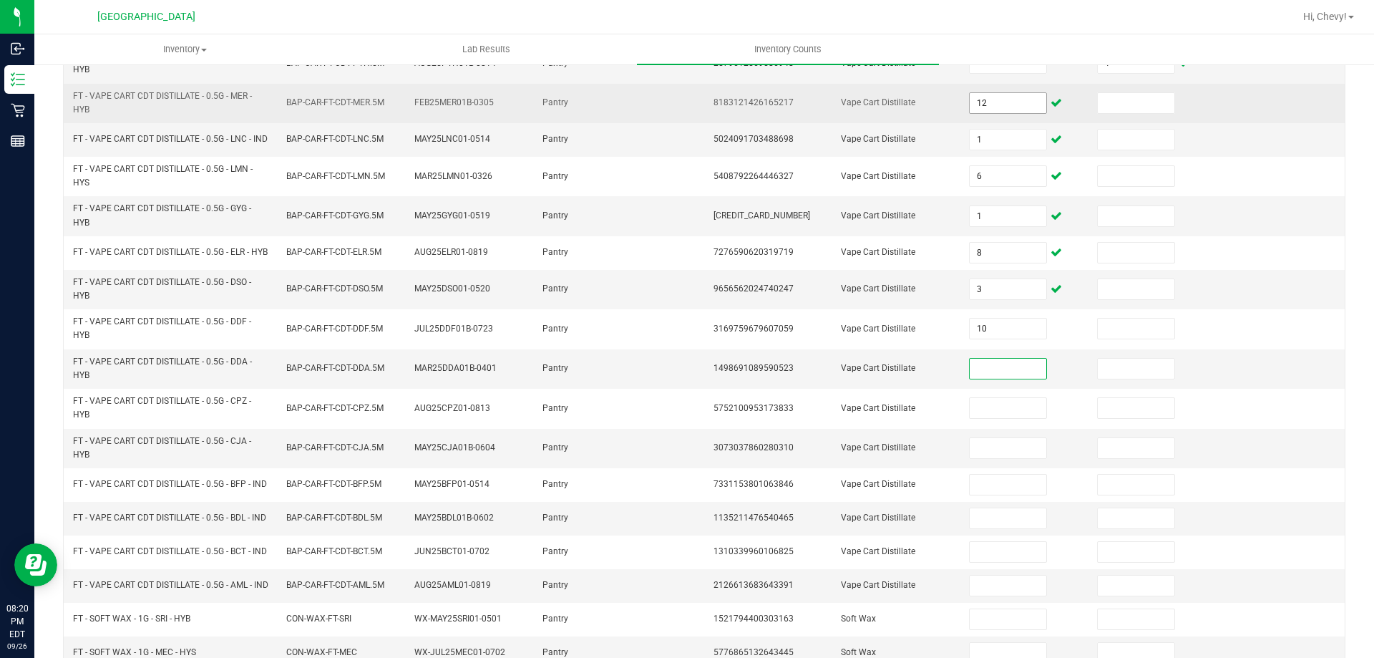
scroll to position [394, 0]
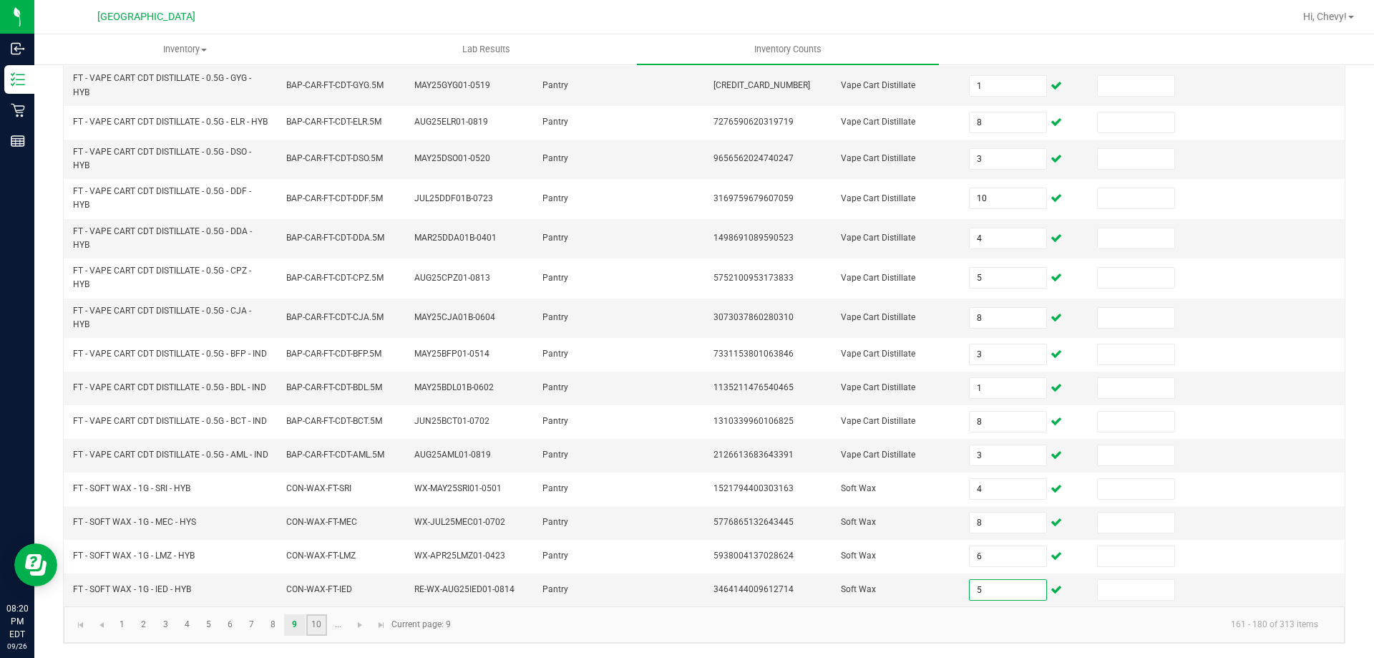
click at [321, 624] on link "10" at bounding box center [316, 624] width 21 height 21
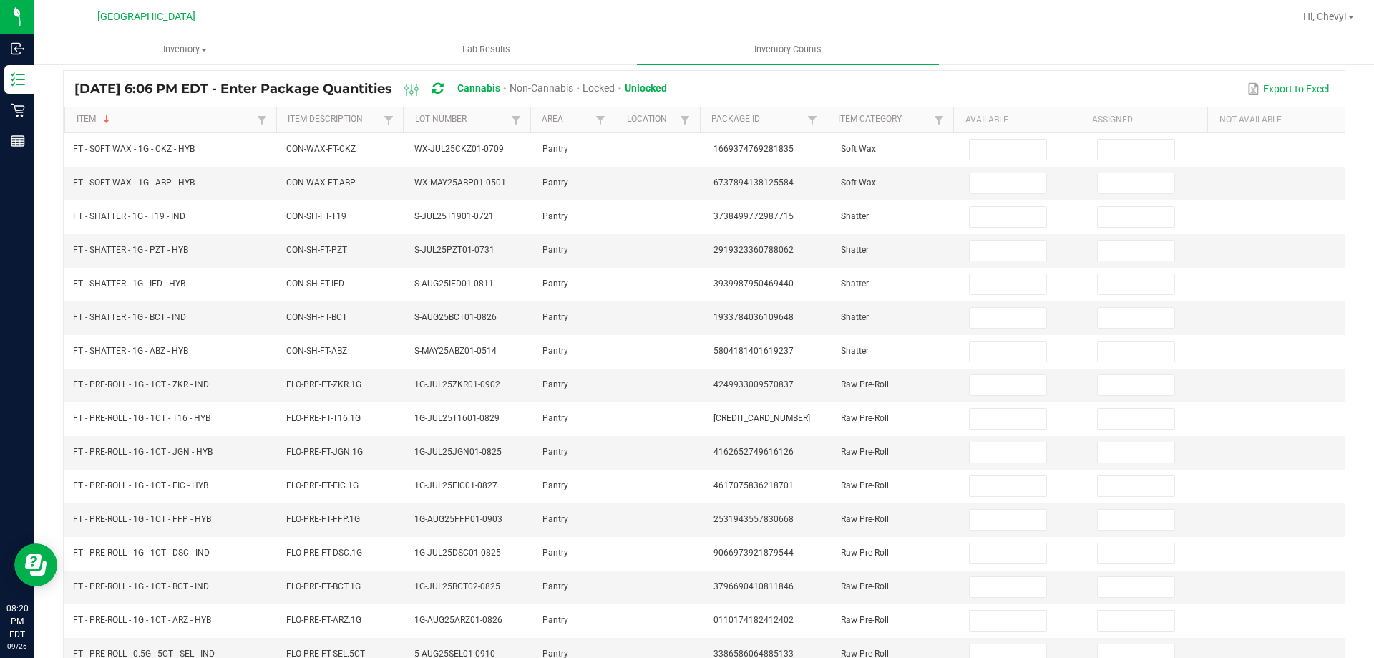
scroll to position [0, 0]
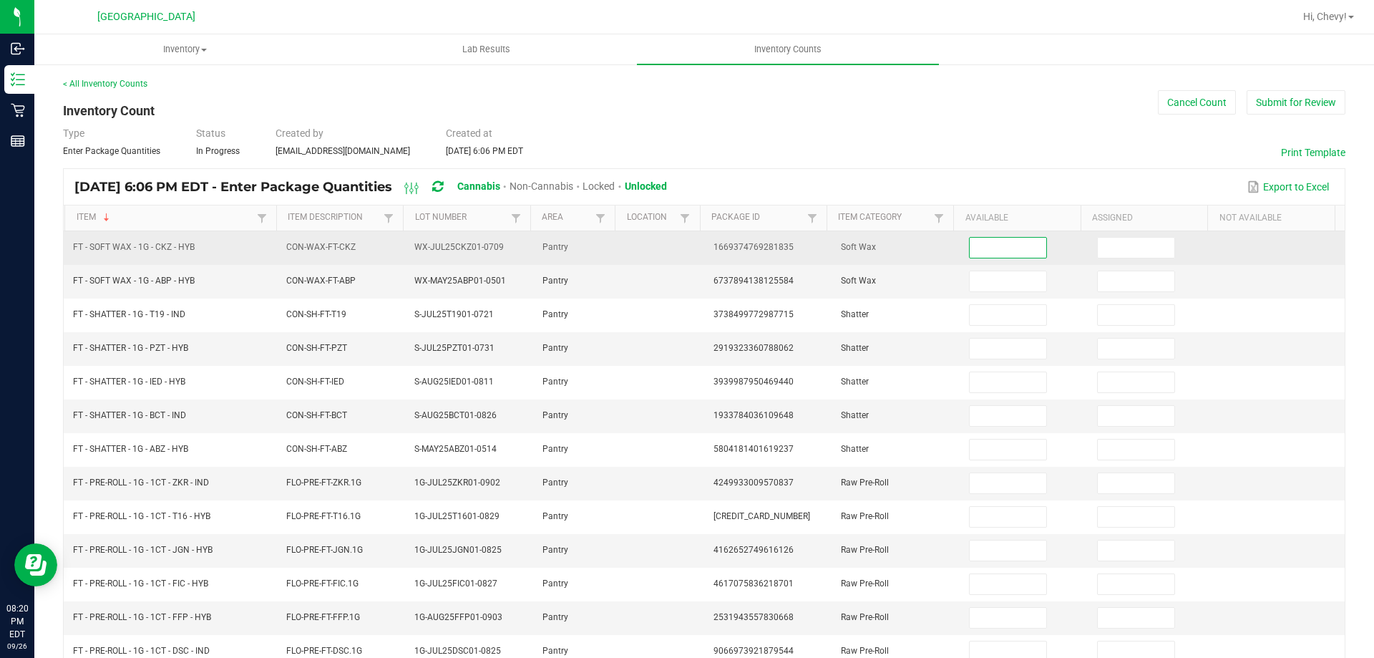
click at [1007, 253] on input at bounding box center [1008, 248] width 76 height 20
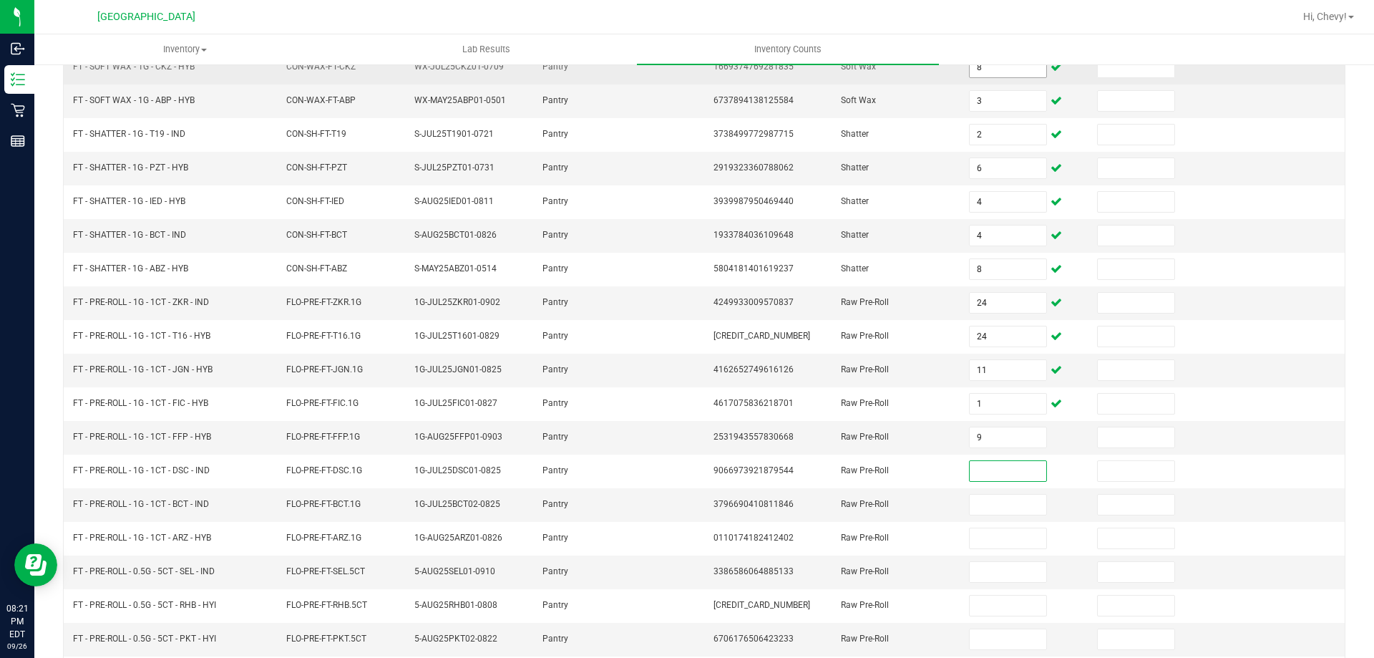
scroll to position [297, 0]
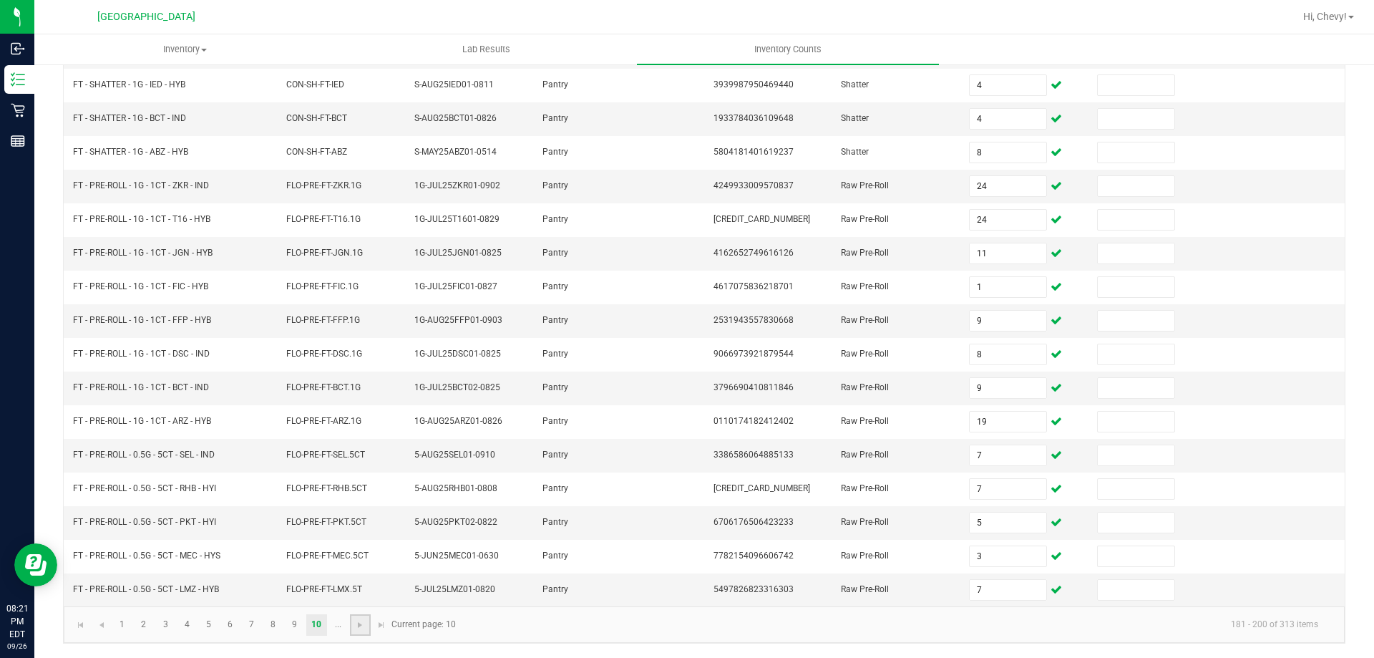
click at [353, 628] on link at bounding box center [360, 624] width 21 height 21
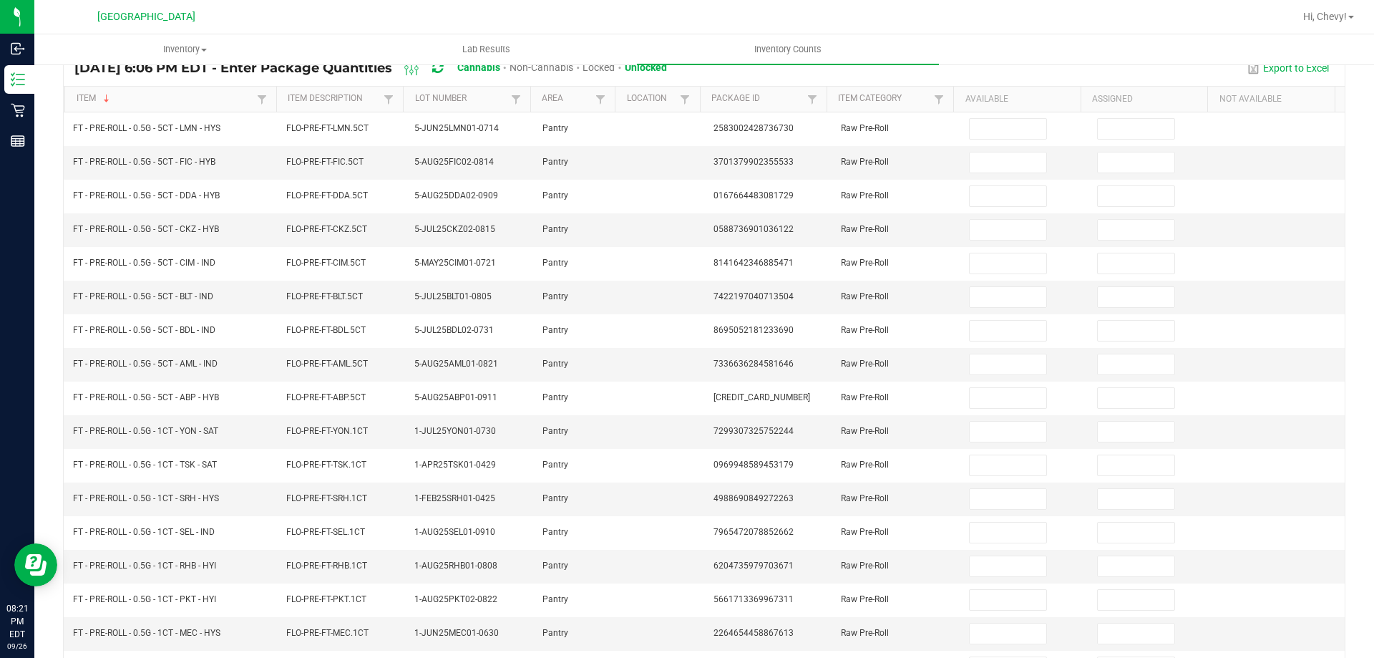
scroll to position [11, 0]
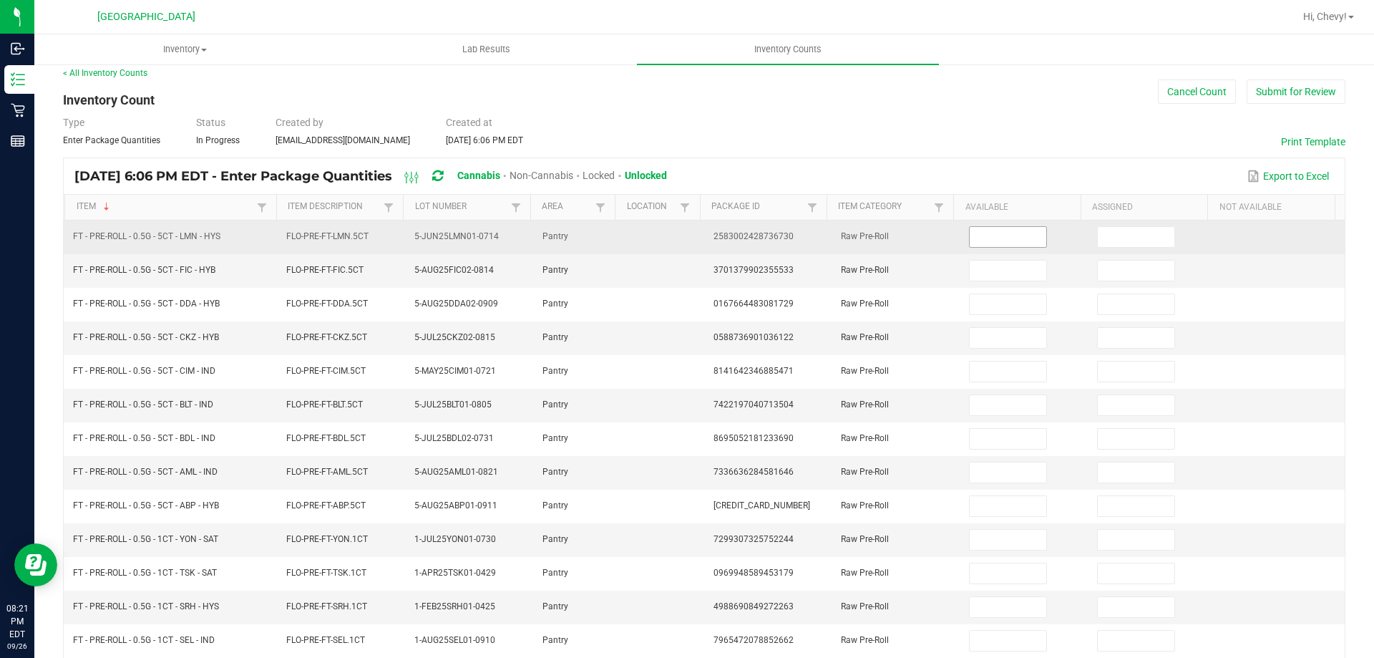
click at [1005, 228] on input at bounding box center [1008, 237] width 76 height 20
click at [1005, 235] on input at bounding box center [1008, 237] width 76 height 20
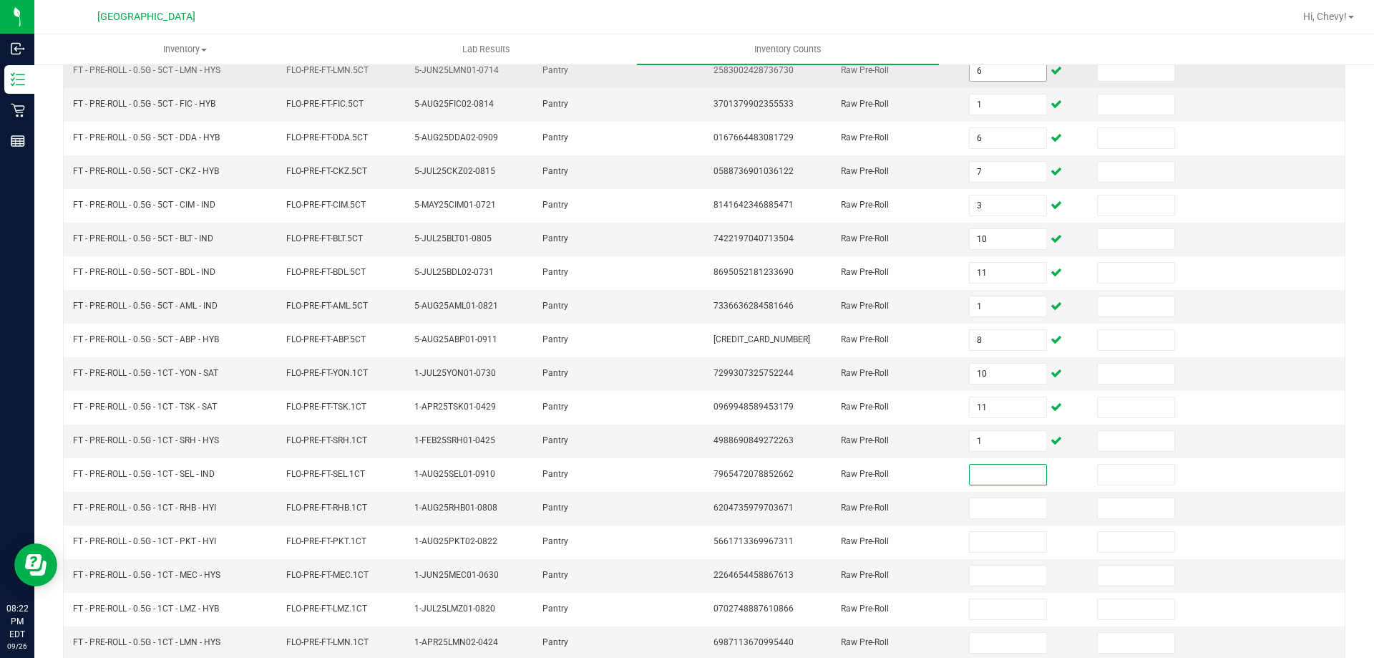
scroll to position [211, 0]
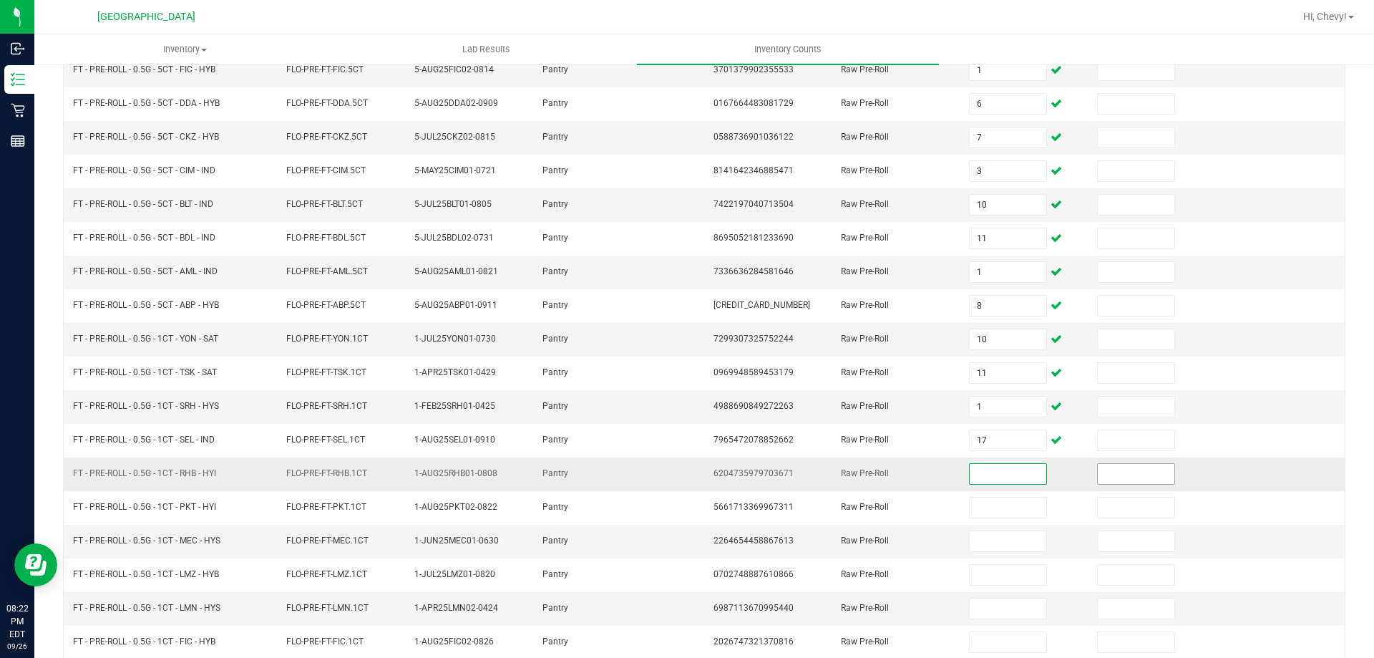
click at [1117, 480] on input at bounding box center [1136, 474] width 76 height 20
click at [1014, 470] on input at bounding box center [1008, 474] width 76 height 20
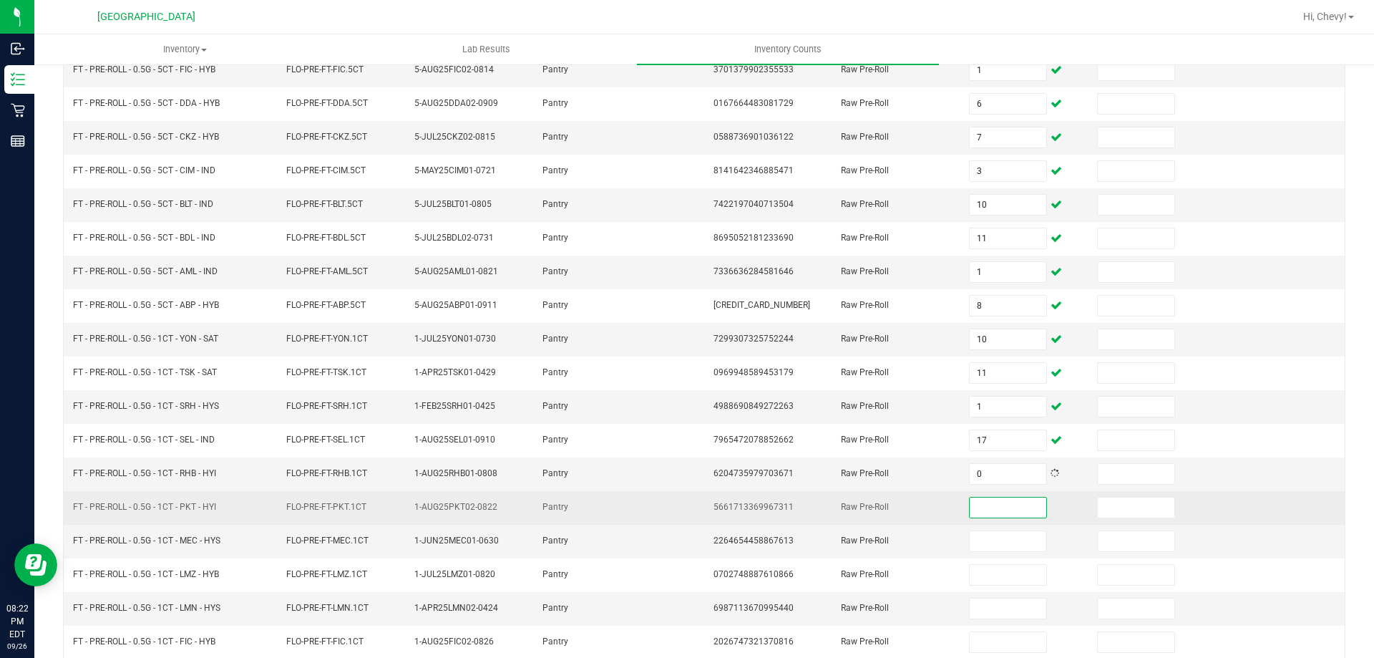
click at [1002, 505] on input at bounding box center [1008, 508] width 76 height 20
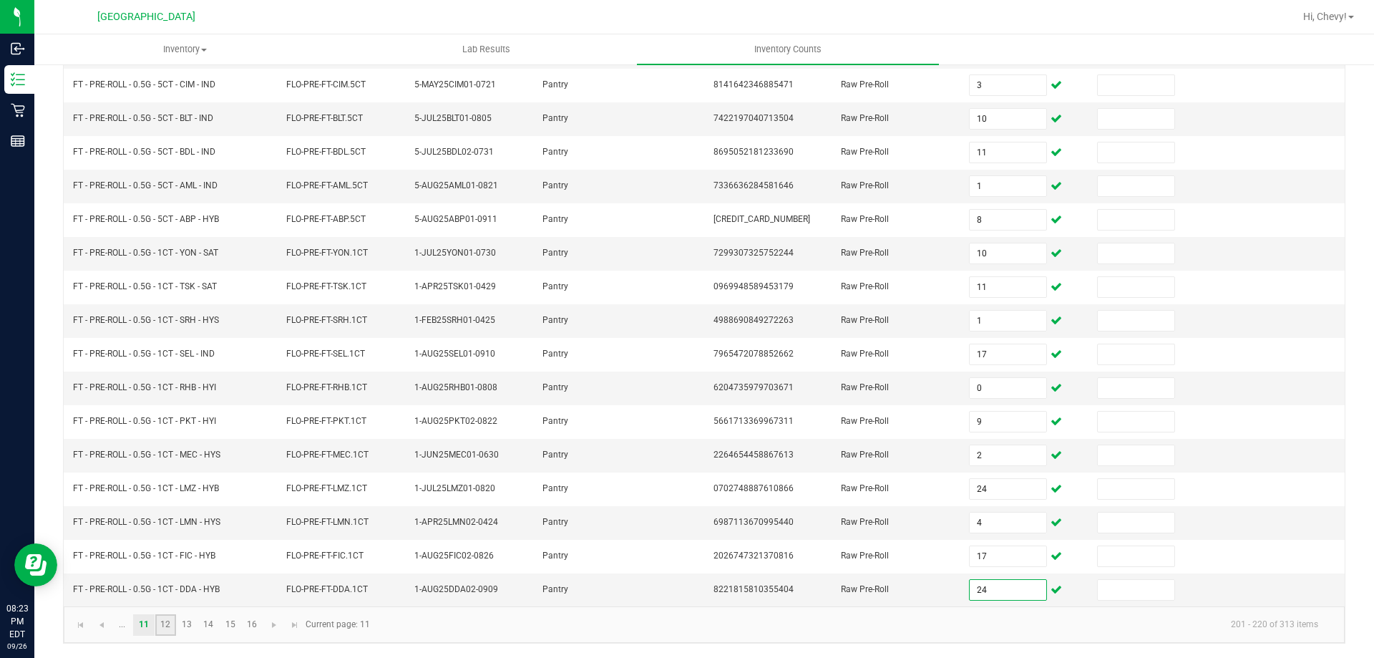
click at [164, 624] on link "12" at bounding box center [165, 624] width 21 height 21
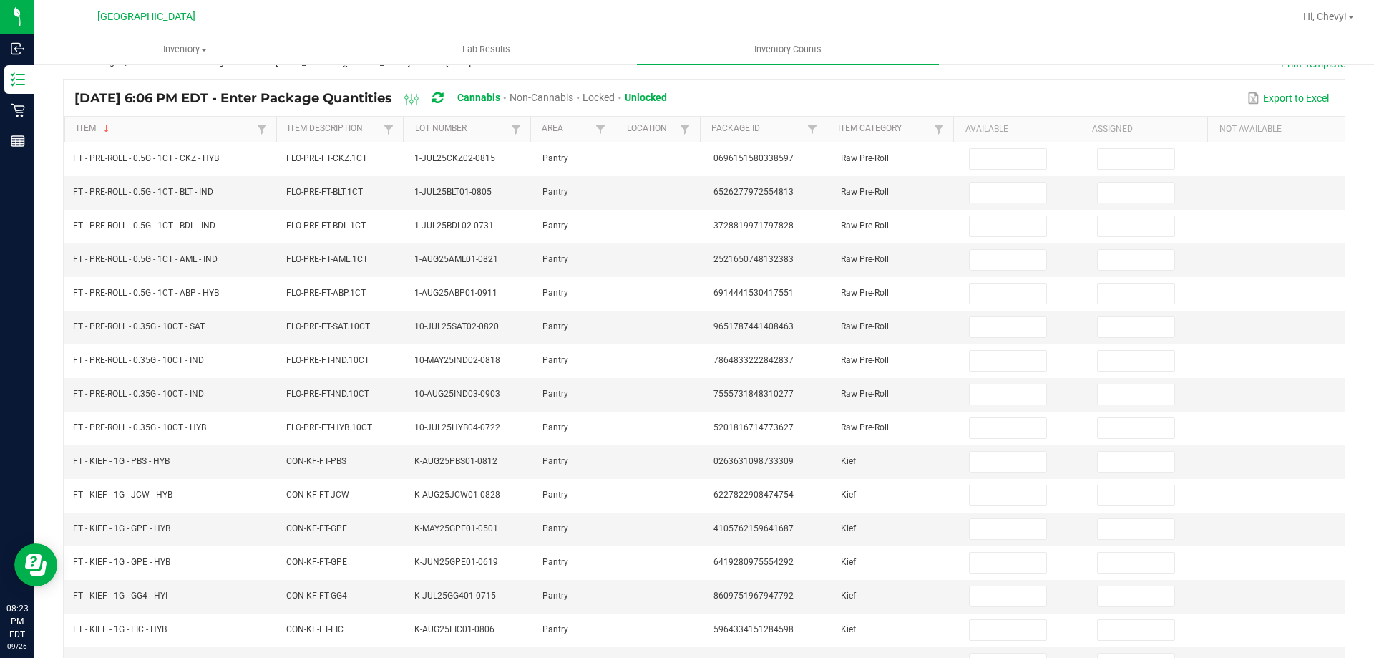
scroll to position [11, 0]
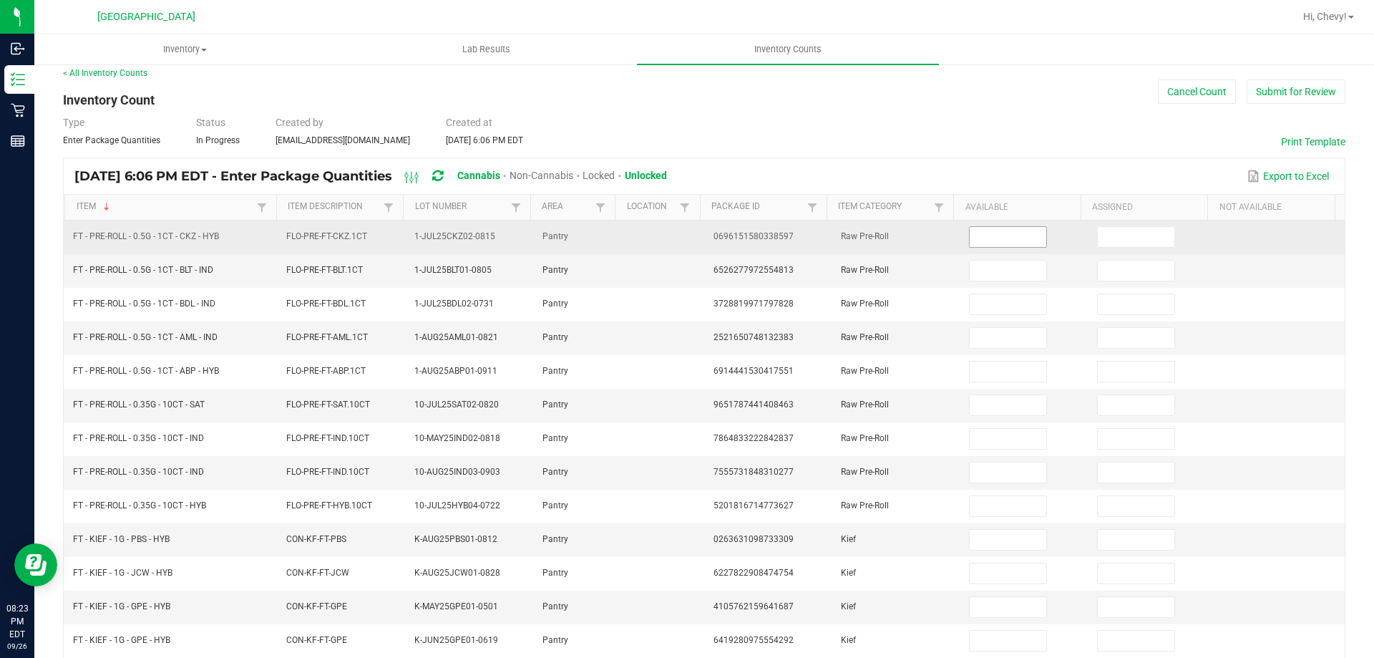
click at [970, 243] on input at bounding box center [1008, 237] width 76 height 20
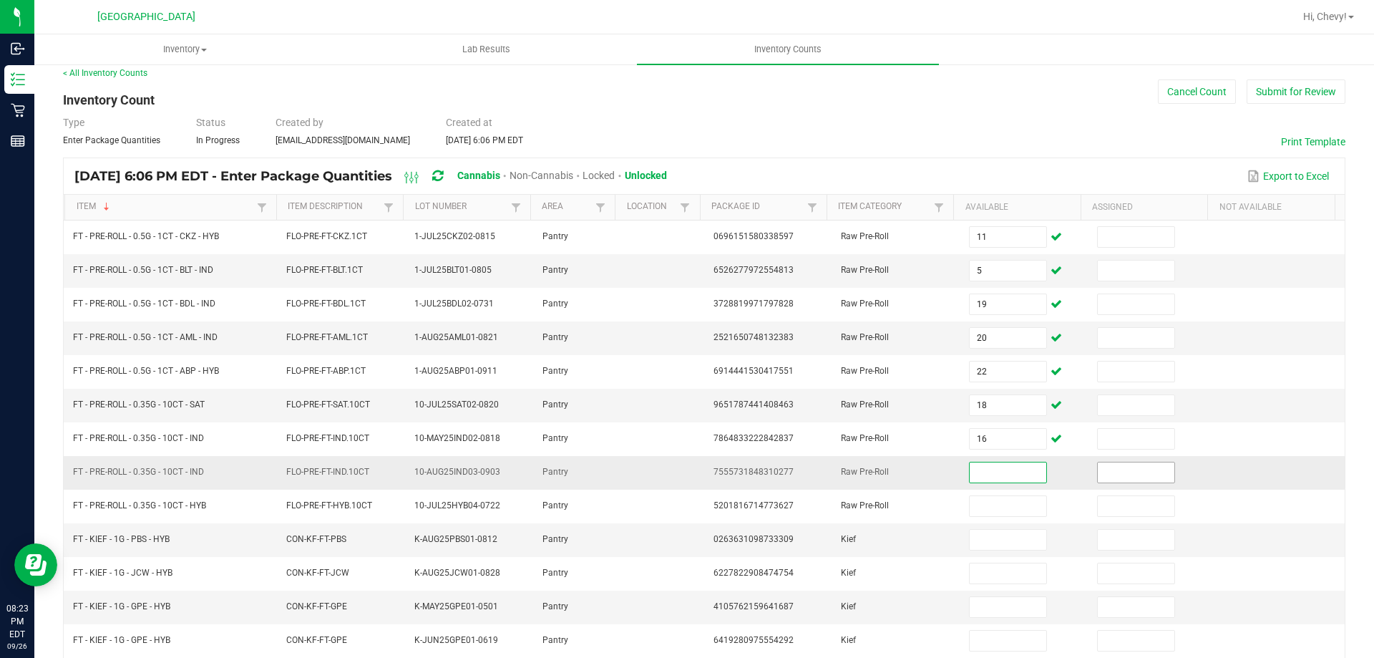
click at [1130, 465] on input at bounding box center [1136, 472] width 76 height 20
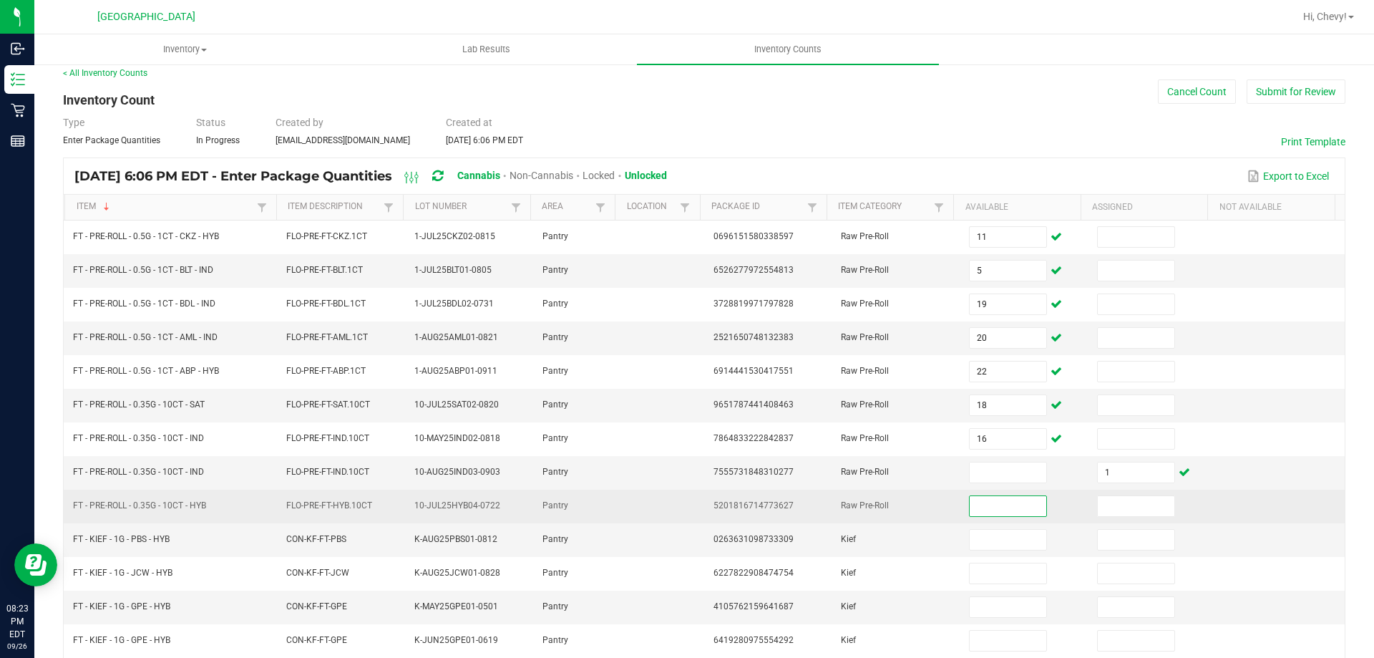
click at [1009, 508] on input at bounding box center [1008, 506] width 76 height 20
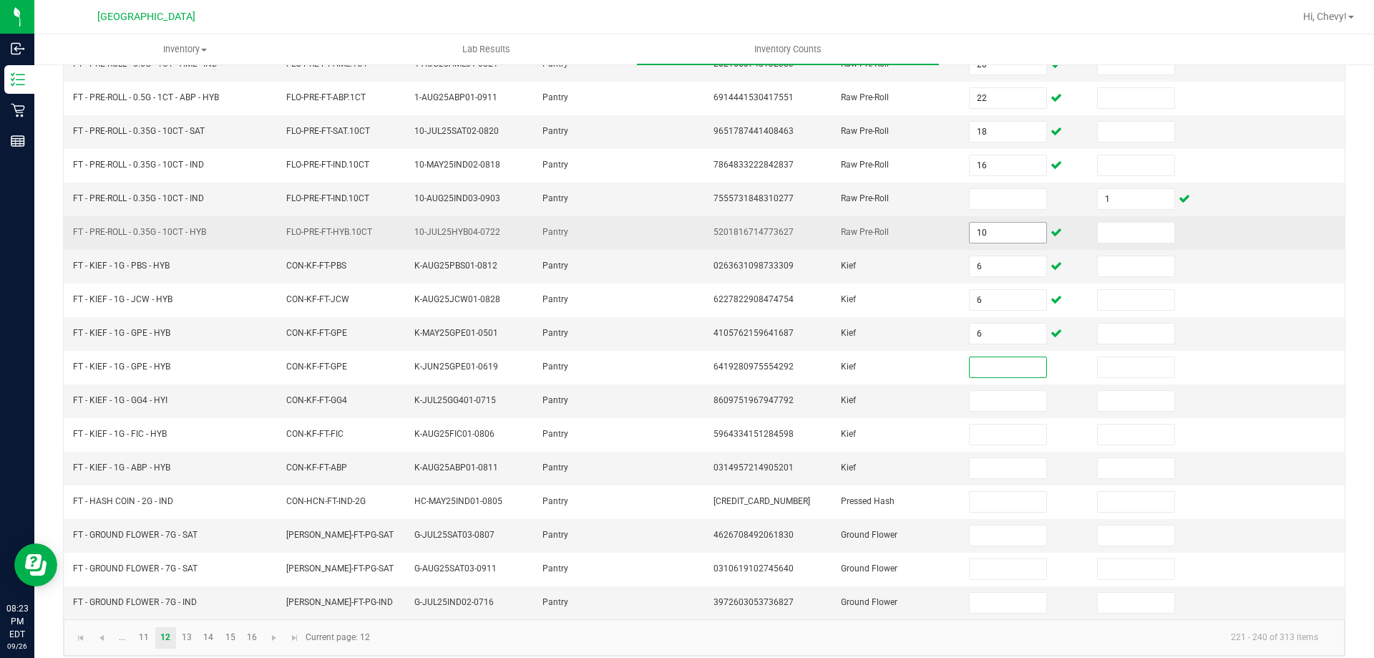
scroll to position [297, 0]
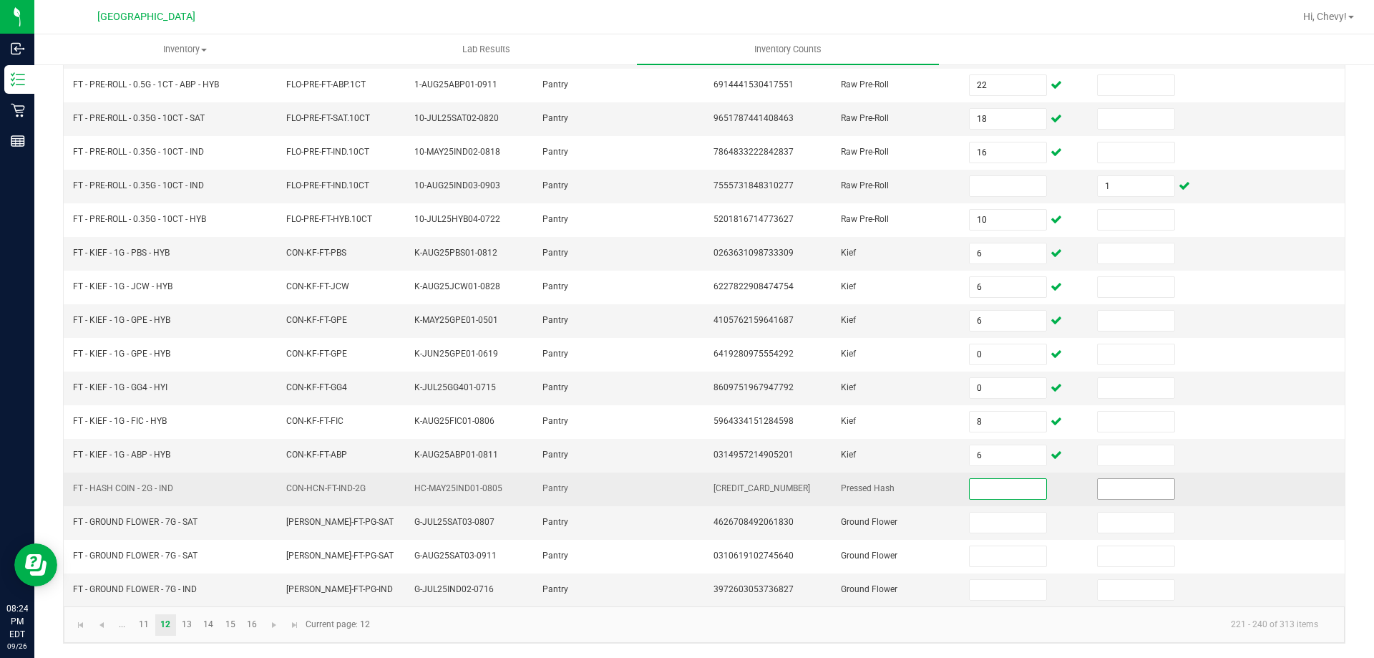
click at [1134, 485] on input at bounding box center [1136, 489] width 76 height 20
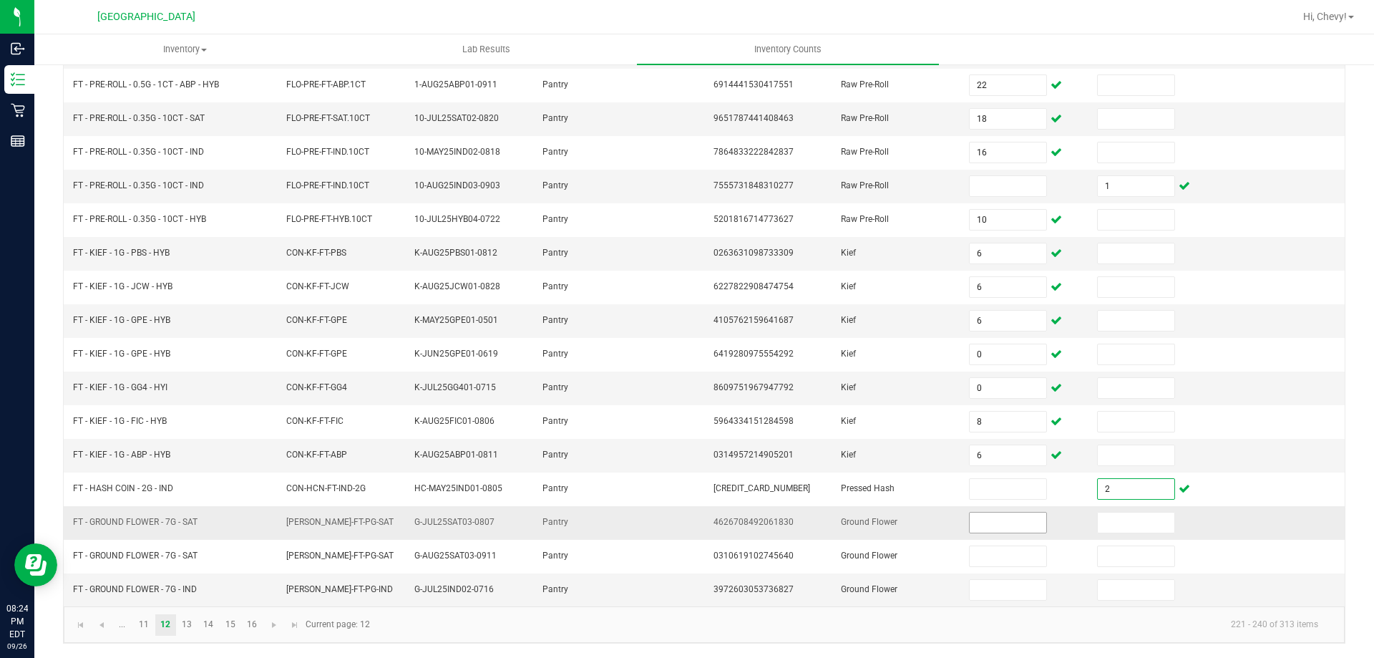
click at [970, 523] on input at bounding box center [1008, 523] width 76 height 20
click at [190, 625] on link "13" at bounding box center [187, 624] width 21 height 21
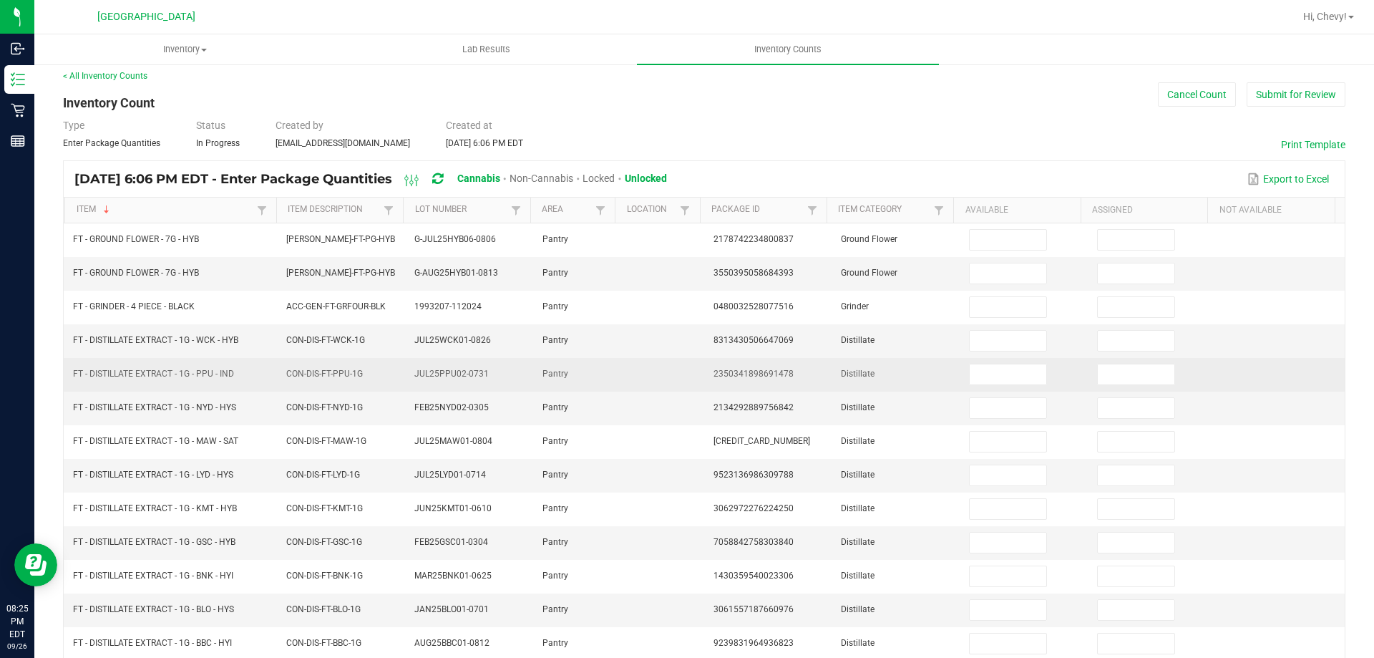
scroll to position [0, 0]
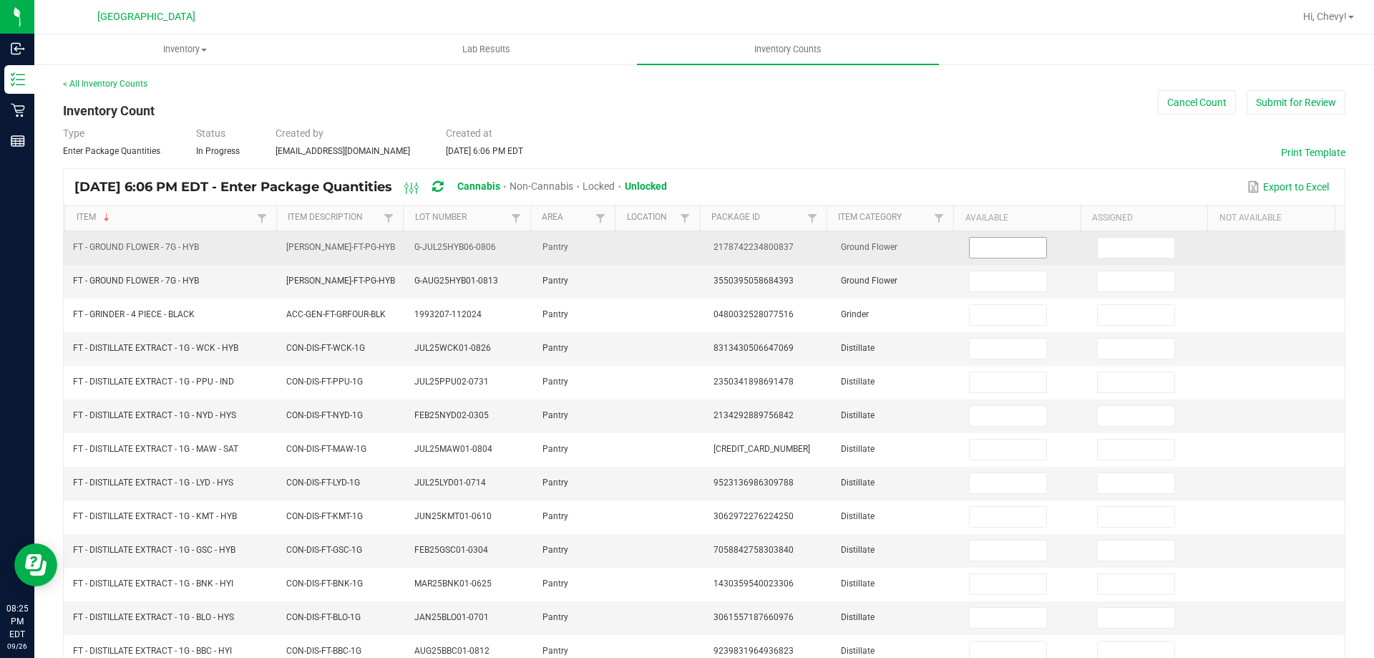
click at [1013, 253] on input at bounding box center [1008, 248] width 76 height 20
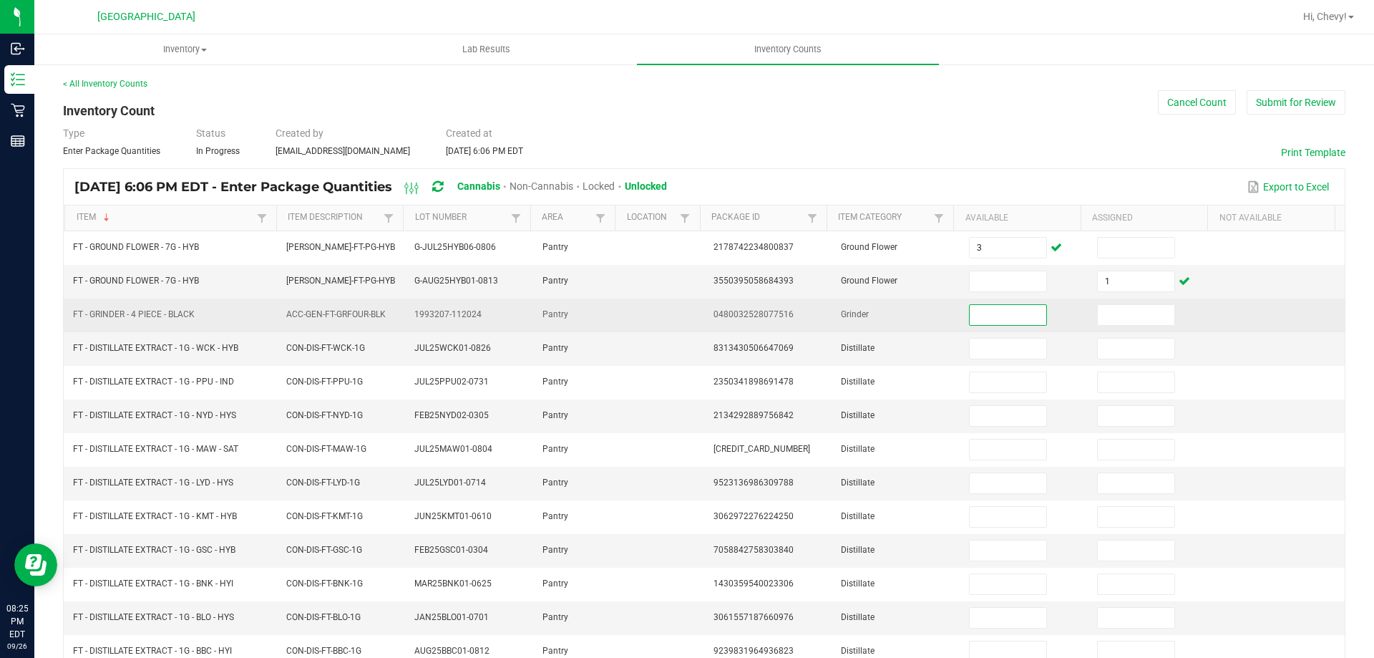
click at [974, 310] on input at bounding box center [1008, 315] width 76 height 20
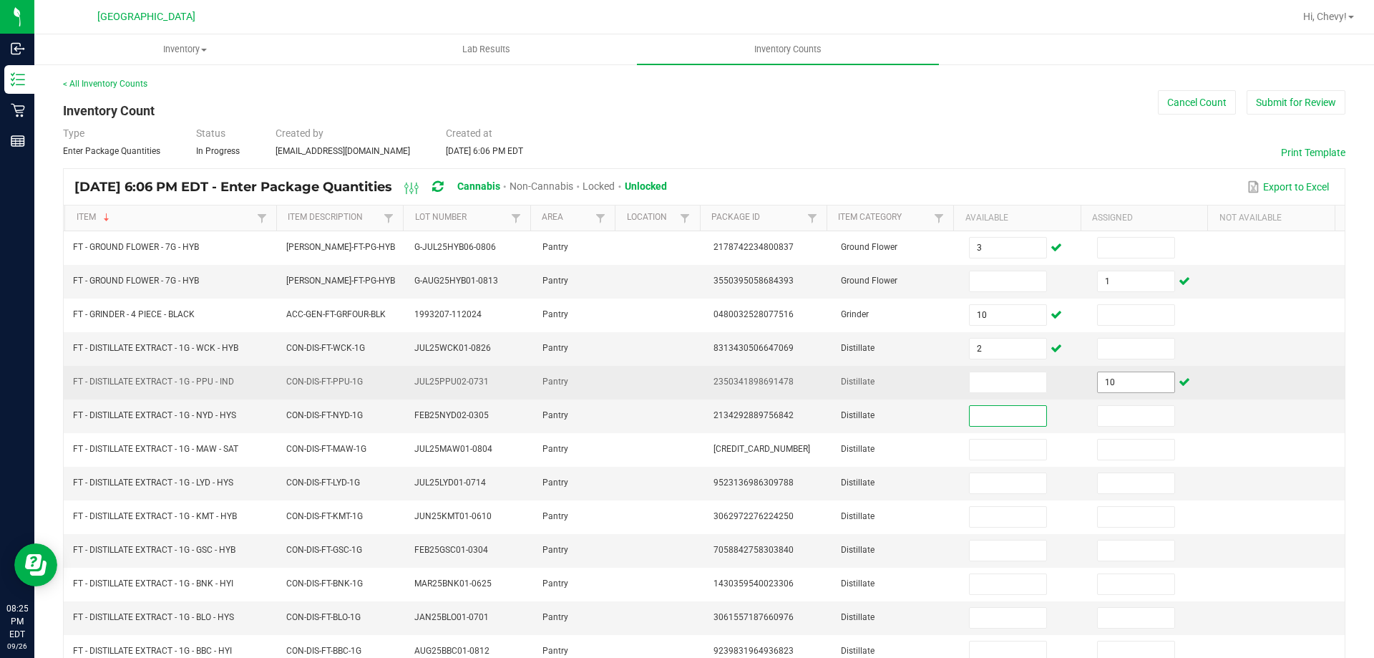
click at [1143, 379] on input "10" at bounding box center [1136, 382] width 76 height 20
click at [999, 383] on input at bounding box center [1008, 382] width 76 height 20
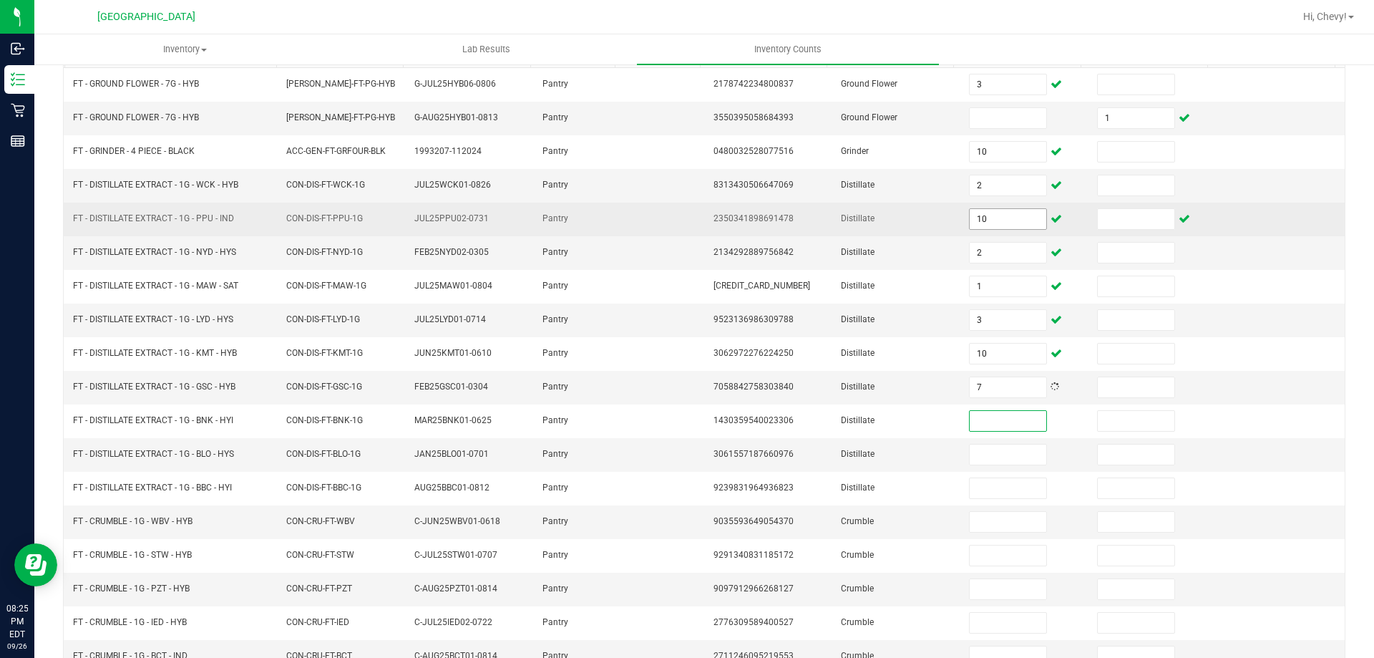
scroll to position [297, 0]
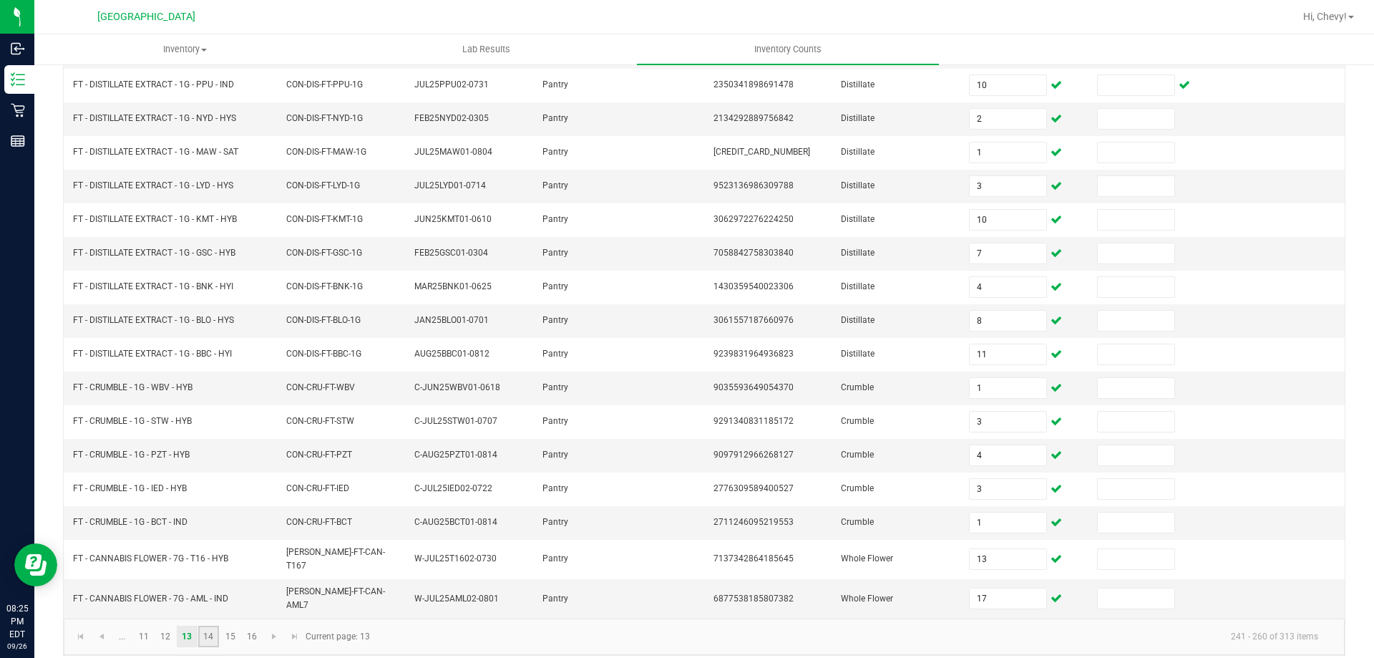
click at [210, 626] on link "14" at bounding box center [208, 636] width 21 height 21
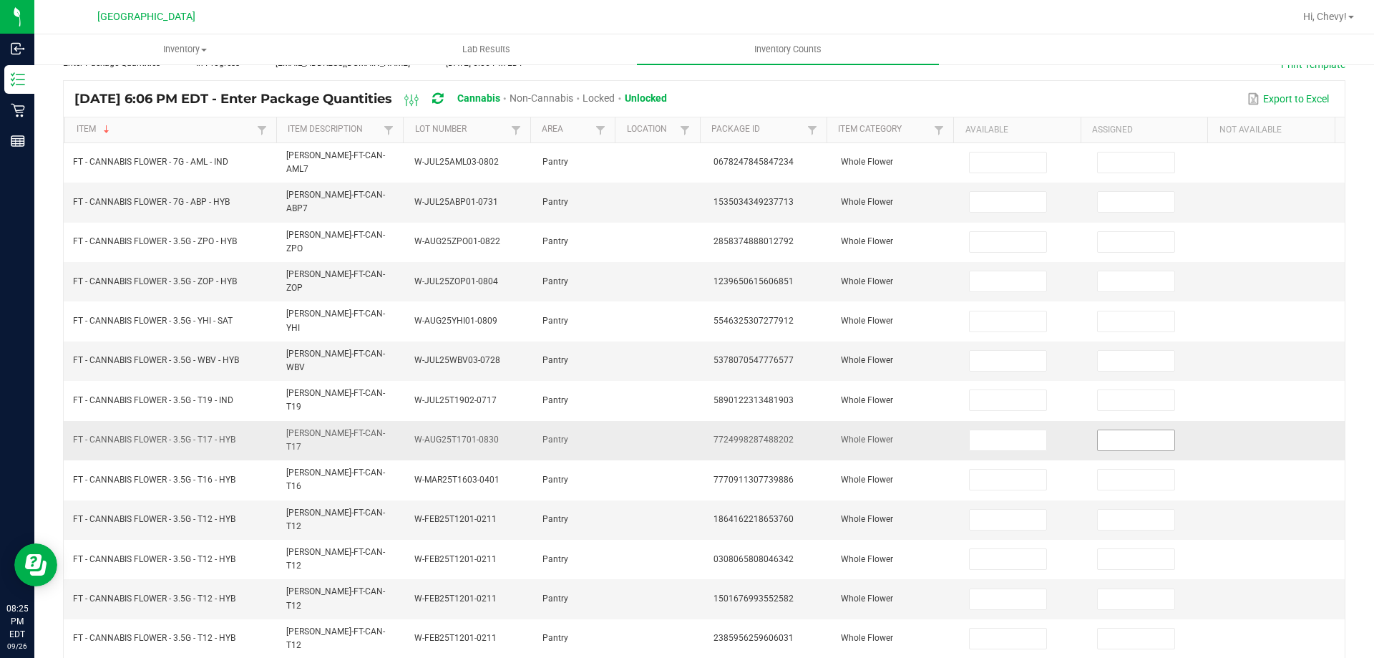
scroll to position [82, 0]
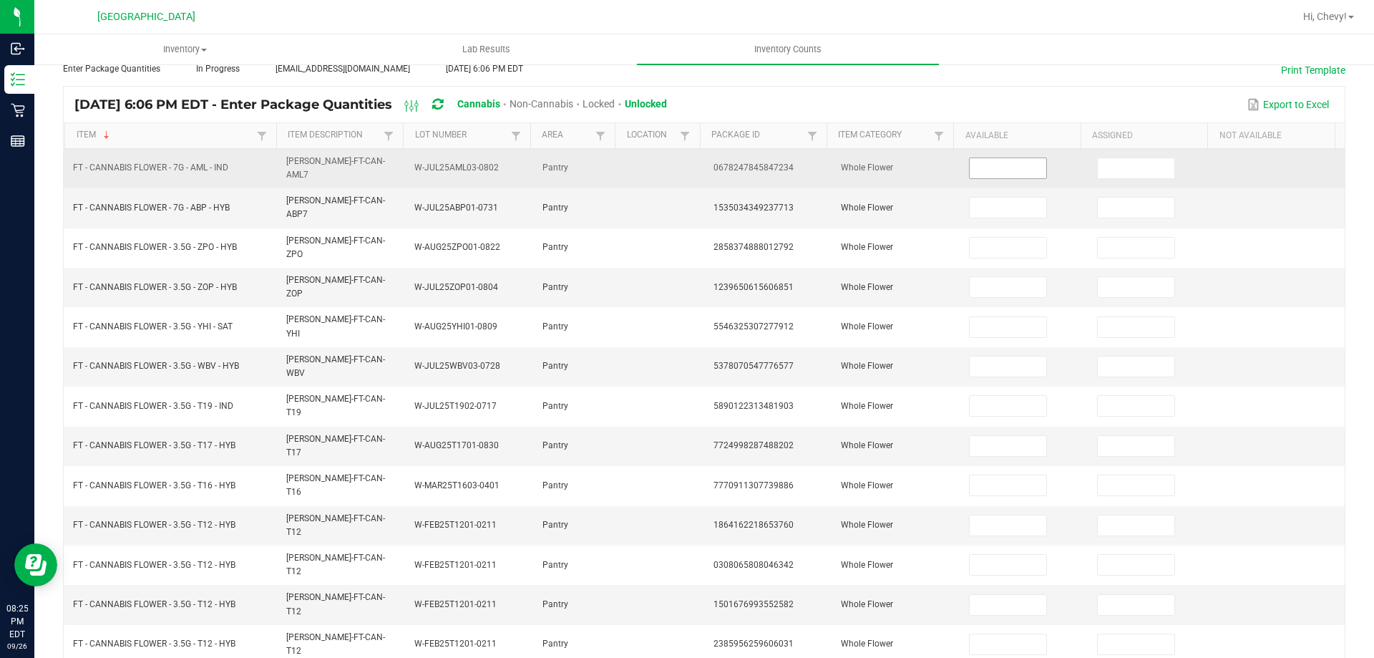
click at [977, 165] on input at bounding box center [1008, 168] width 76 height 20
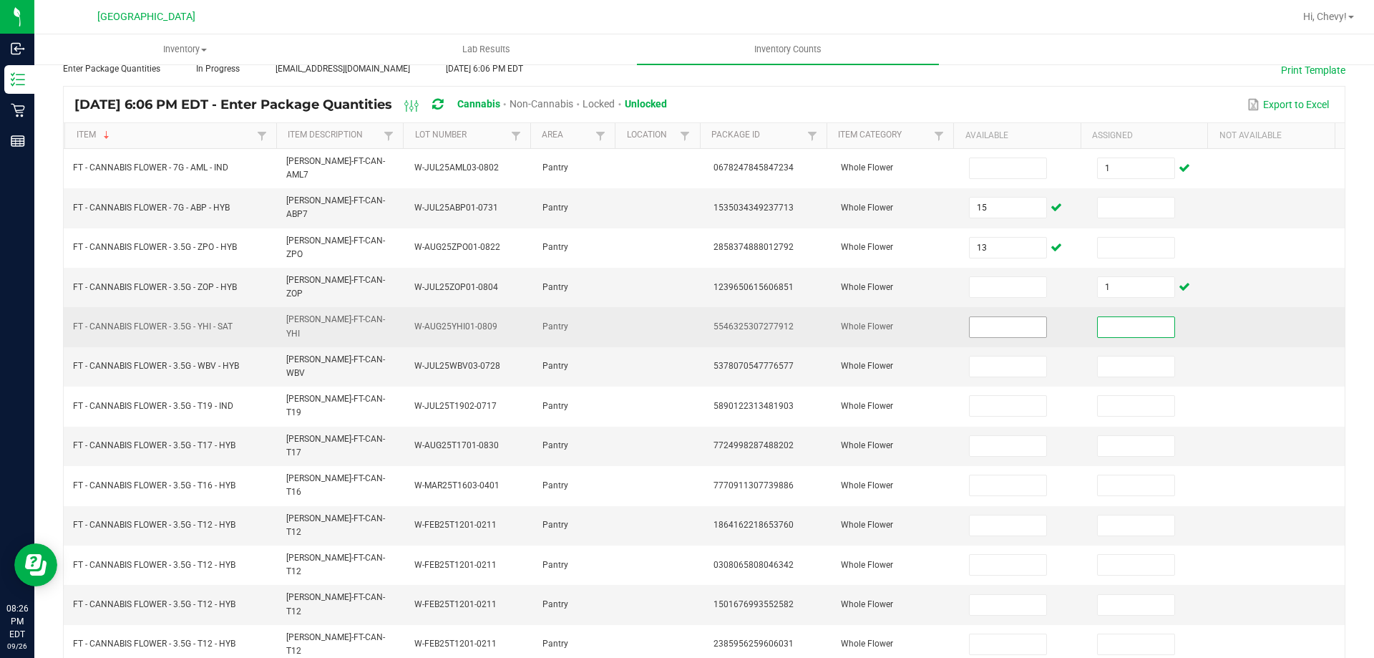
click at [970, 317] on input at bounding box center [1008, 327] width 76 height 20
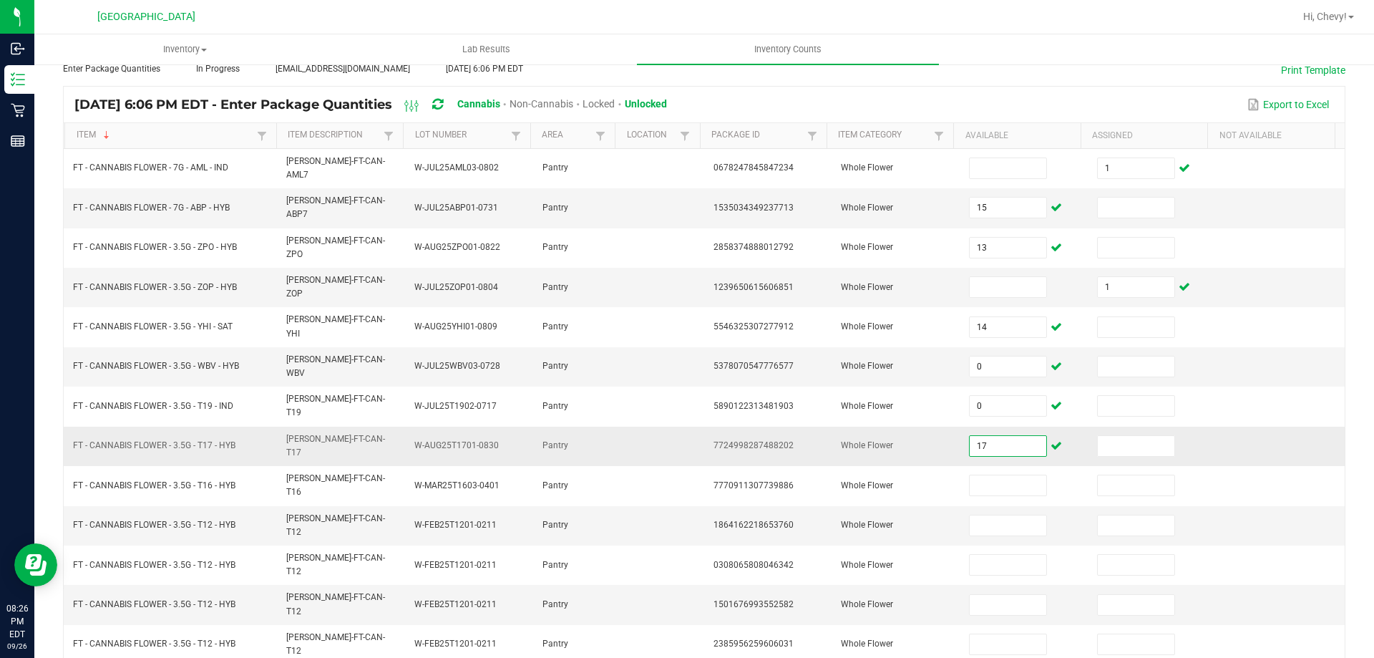
click at [986, 436] on input "17" at bounding box center [1008, 446] width 76 height 20
click at [986, 436] on input at bounding box center [1008, 446] width 76 height 20
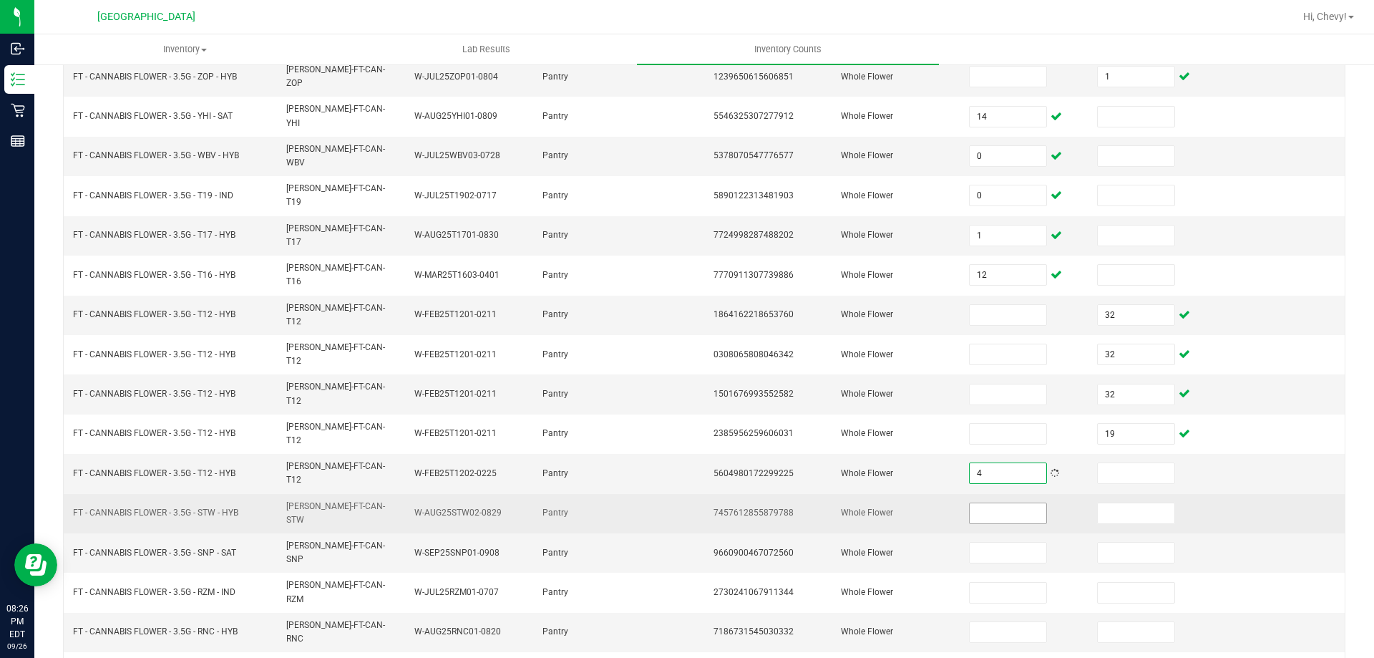
scroll to position [297, 0]
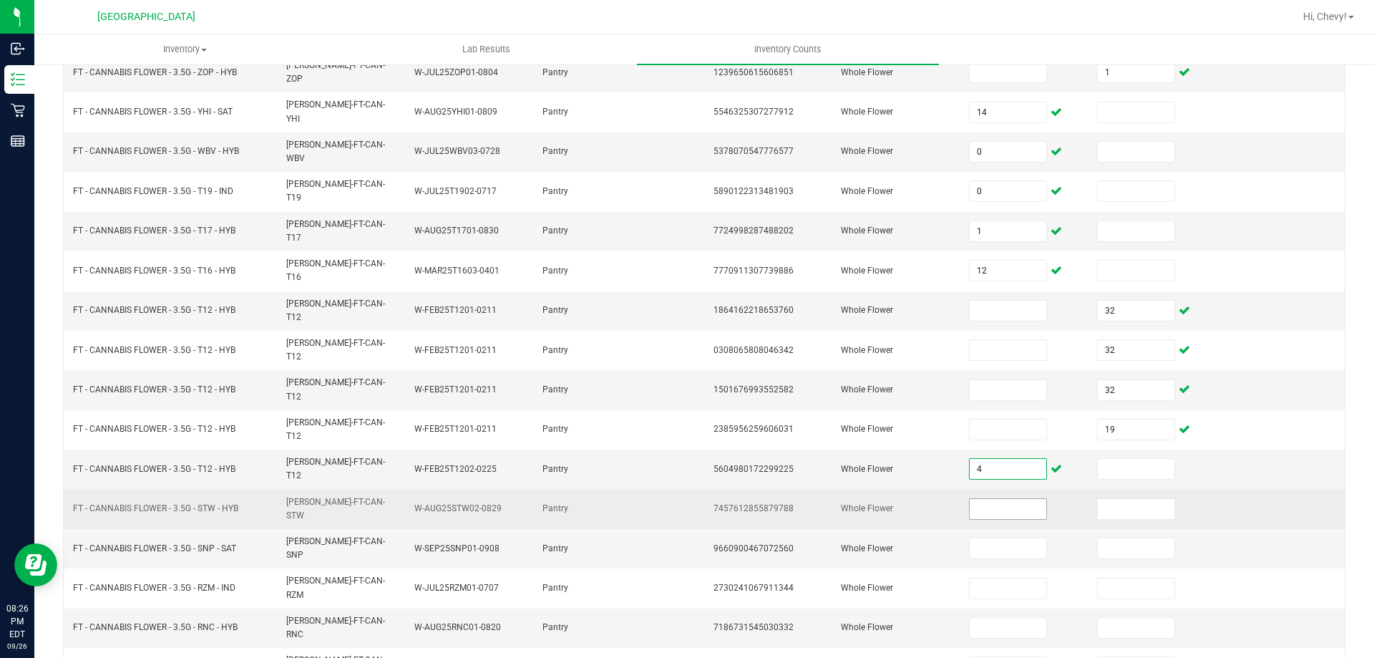
click at [1006, 499] on input at bounding box center [1008, 509] width 76 height 20
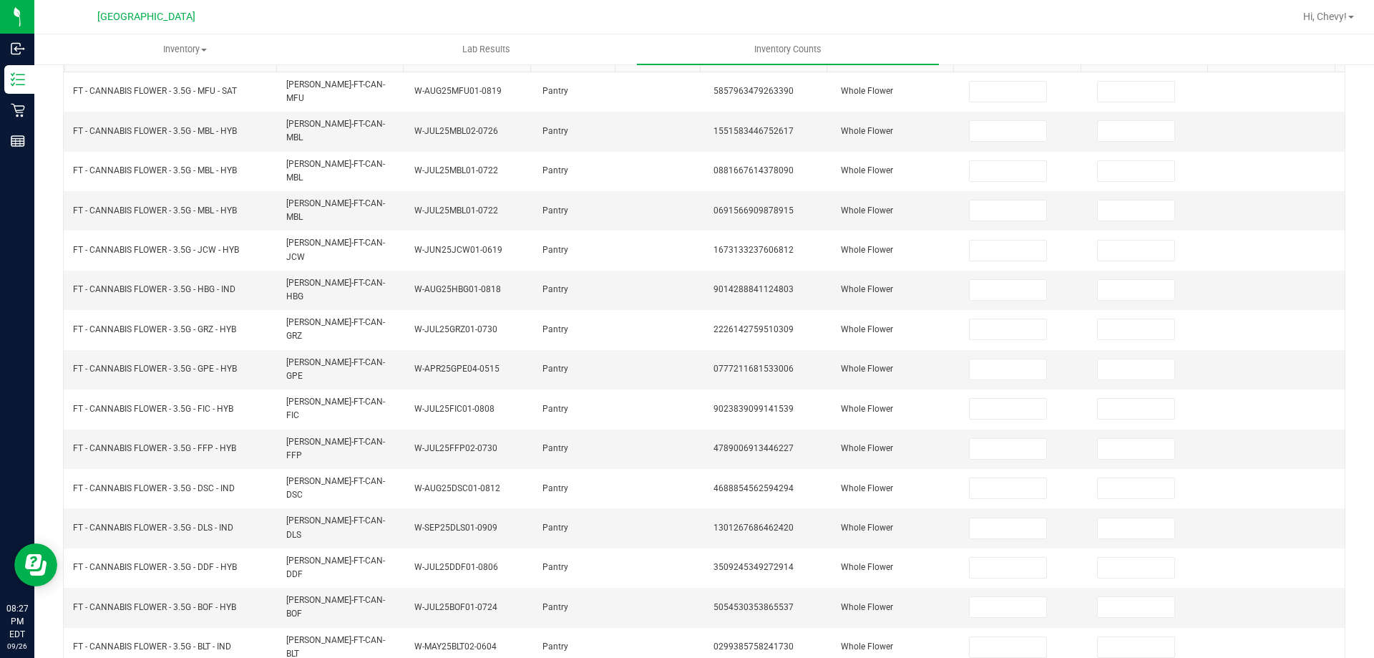
scroll to position [0, 0]
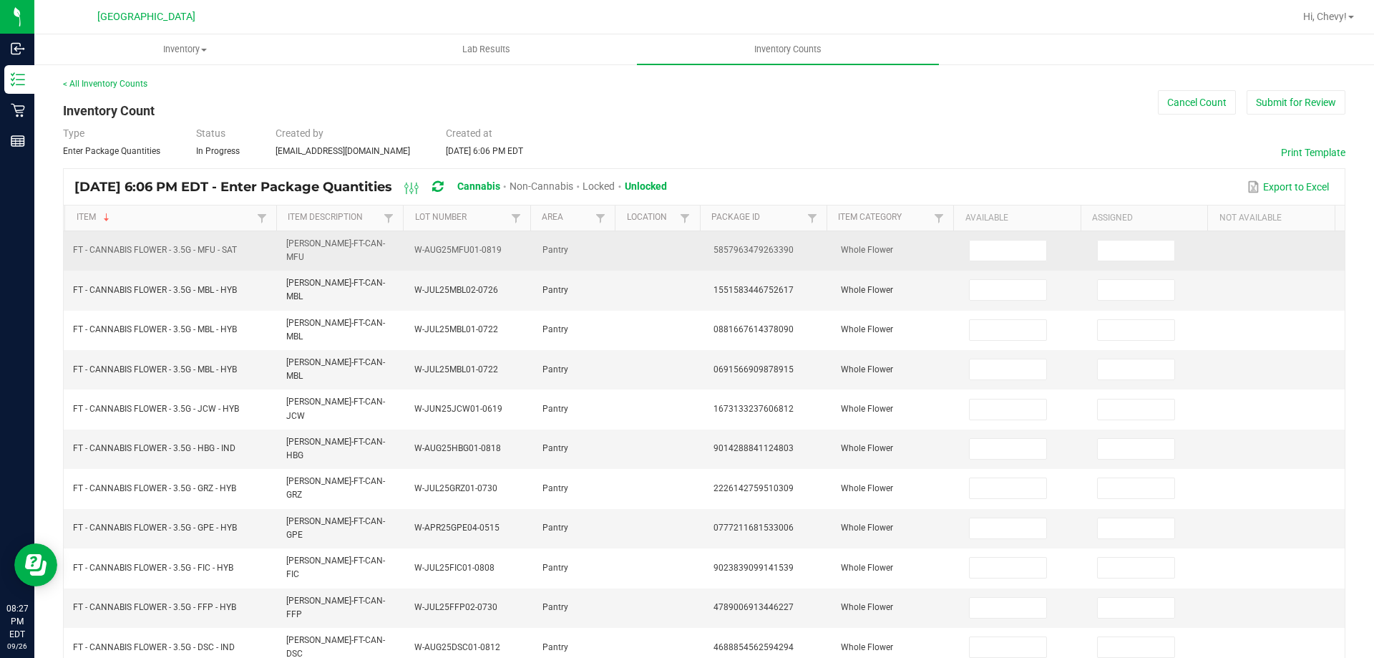
click at [1031, 245] on span at bounding box center [1009, 250] width 81 height 10
click at [1009, 247] on input at bounding box center [1008, 251] width 76 height 20
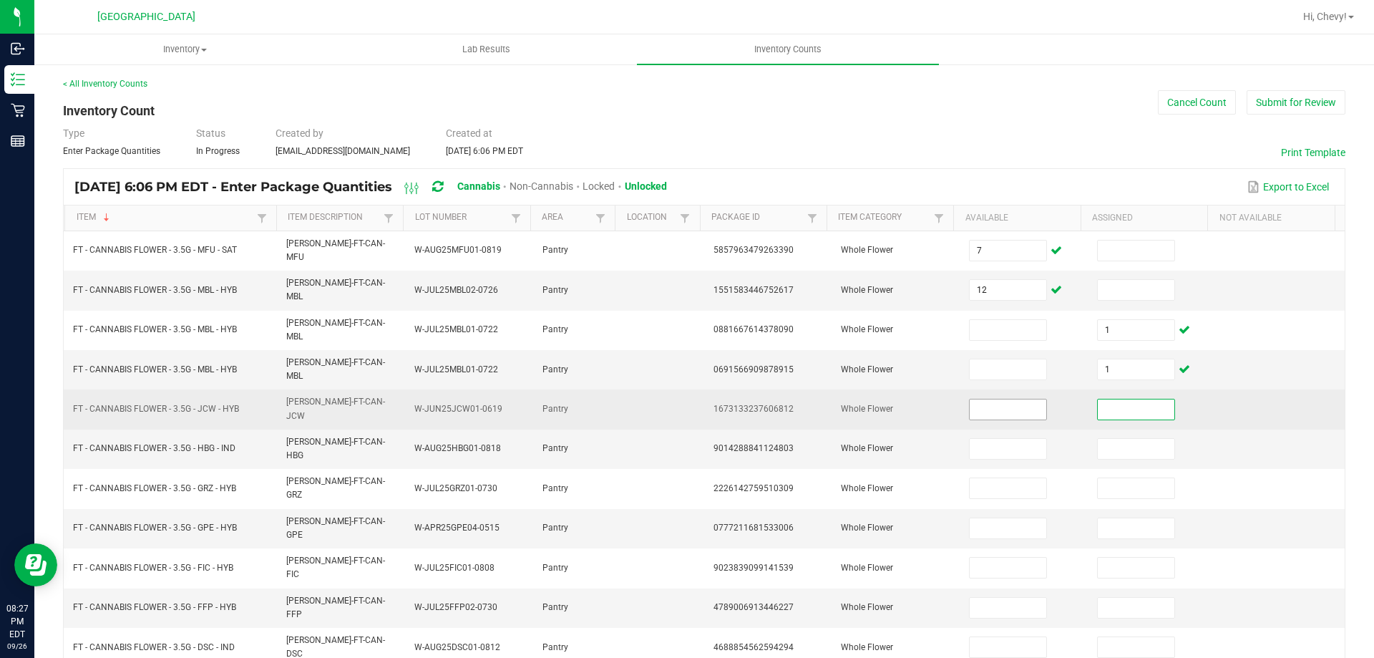
click at [973, 399] on input at bounding box center [1008, 409] width 76 height 20
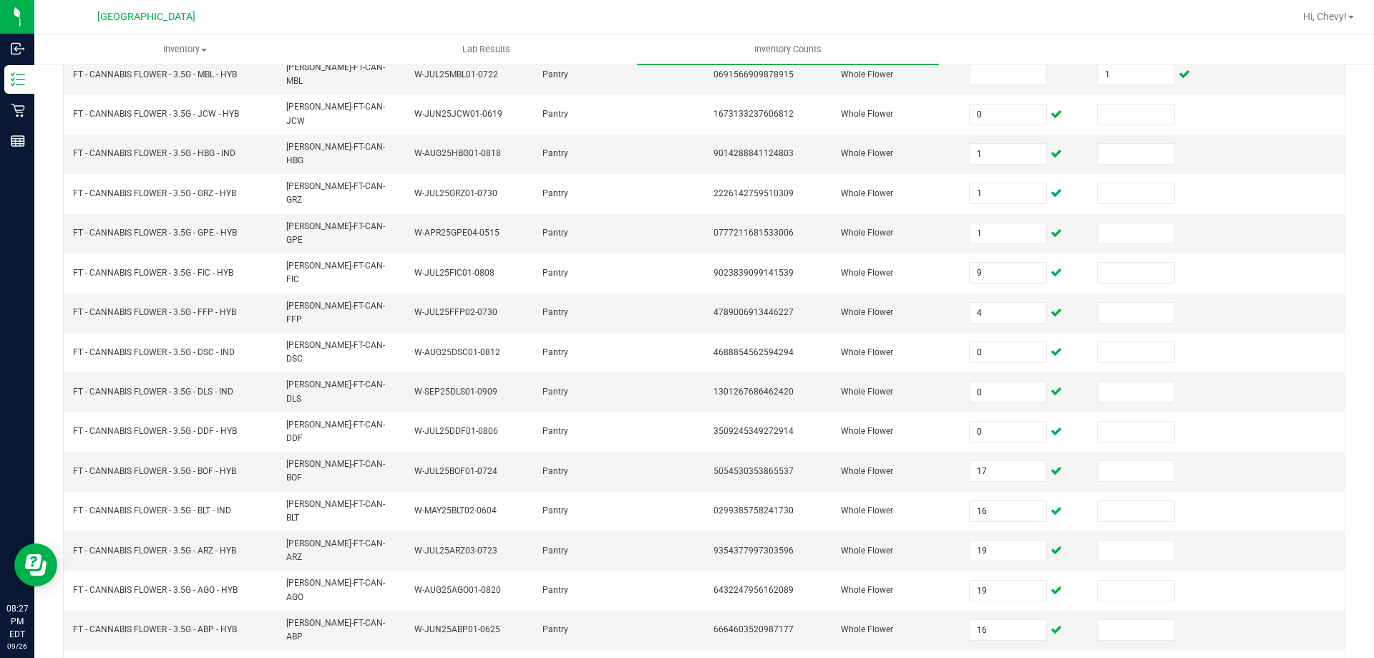
scroll to position [297, 0]
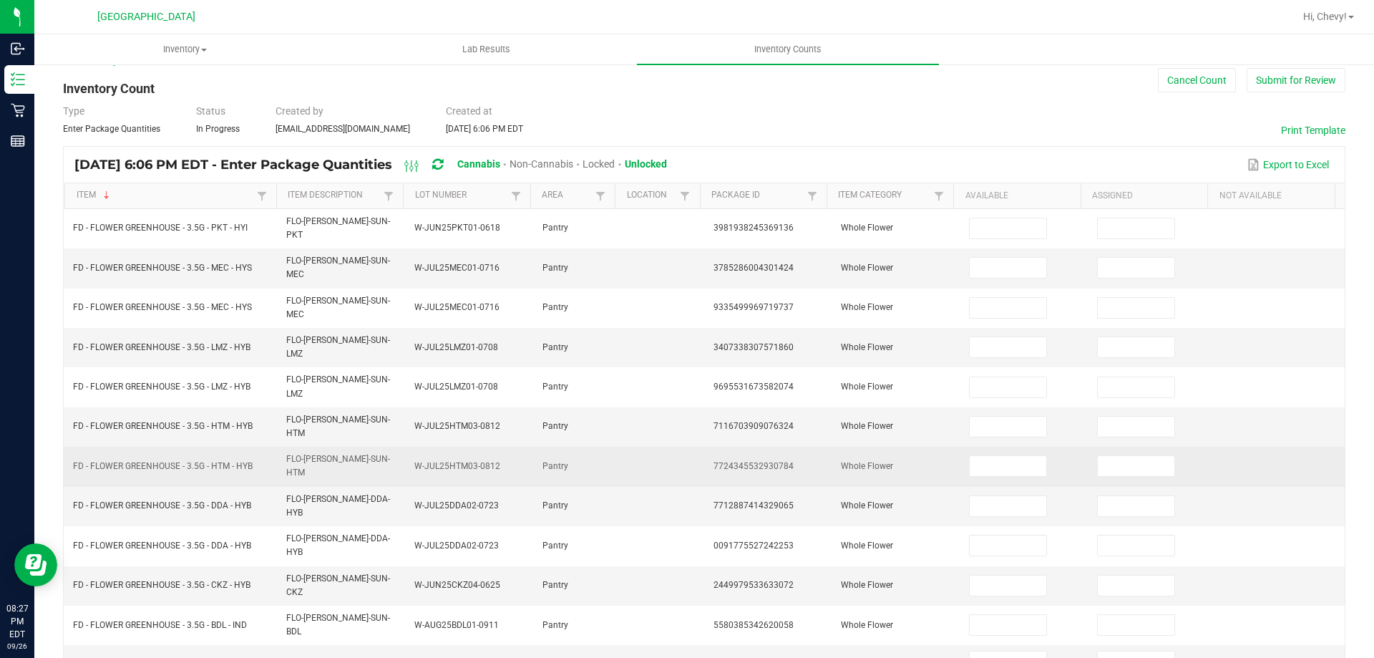
scroll to position [0, 0]
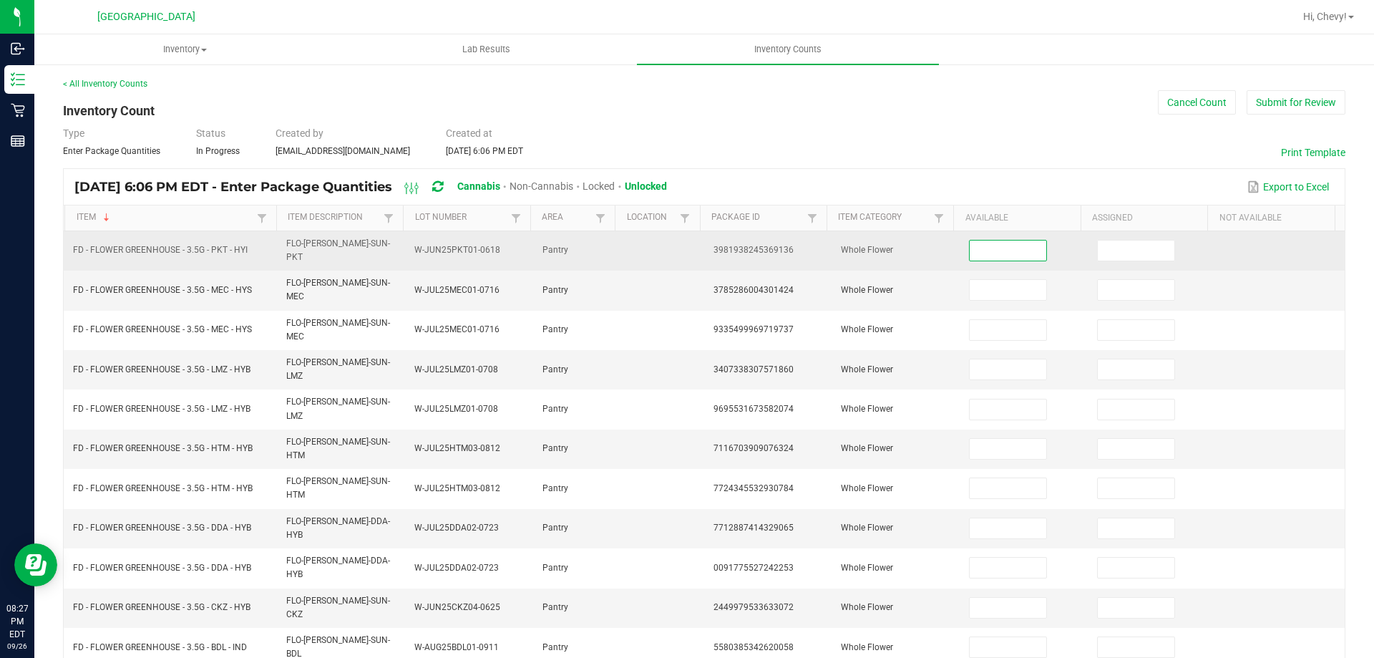
click at [1008, 255] on input at bounding box center [1008, 251] width 76 height 20
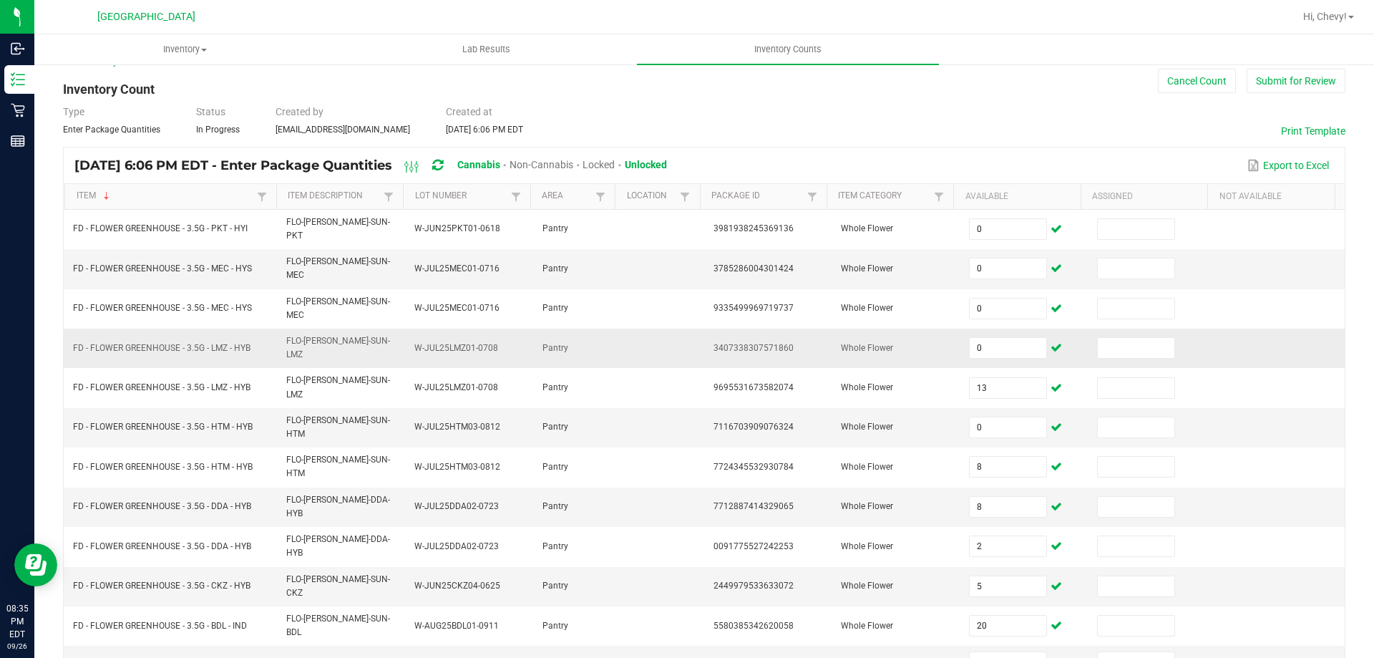
scroll to position [0, 0]
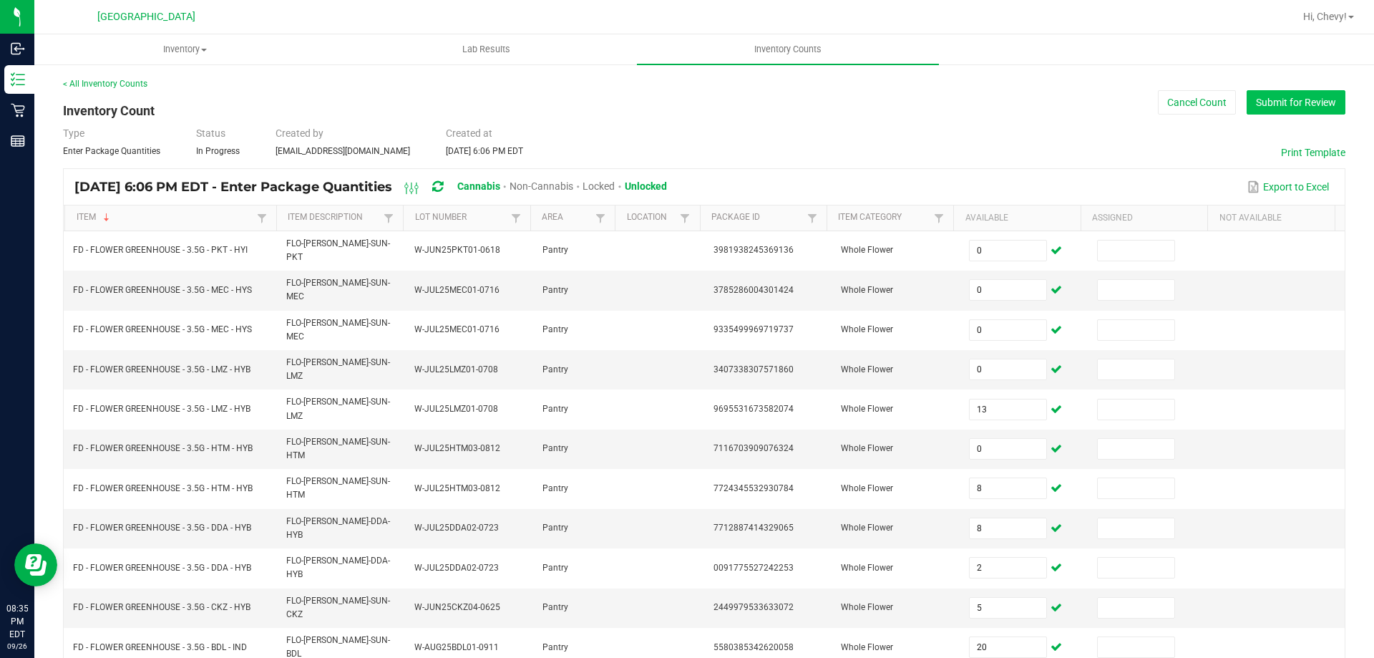
click at [1293, 96] on button "Submit for Review" at bounding box center [1296, 102] width 99 height 24
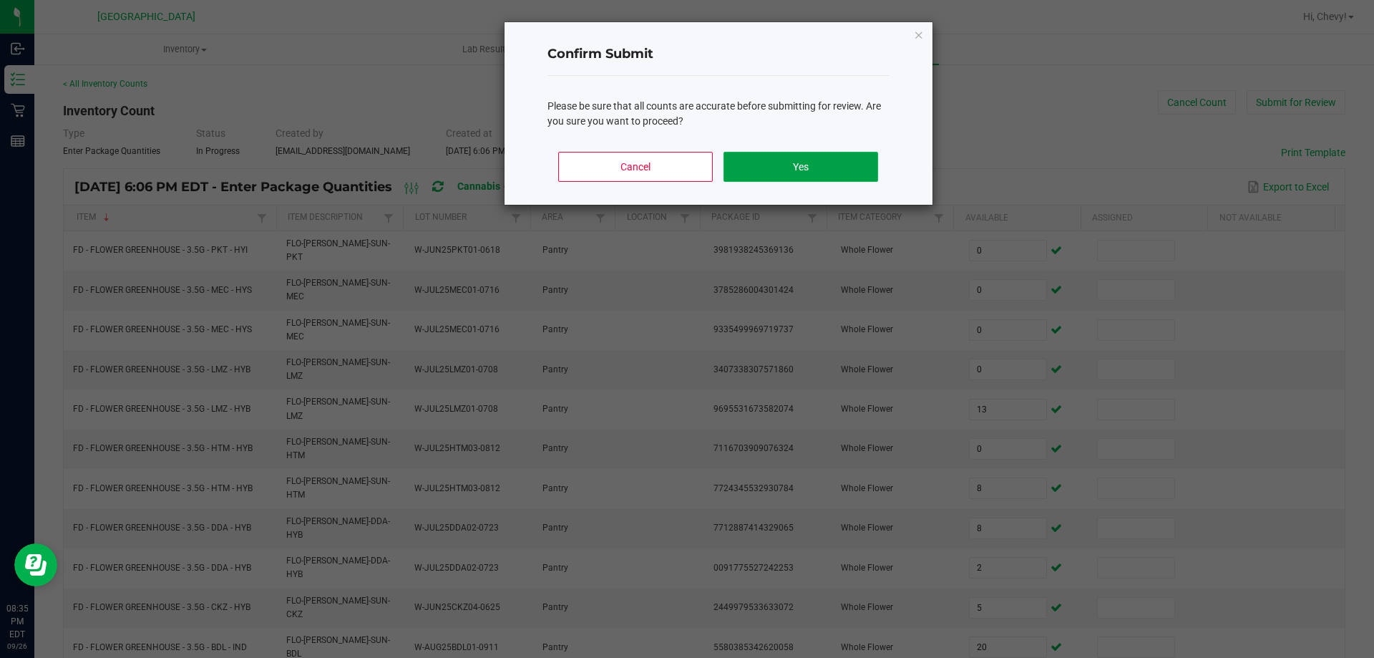
click at [820, 155] on button "Yes" at bounding box center [801, 167] width 154 height 30
